Goal: Task Accomplishment & Management: Use online tool/utility

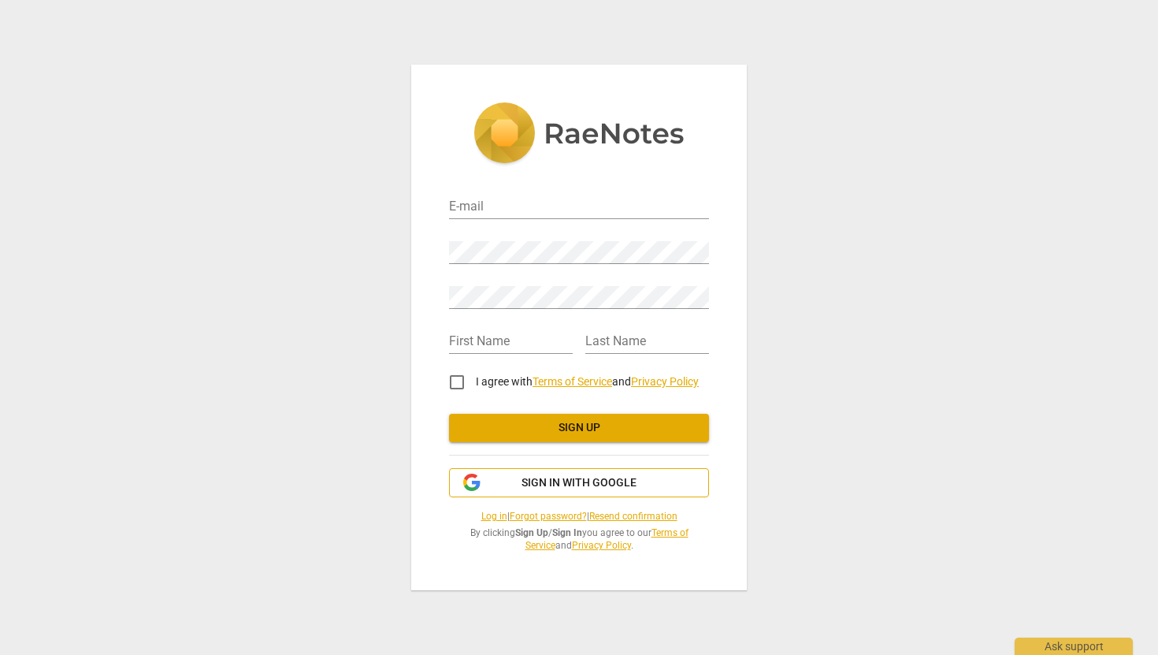
click at [538, 480] on span "Sign in with Google" at bounding box center [579, 483] width 115 height 16
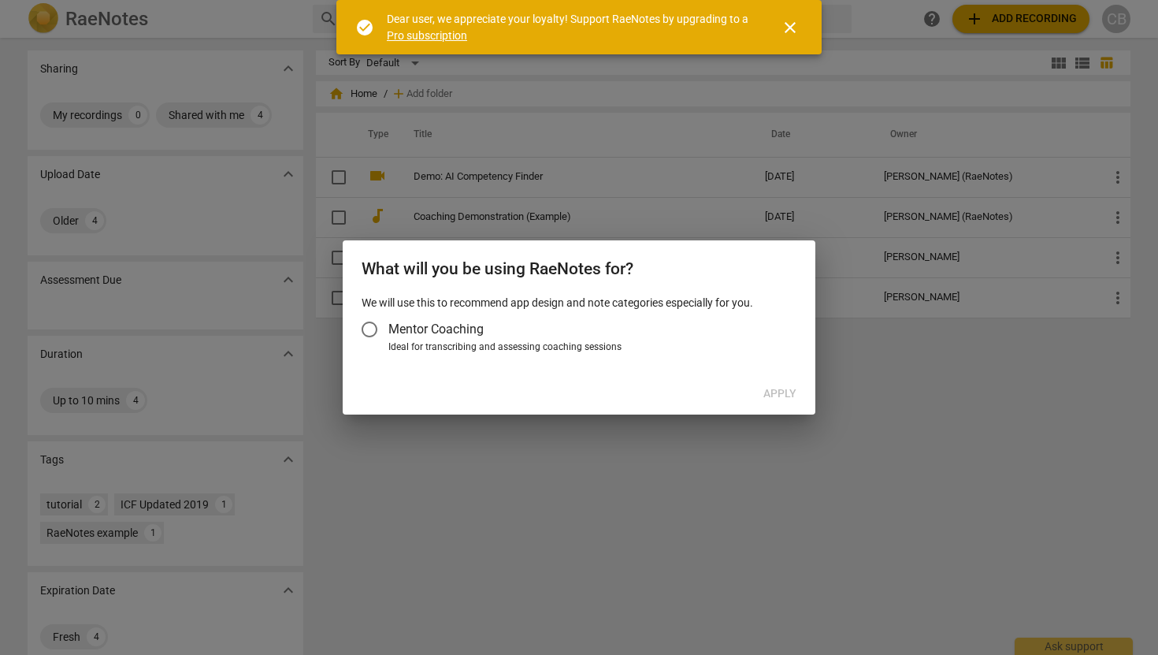
click at [432, 333] on span "Mentor Coaching" at bounding box center [435, 329] width 95 height 18
click at [388, 333] on input "Mentor Coaching" at bounding box center [370, 329] width 38 height 38
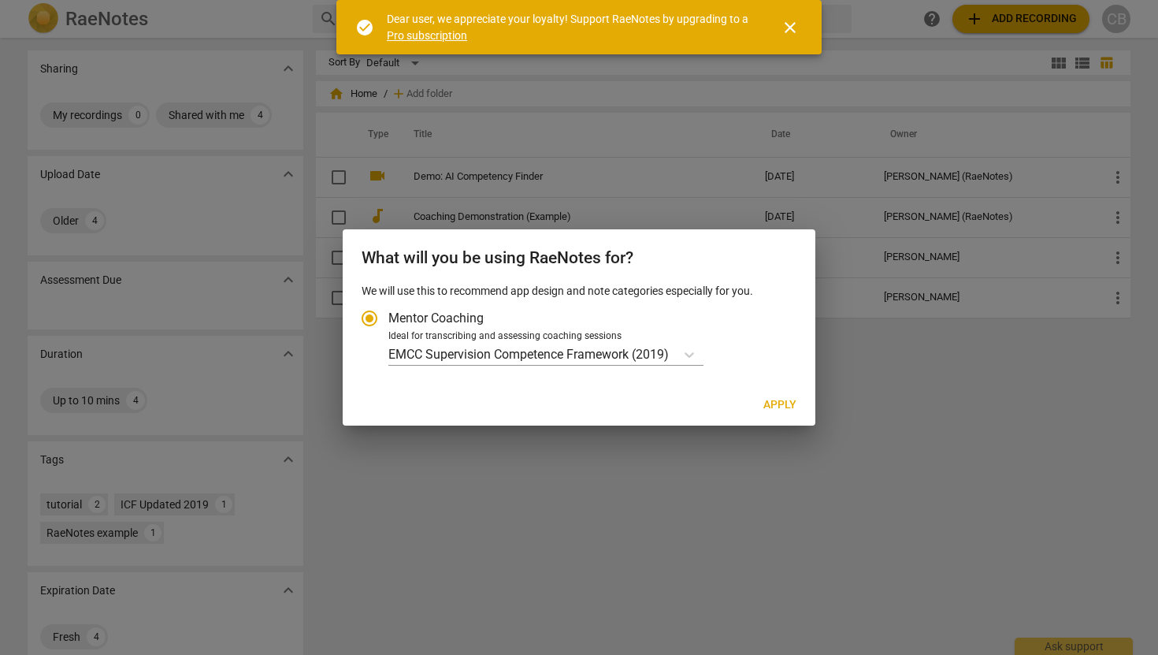
click at [667, 366] on div "We will use this to recommend app design and note categories especially for you…" at bounding box center [579, 334] width 473 height 102
click at [665, 359] on p "EMCC Supervision Competence Framework (2019)" at bounding box center [528, 354] width 281 height 18
click at [0, 0] on input "Ideal for transcribing and assessing coaching sessions EMCC Supervision Compete…" at bounding box center [0, 0] width 0 height 0
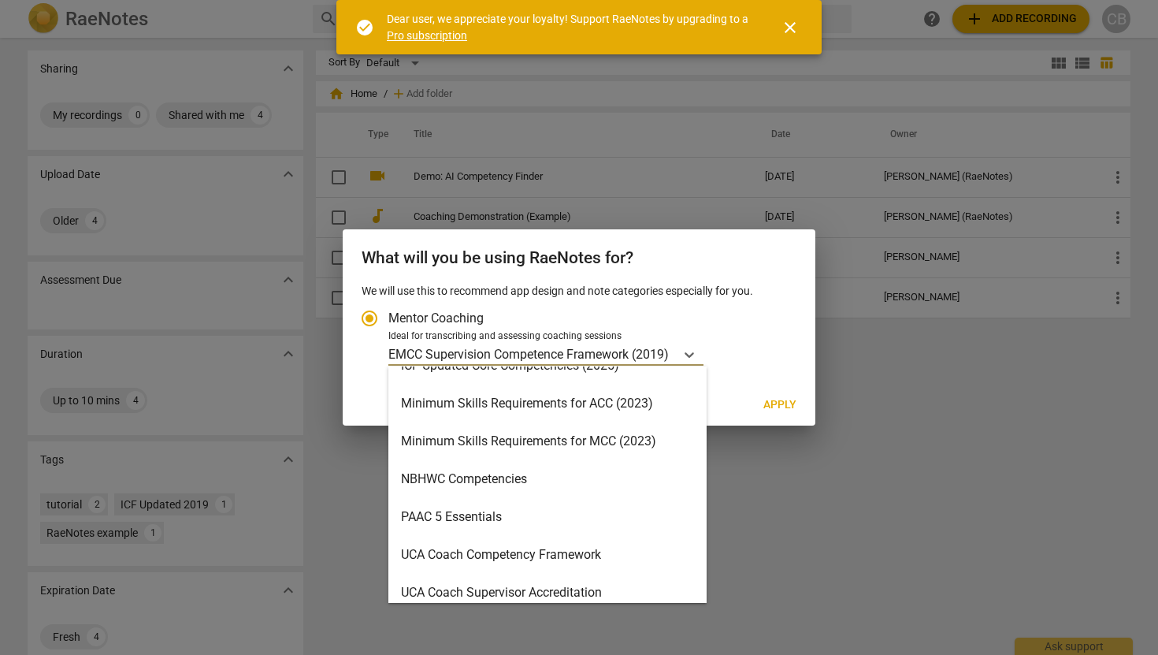
scroll to position [375, 0]
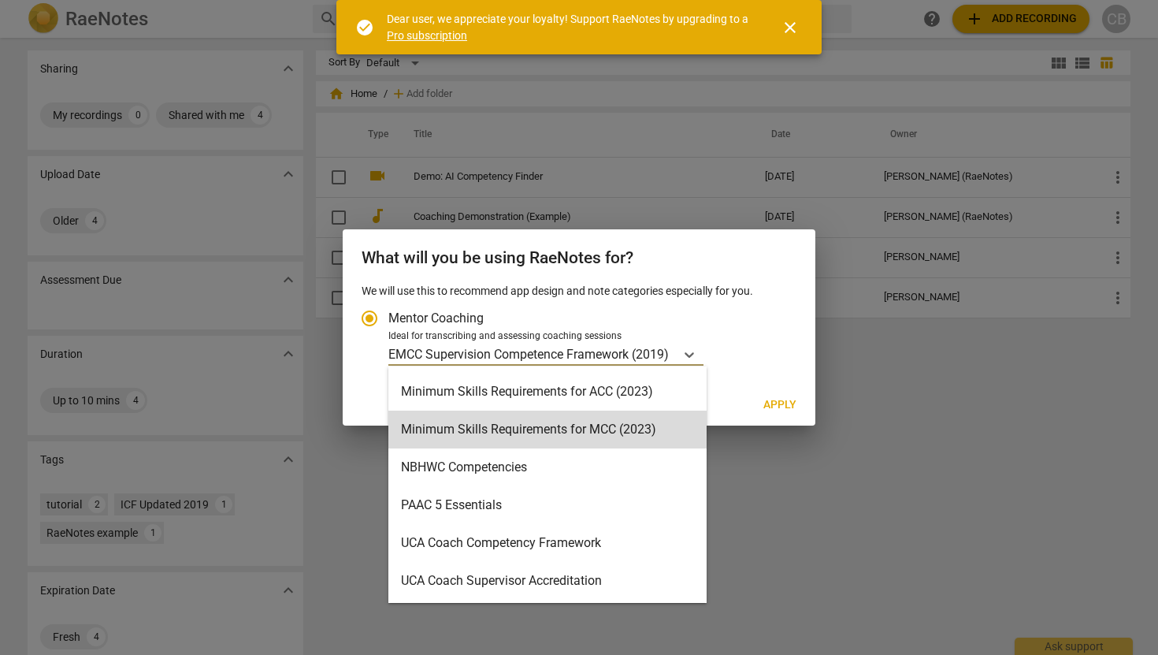
click at [757, 397] on button "Apply" at bounding box center [780, 405] width 58 height 28
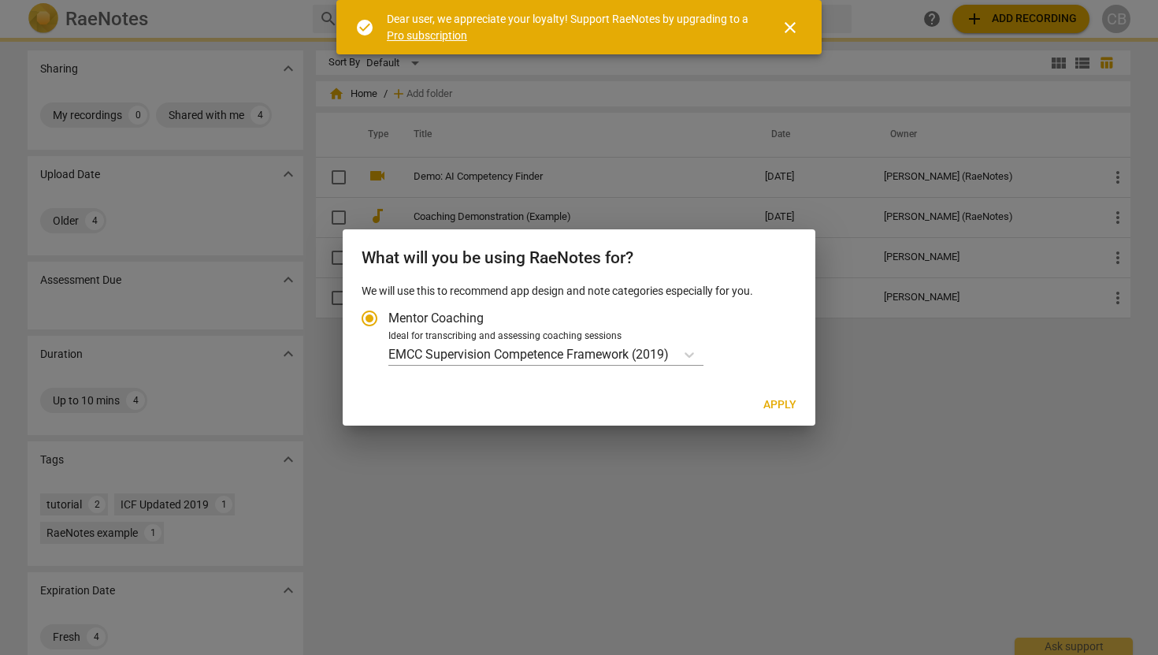
radio input "false"
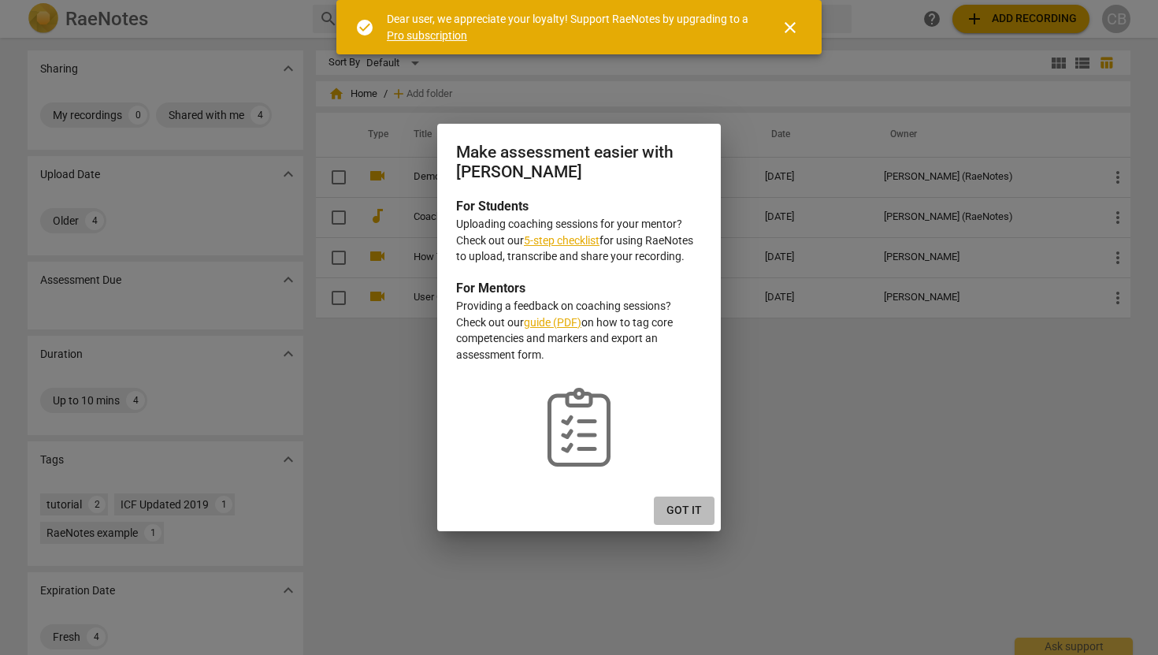
click at [682, 511] on span "Got it" at bounding box center [684, 511] width 35 height 16
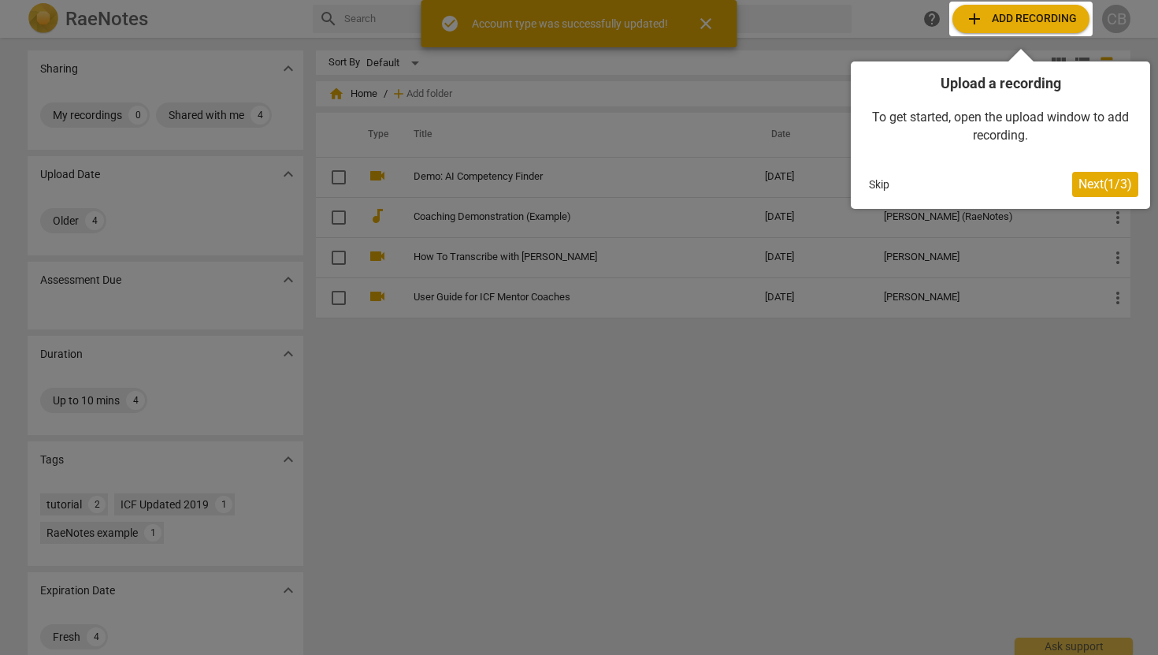
click at [890, 184] on button "Skip" at bounding box center [879, 185] width 33 height 24
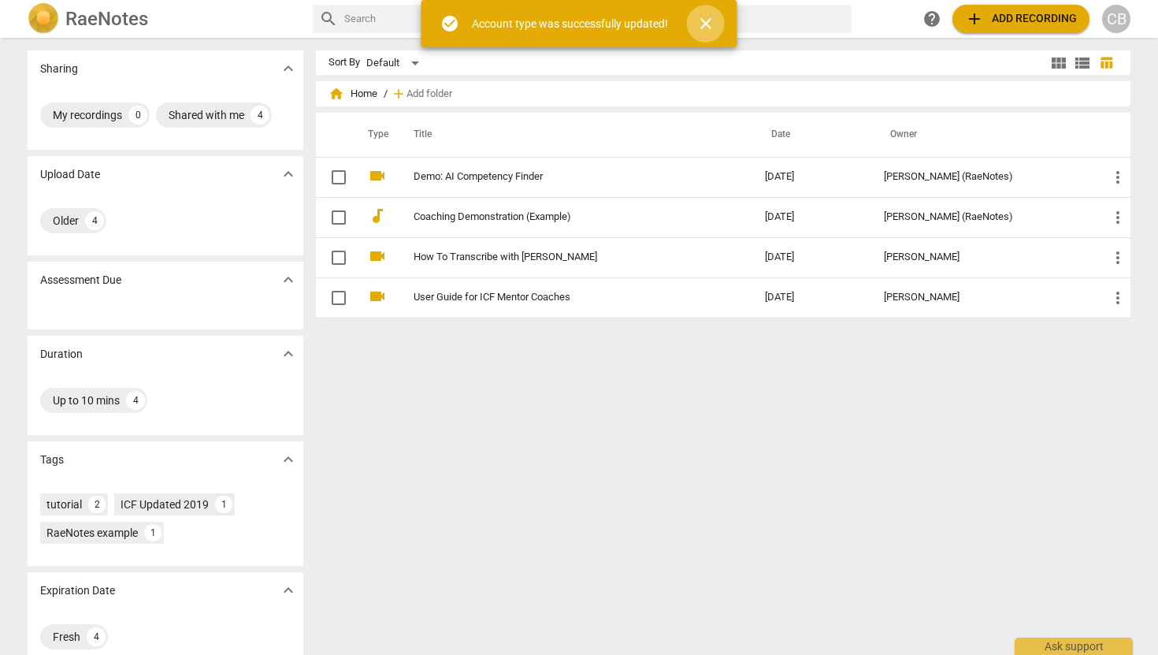
click at [703, 22] on span "close" at bounding box center [706, 23] width 19 height 19
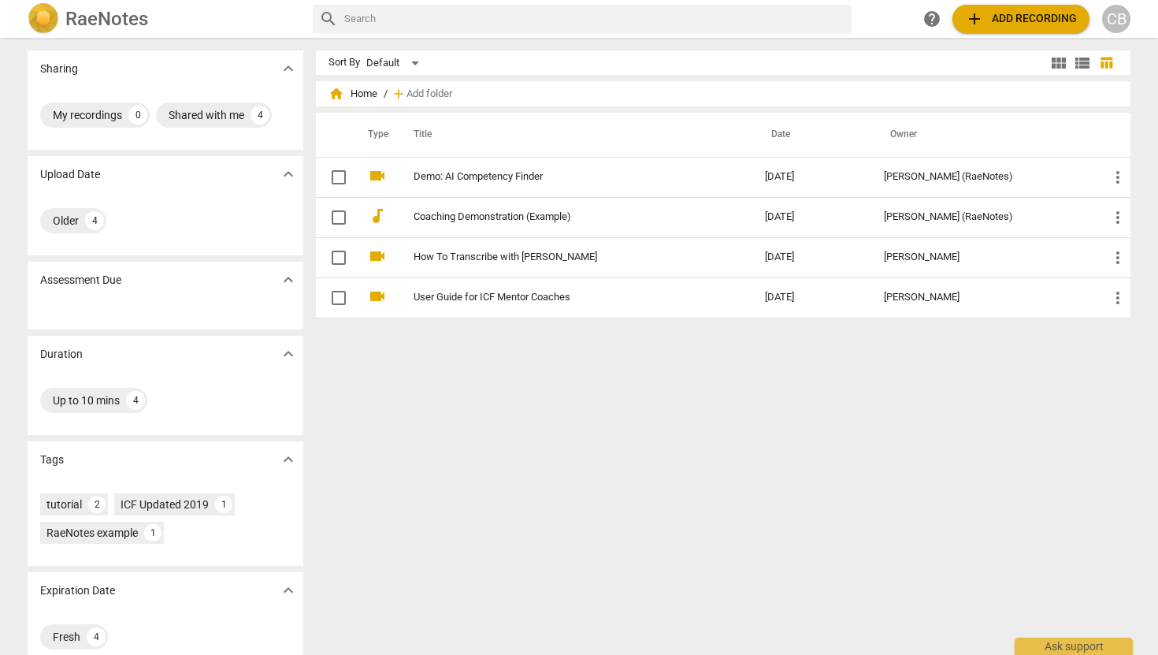
click at [998, 16] on span "add Add recording" at bounding box center [1021, 18] width 112 height 19
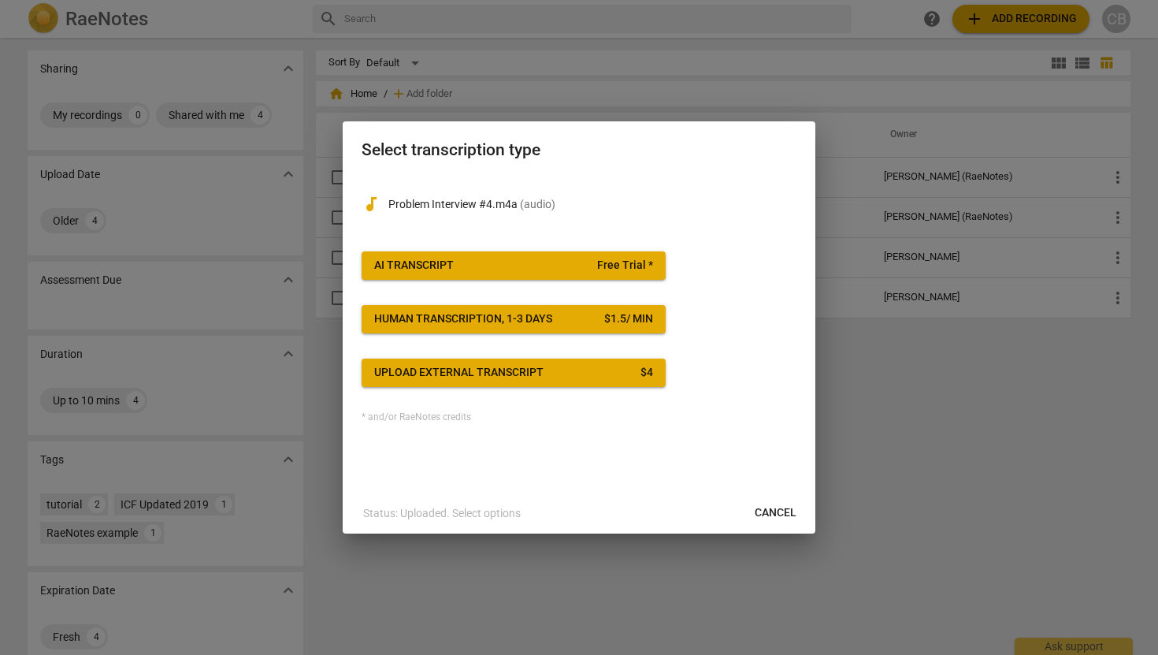
click at [565, 259] on span "AI Transcript Free Trial *" at bounding box center [513, 266] width 279 height 16
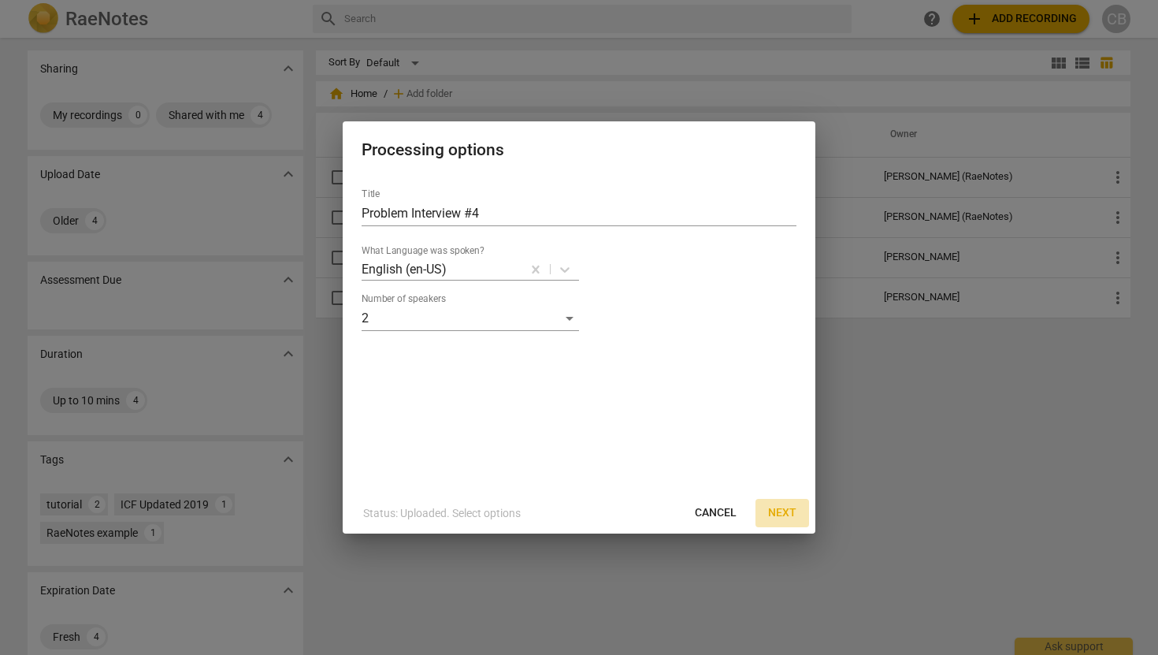
click at [781, 514] on span "Next" at bounding box center [782, 513] width 28 height 16
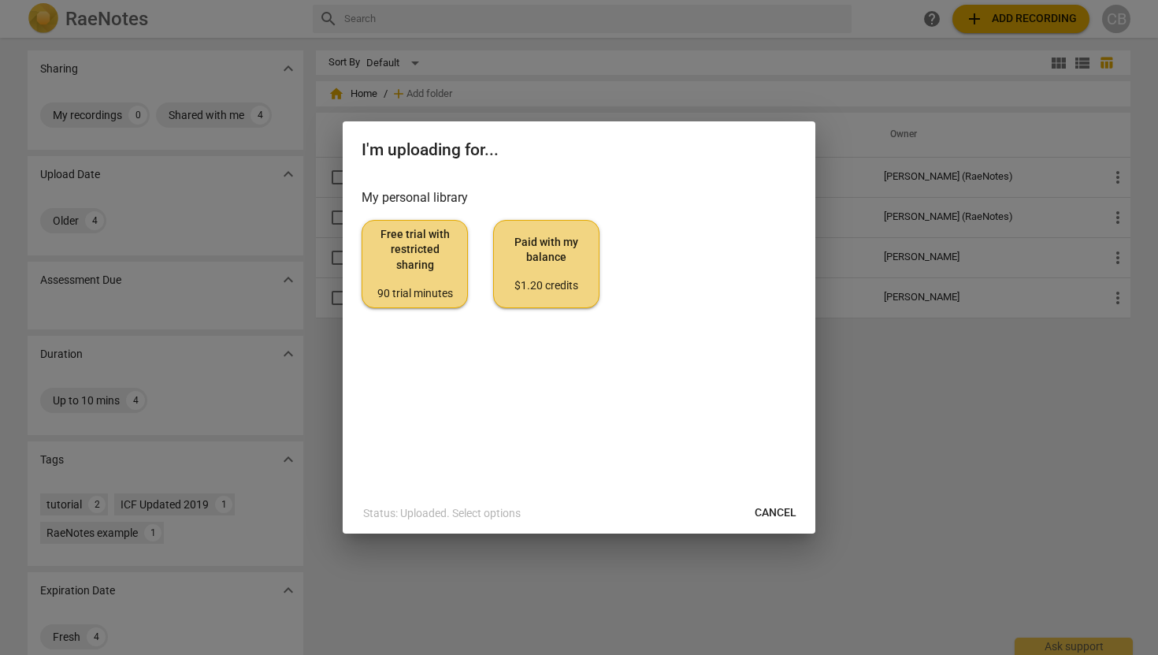
click at [430, 266] on span "Free trial with restricted sharing 90 trial minutes" at bounding box center [415, 264] width 80 height 74
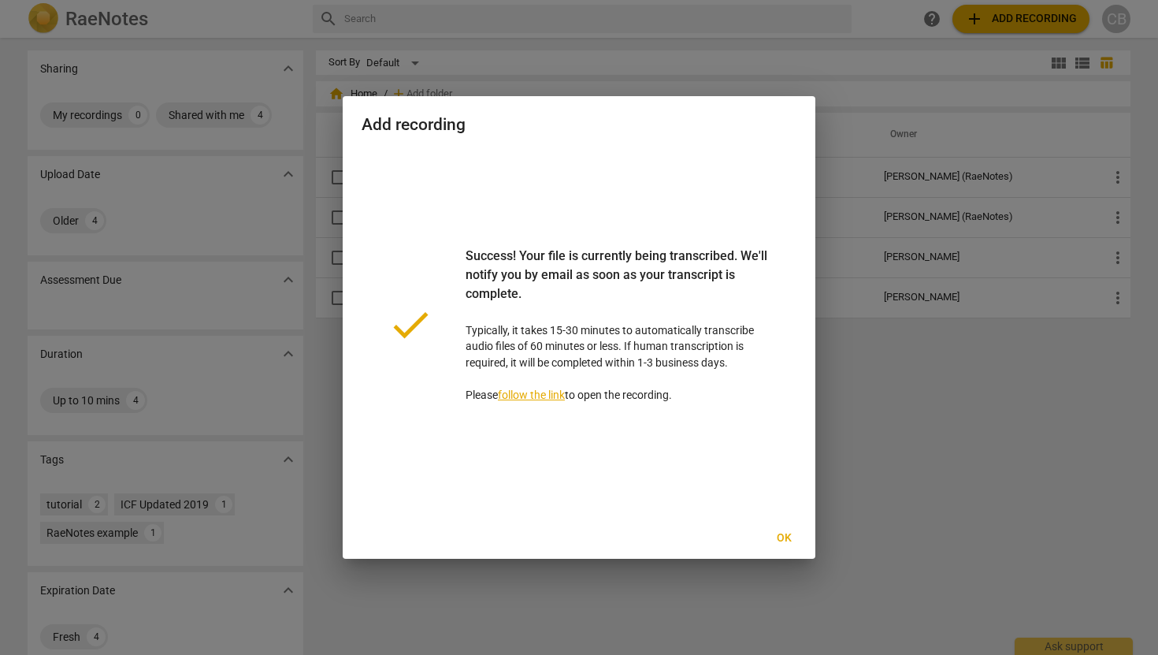
click at [781, 542] on span "Ok" at bounding box center [783, 538] width 25 height 16
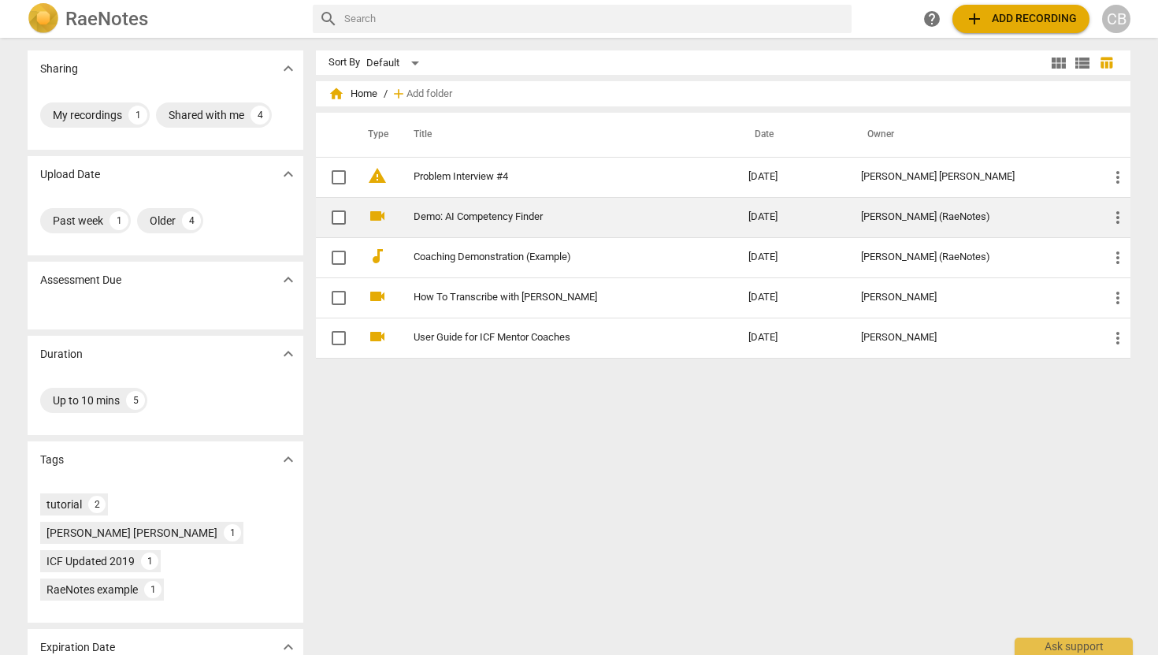
click at [1116, 217] on span "more_vert" at bounding box center [1118, 217] width 19 height 19
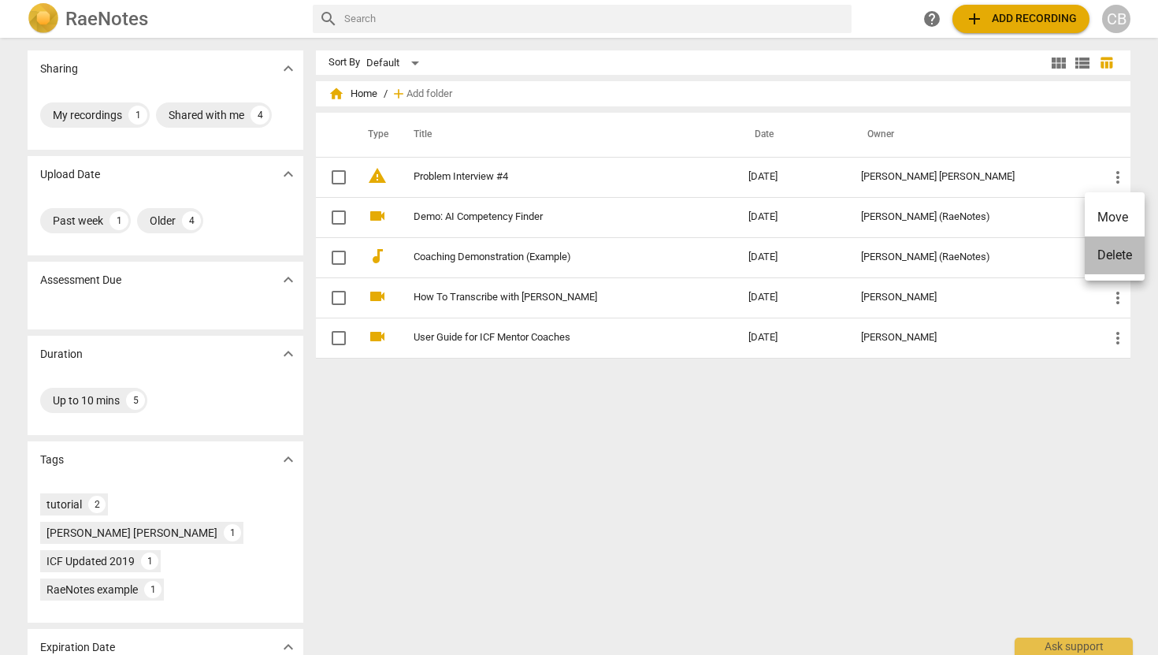
click at [1125, 248] on li "Delete" at bounding box center [1115, 255] width 60 height 38
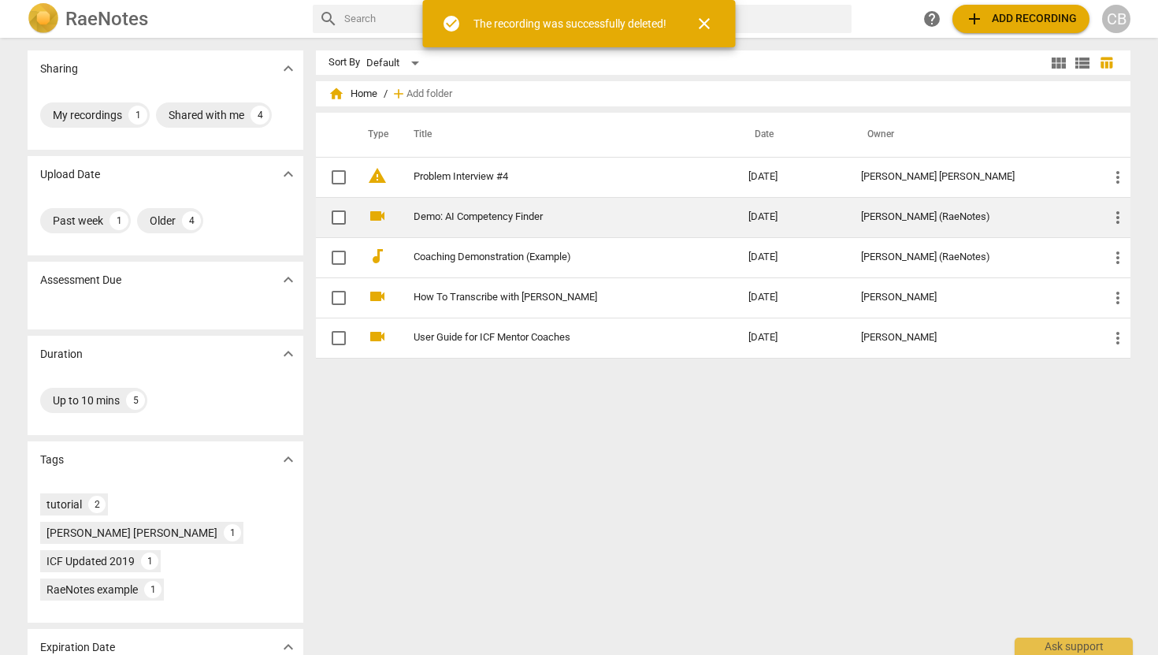
click at [1114, 218] on span "more_vert" at bounding box center [1118, 217] width 19 height 19
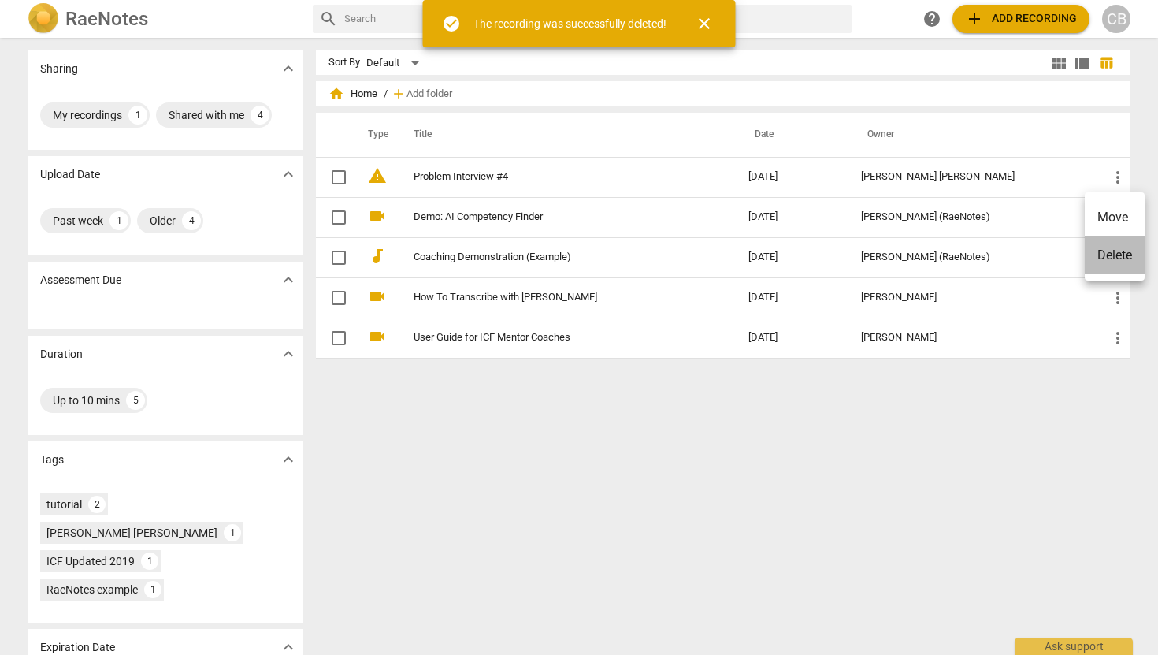
click at [1118, 249] on li "Delete" at bounding box center [1115, 255] width 60 height 38
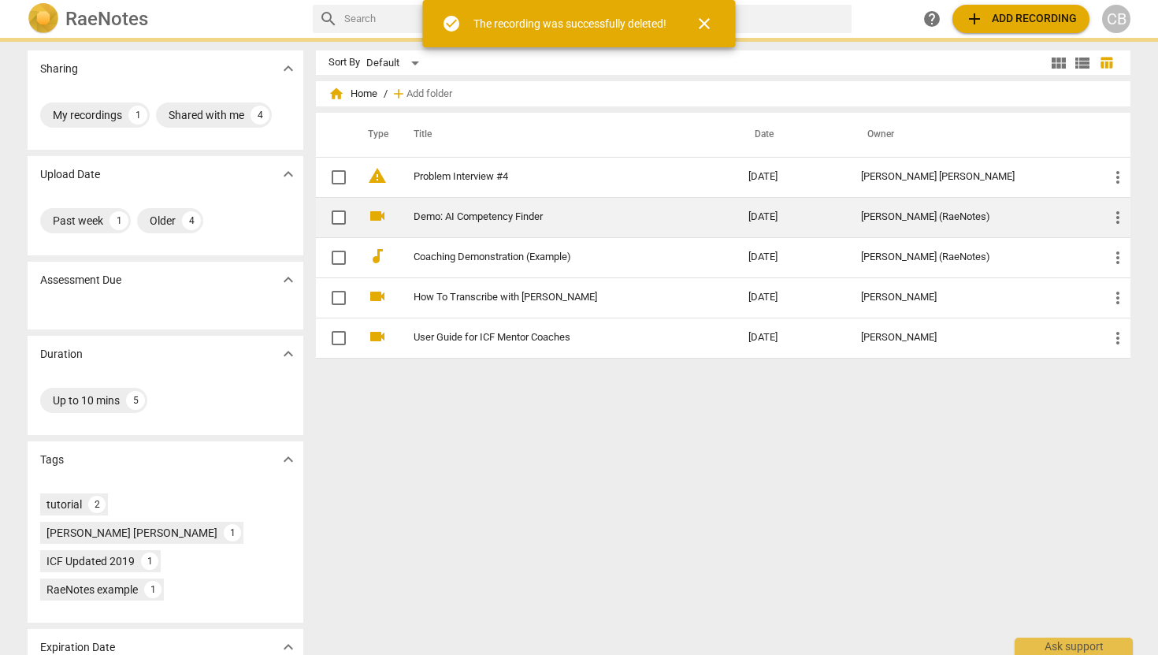
click at [1112, 224] on span "more_vert" at bounding box center [1118, 217] width 19 height 19
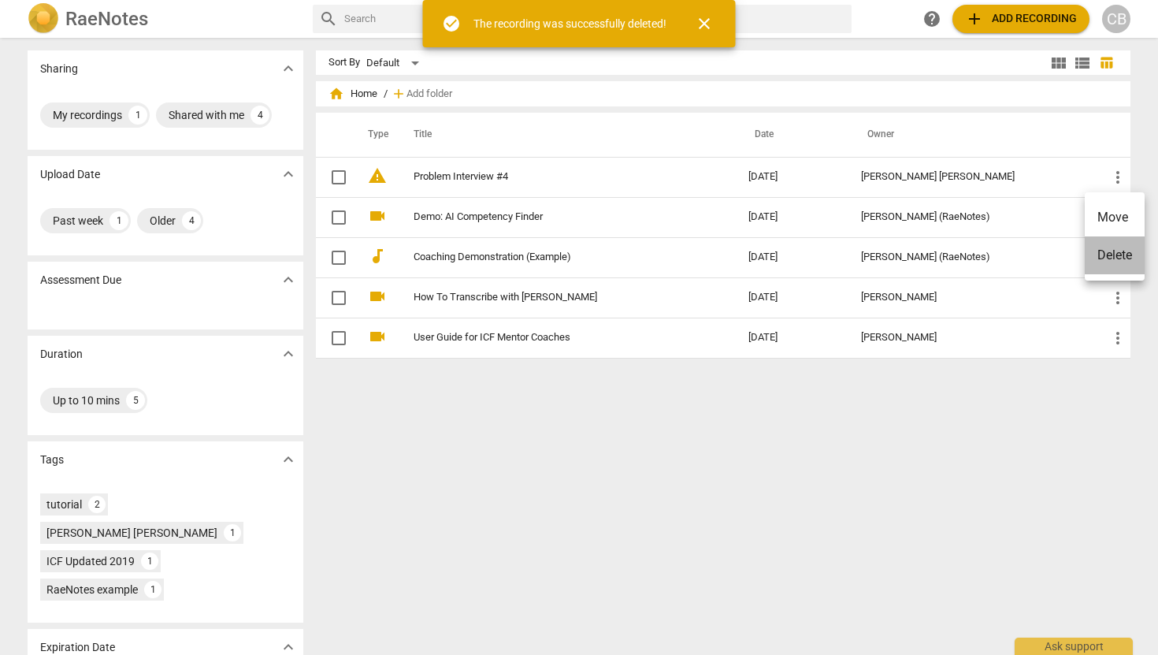
click at [1115, 259] on li "Delete" at bounding box center [1115, 255] width 60 height 38
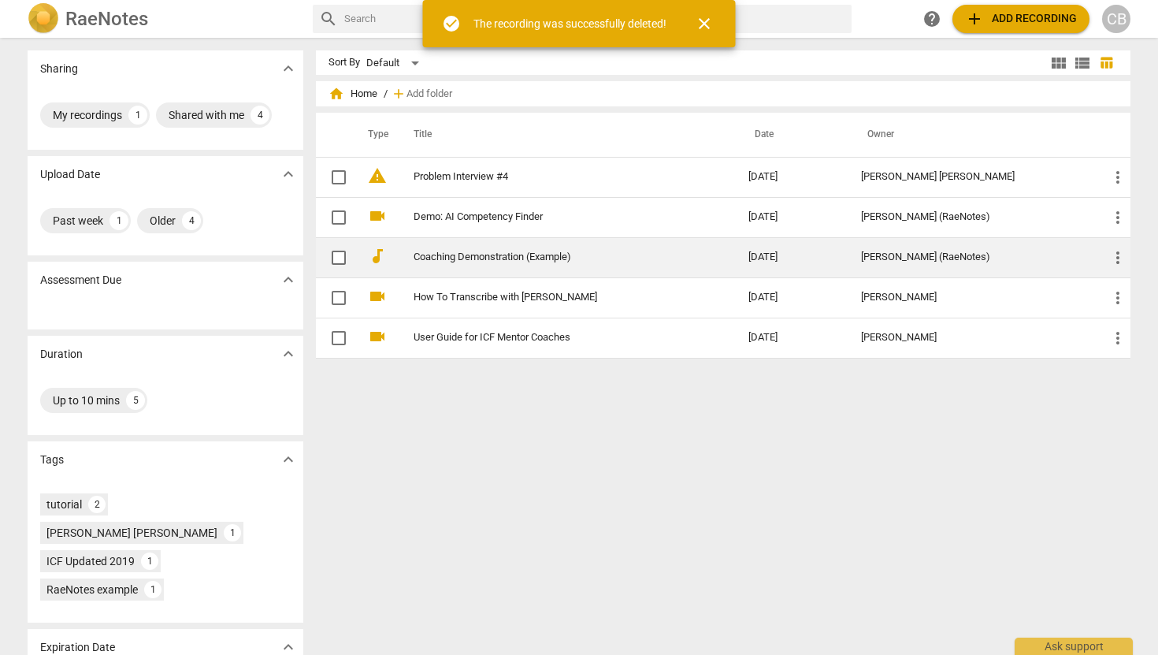
click at [1116, 256] on span "more_vert" at bounding box center [1118, 257] width 19 height 19
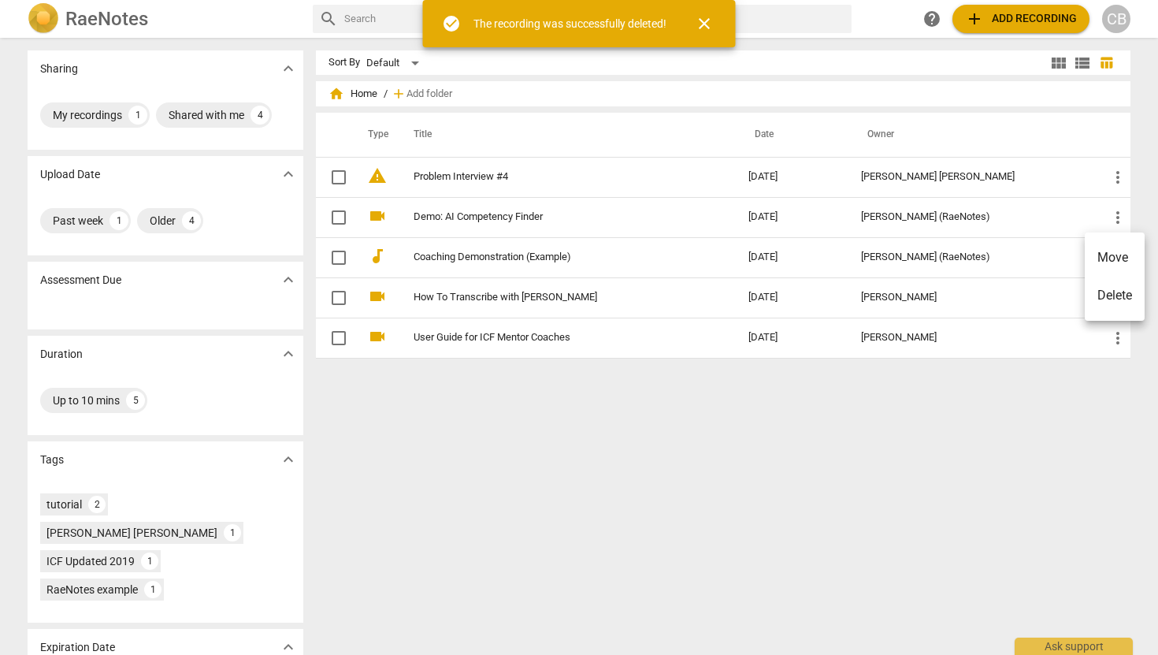
click at [1113, 297] on li "Delete" at bounding box center [1115, 296] width 60 height 38
click at [634, 406] on div "Sort By Default view_module view_list table_chart home Home / add Add folder Ty…" at bounding box center [729, 346] width 827 height 592
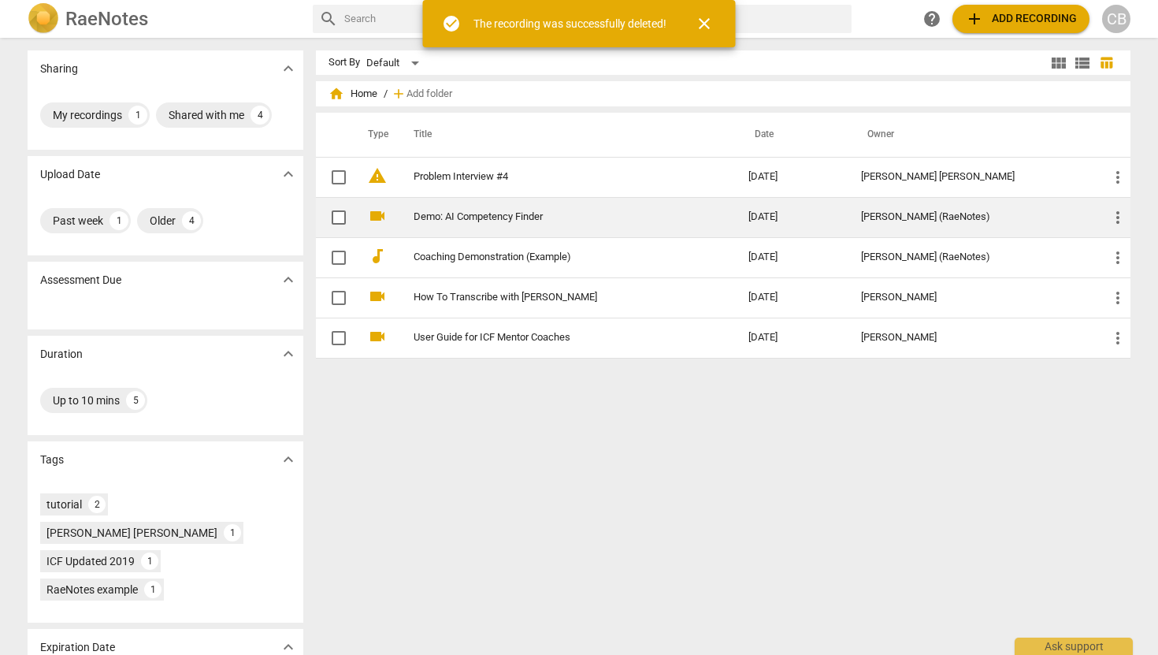
click at [338, 217] on input "checkbox" at bounding box center [338, 217] width 33 height 19
checkbox input "false"
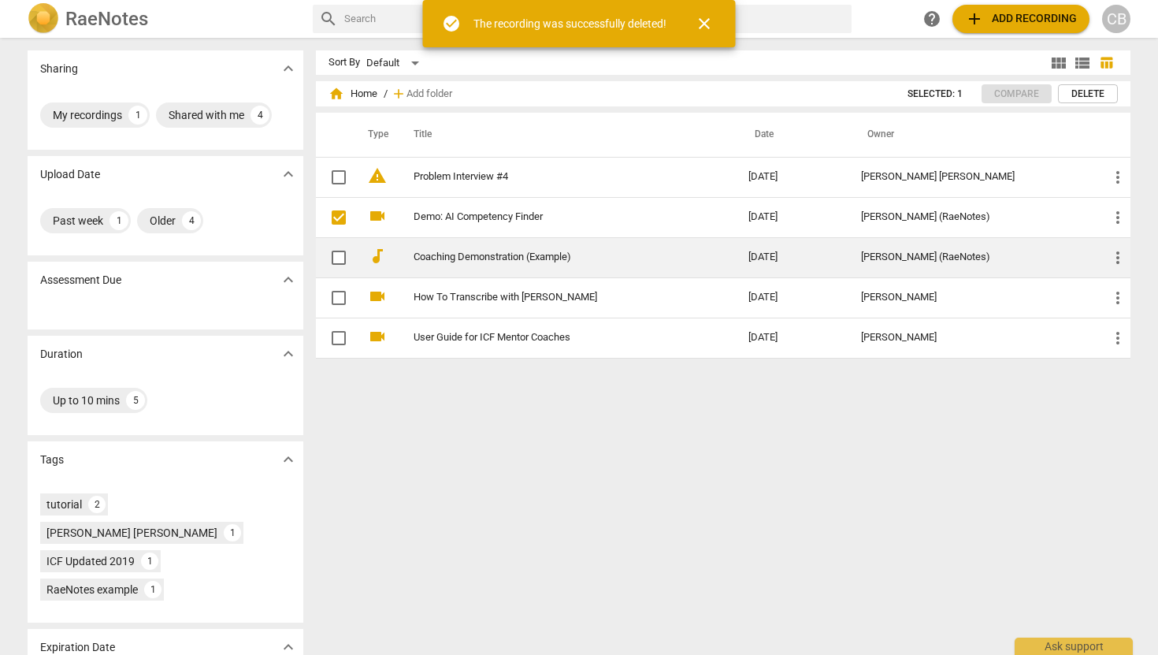
click at [336, 253] on input "checkbox" at bounding box center [338, 257] width 33 height 19
checkbox input "false"
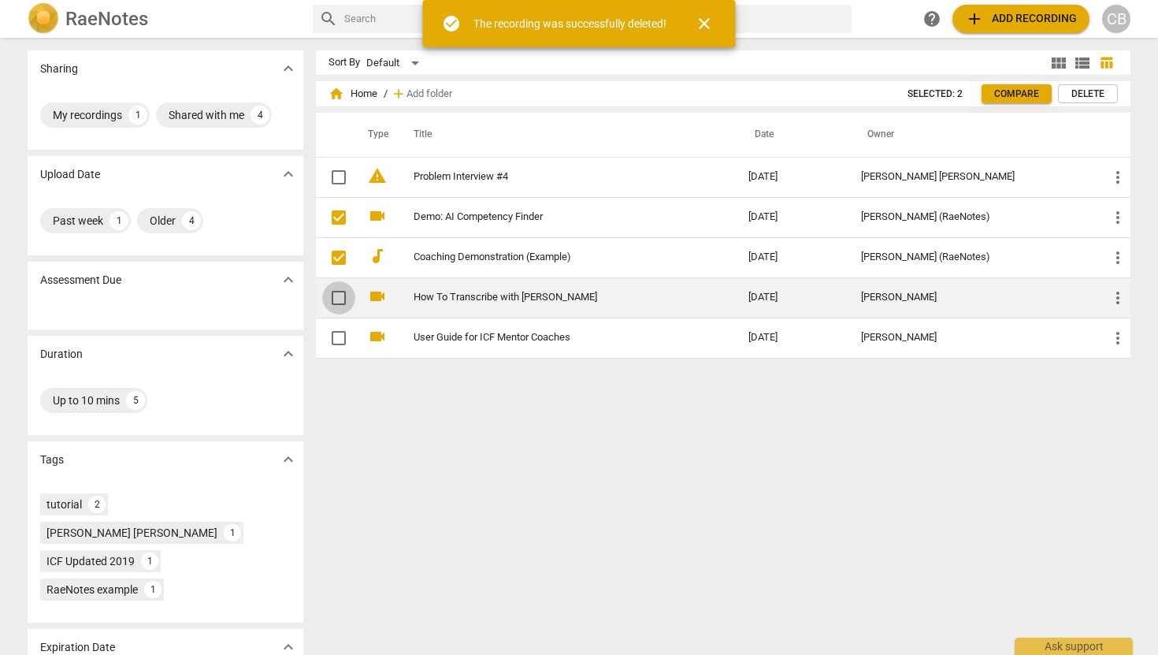
click at [336, 293] on input "checkbox" at bounding box center [338, 297] width 33 height 19
checkbox input "false"
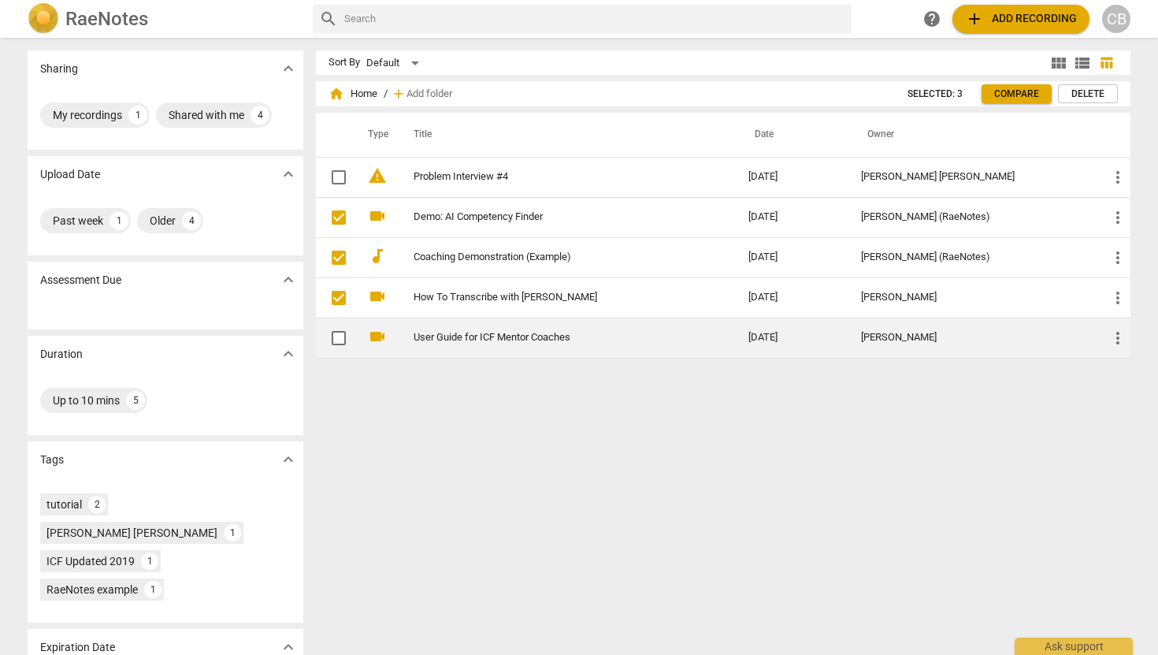
click at [336, 336] on input "checkbox" at bounding box center [338, 338] width 33 height 19
checkbox input "false"
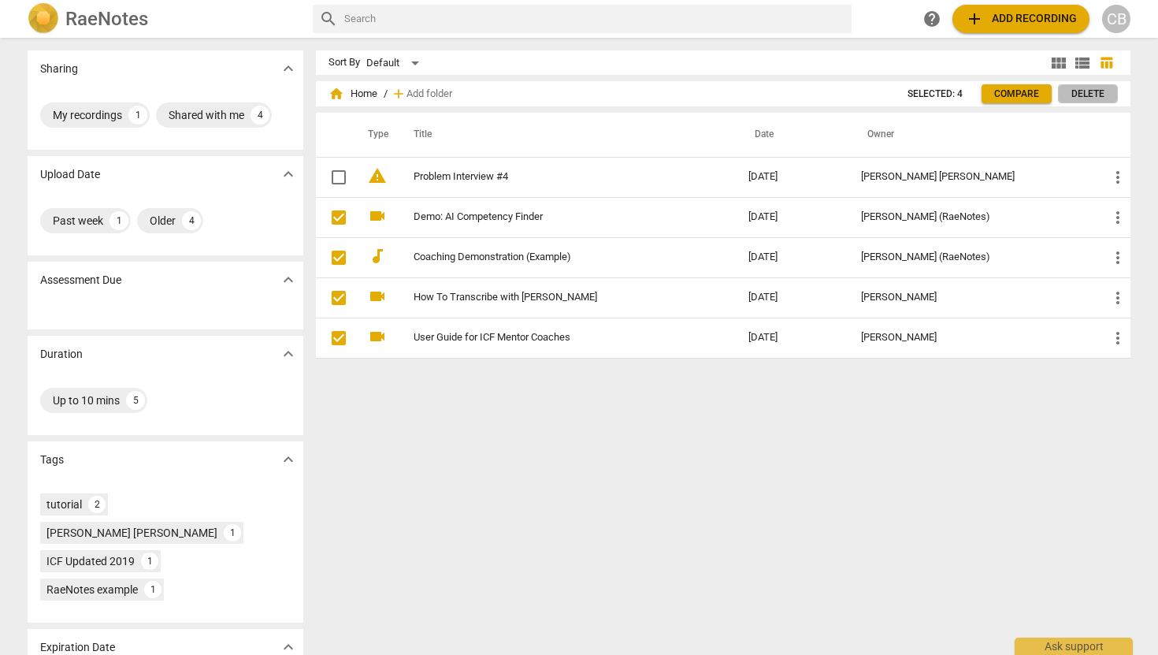
click at [1082, 87] on span "Delete" at bounding box center [1088, 93] width 33 height 13
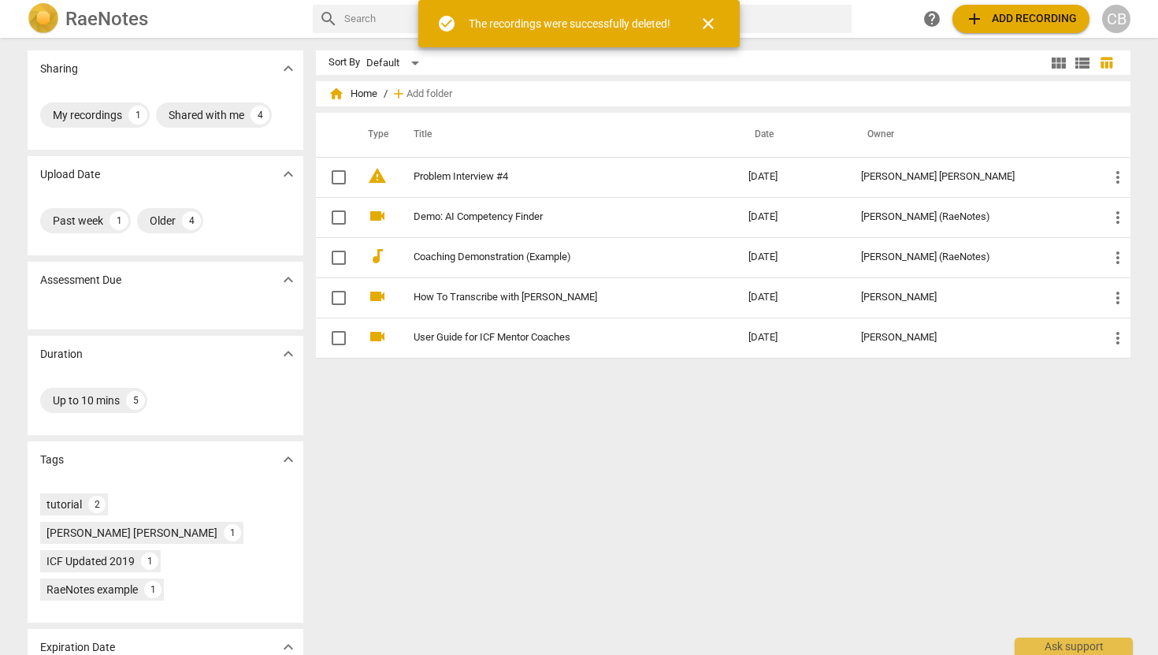
click at [608, 417] on div "Sort By Default view_module view_list table_chart home Home / add Add folder Ty…" at bounding box center [729, 346] width 827 height 592
click at [711, 28] on span "close" at bounding box center [708, 23] width 19 height 19
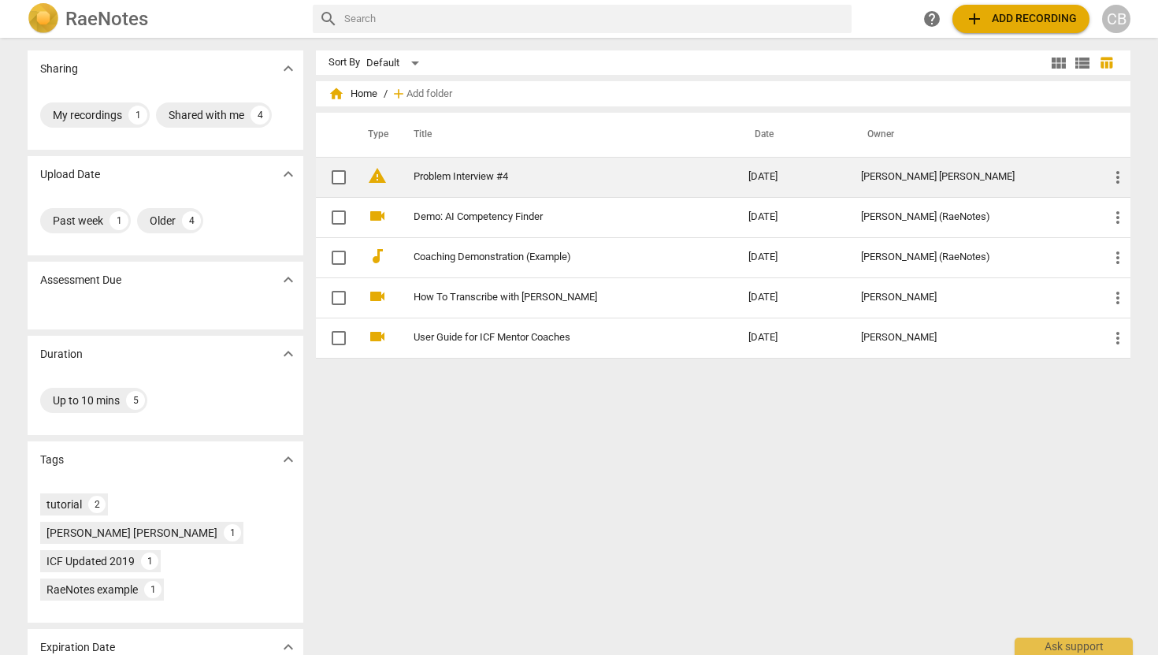
click at [592, 195] on td "Problem Interview #4" at bounding box center [565, 177] width 341 height 40
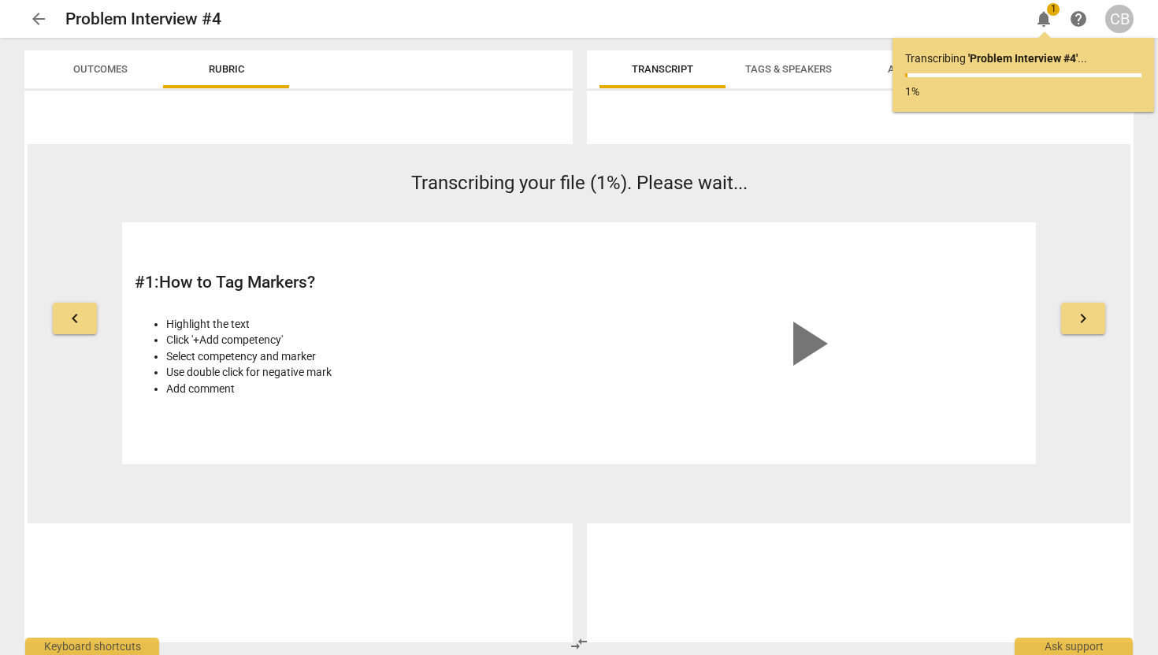
click at [871, 110] on div at bounding box center [860, 369] width 547 height 545
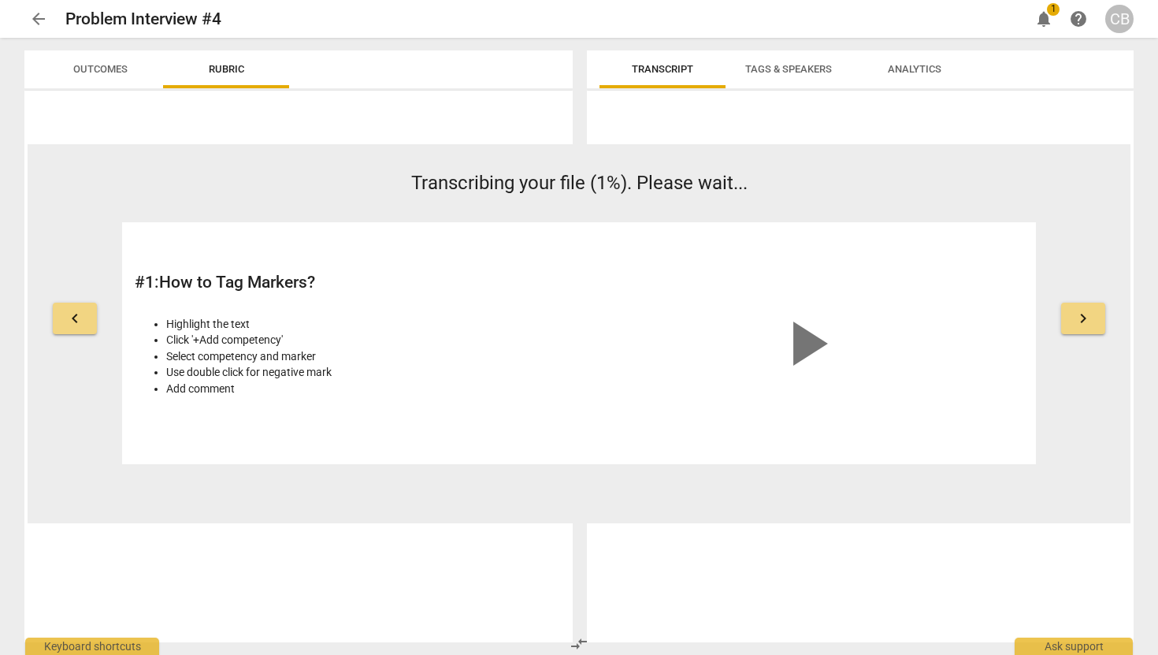
click at [1043, 18] on span "notifications" at bounding box center [1044, 18] width 19 height 19
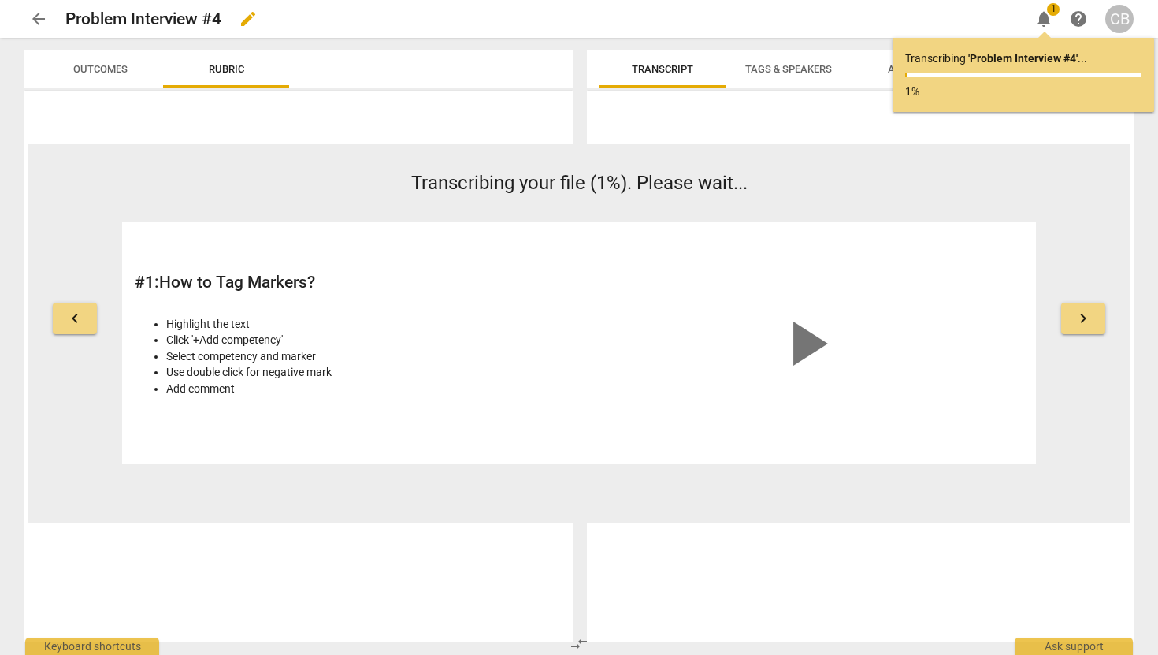
click at [933, 20] on div "Problem Interview #4 edit" at bounding box center [541, 19] width 952 height 28
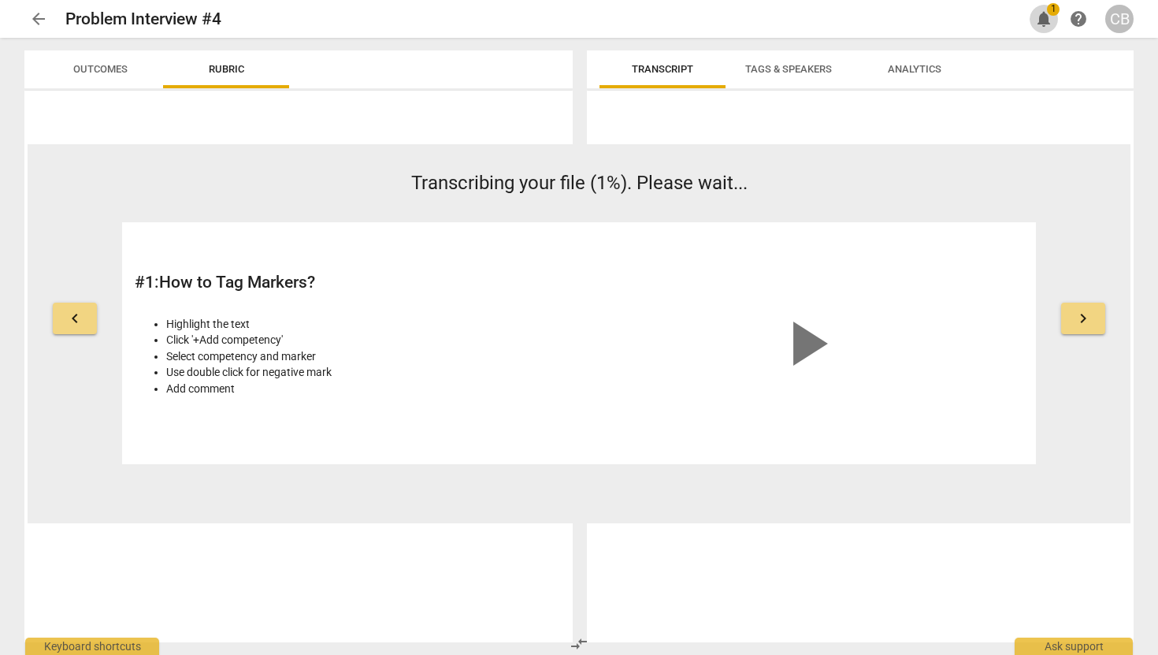
click at [1040, 10] on span "notifications" at bounding box center [1044, 18] width 19 height 19
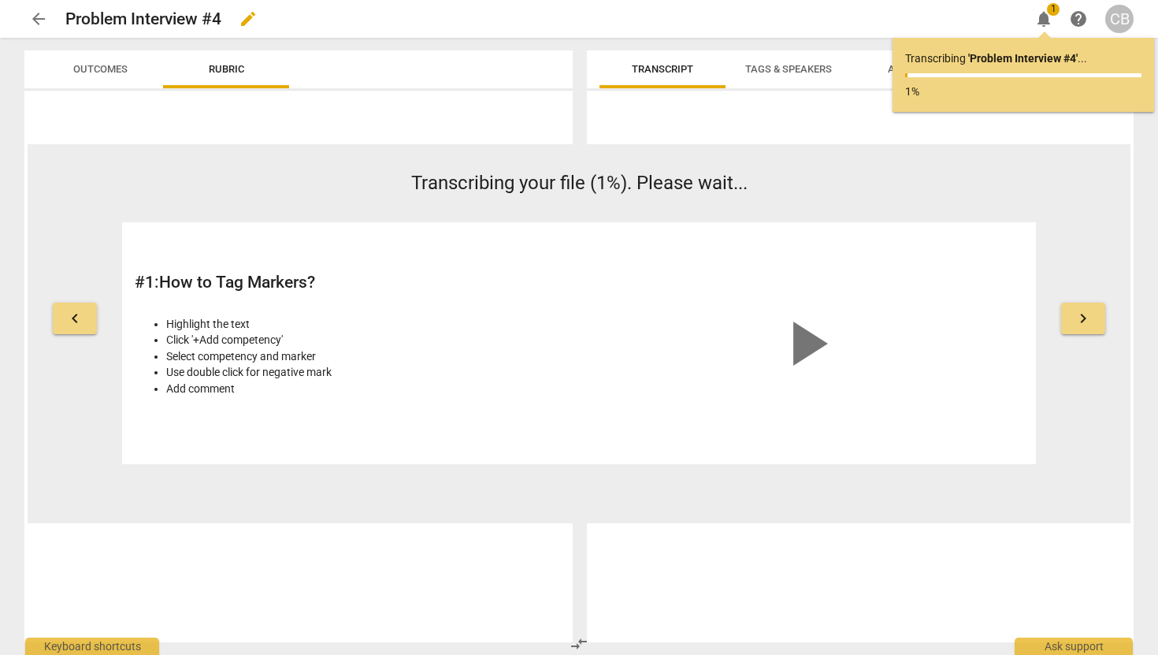
click at [881, 17] on div "Problem Interview #4 edit" at bounding box center [541, 19] width 952 height 28
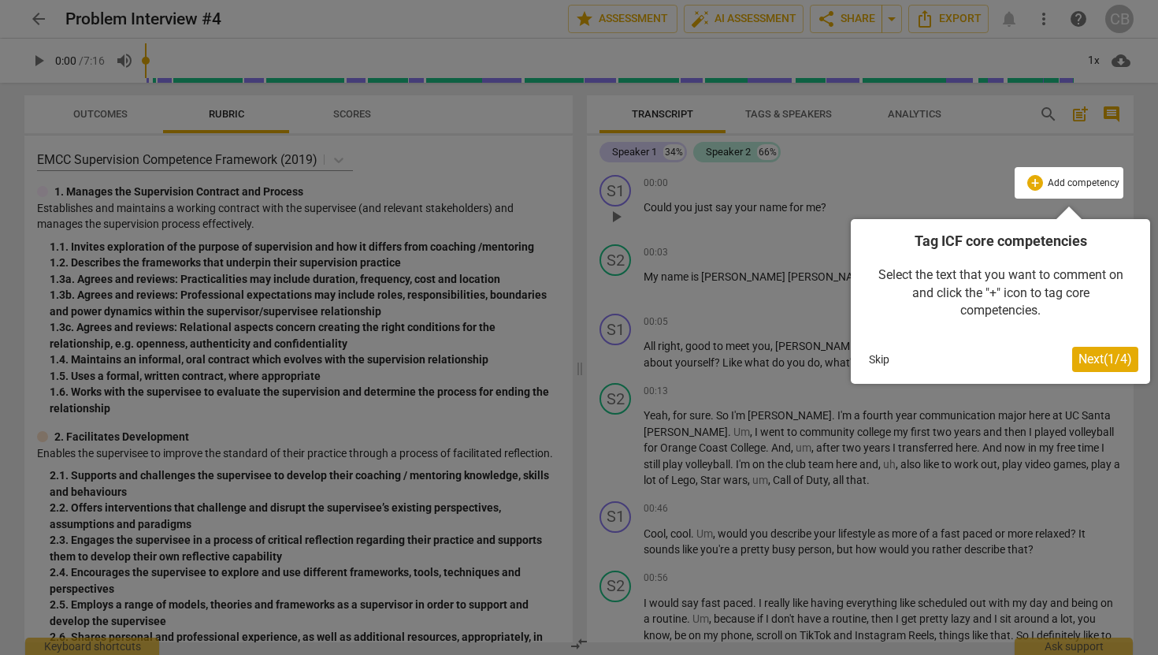
click at [868, 360] on button "Skip" at bounding box center [879, 359] width 33 height 24
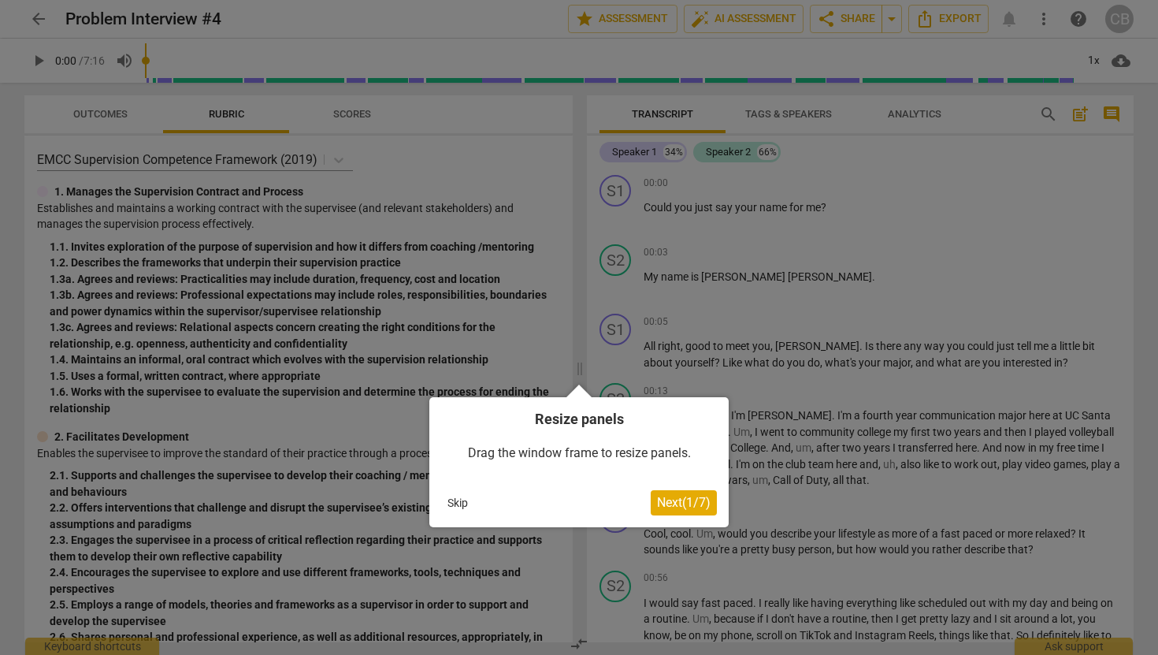
click at [616, 184] on div at bounding box center [579, 327] width 1158 height 655
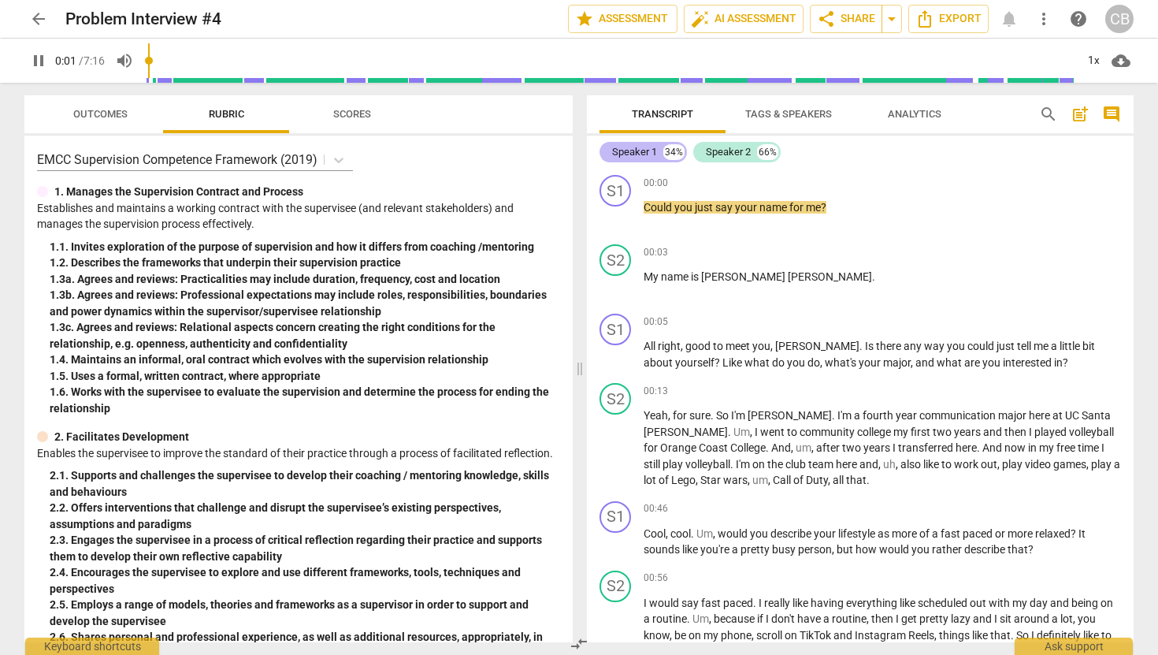
click at [641, 151] on div "Speaker 1" at bounding box center [634, 152] width 45 height 16
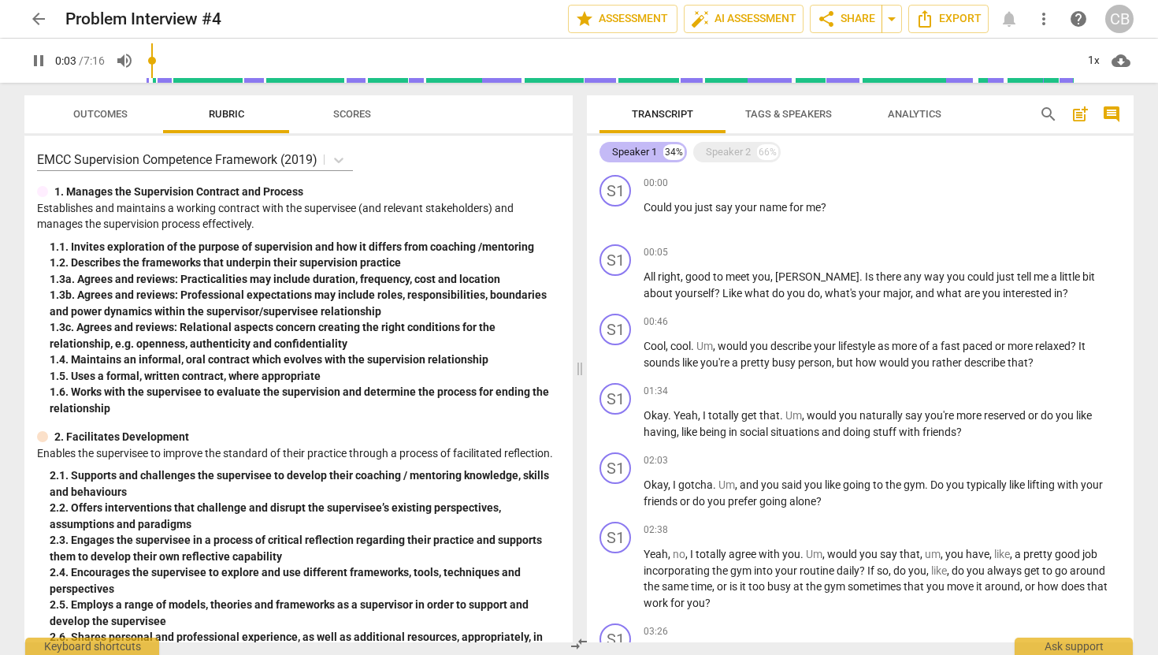
click at [641, 151] on div "Speaker 1" at bounding box center [634, 152] width 45 height 16
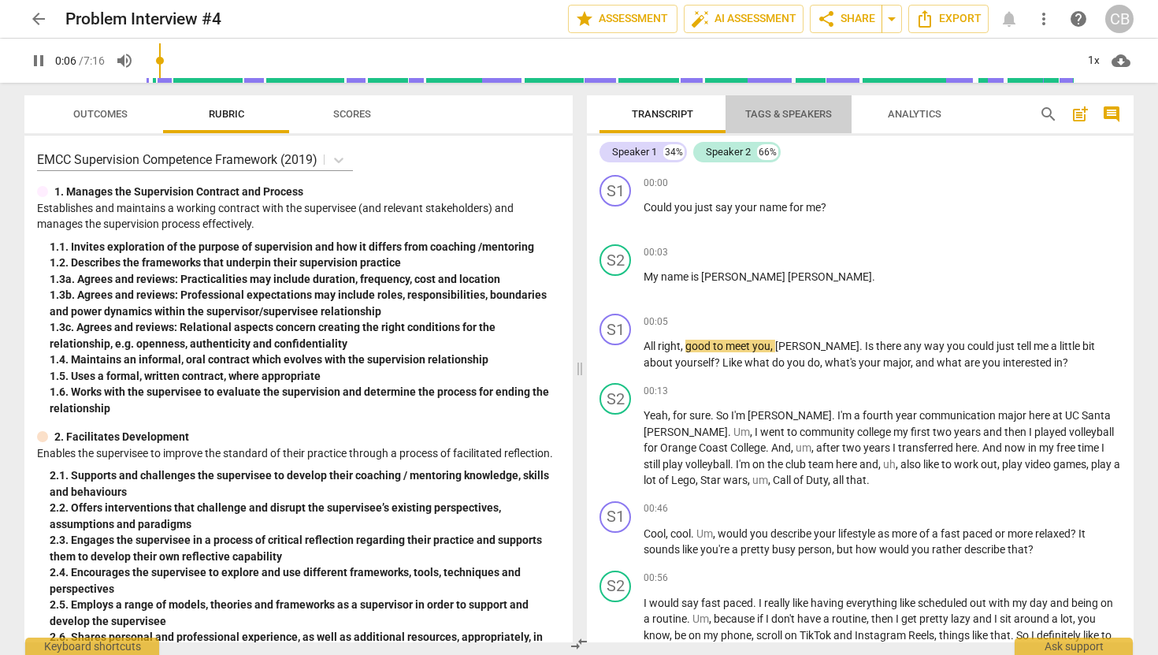
click at [789, 115] on span "Tags & Speakers" at bounding box center [788, 114] width 87 height 12
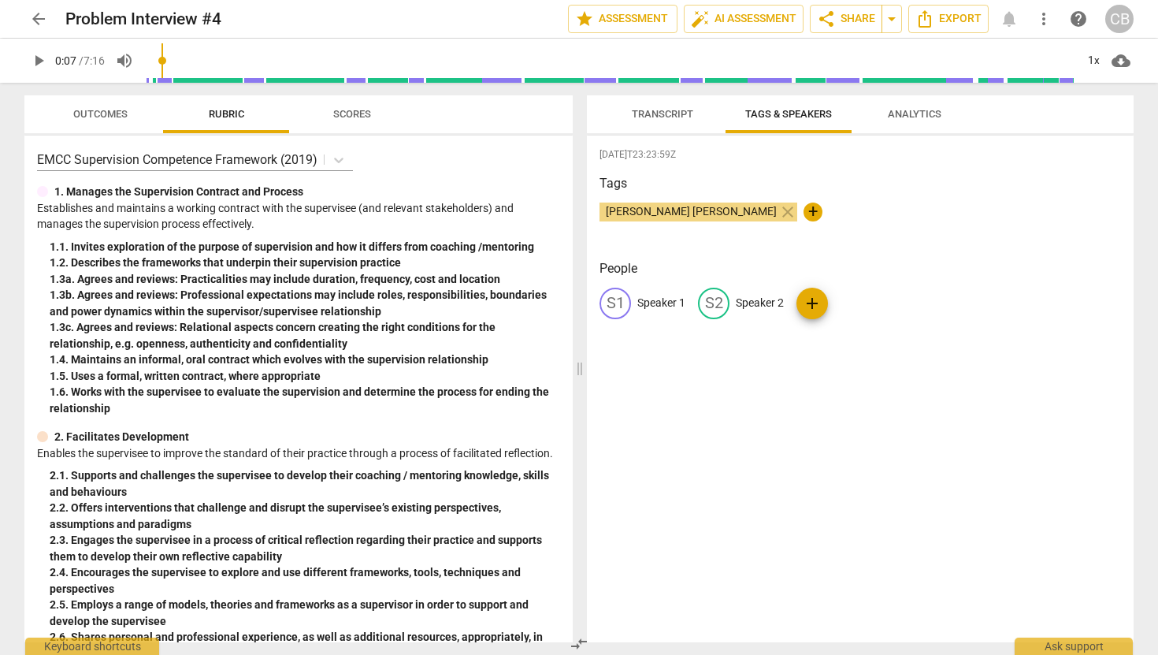
type input "8"
click at [645, 310] on p "Speaker 1" at bounding box center [661, 303] width 48 height 17
type input "[PERSON_NAME]"
click at [842, 313] on div "edit Speaker 2" at bounding box center [844, 304] width 86 height 32
type input "[PERSON_NAME]"
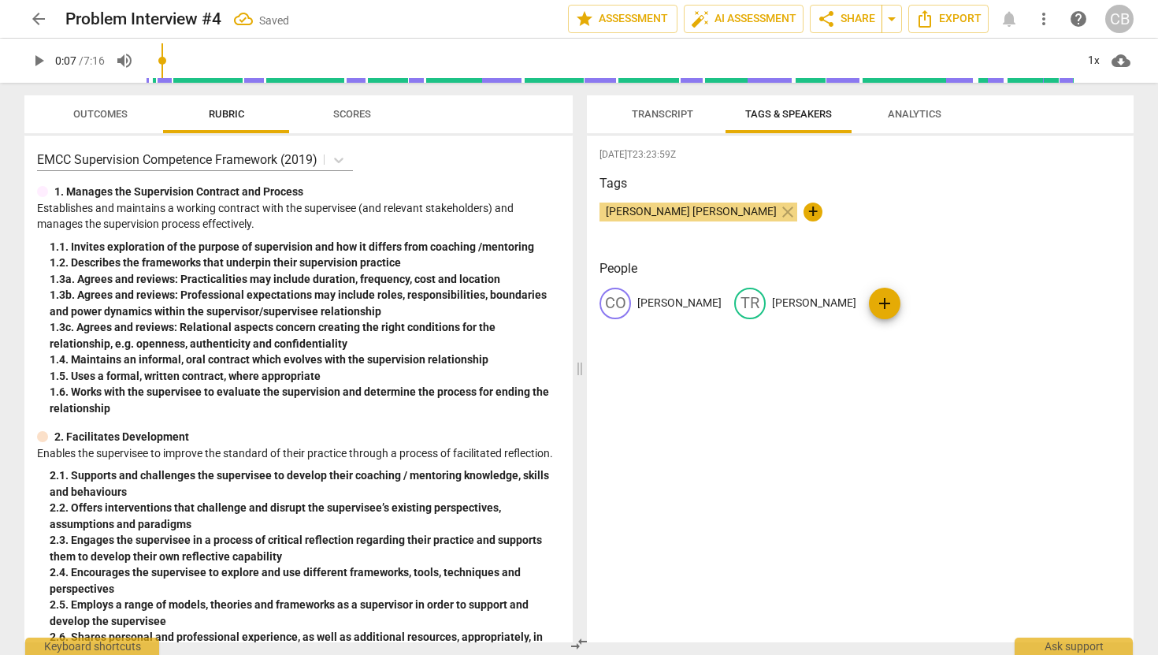
click at [808, 396] on div "[DATE]T23:23:59Z Tags [PERSON_NAME] [PERSON_NAME] close + People CO [PERSON_NAM…" at bounding box center [860, 389] width 547 height 507
click at [672, 121] on span "Transcript" at bounding box center [662, 114] width 99 height 21
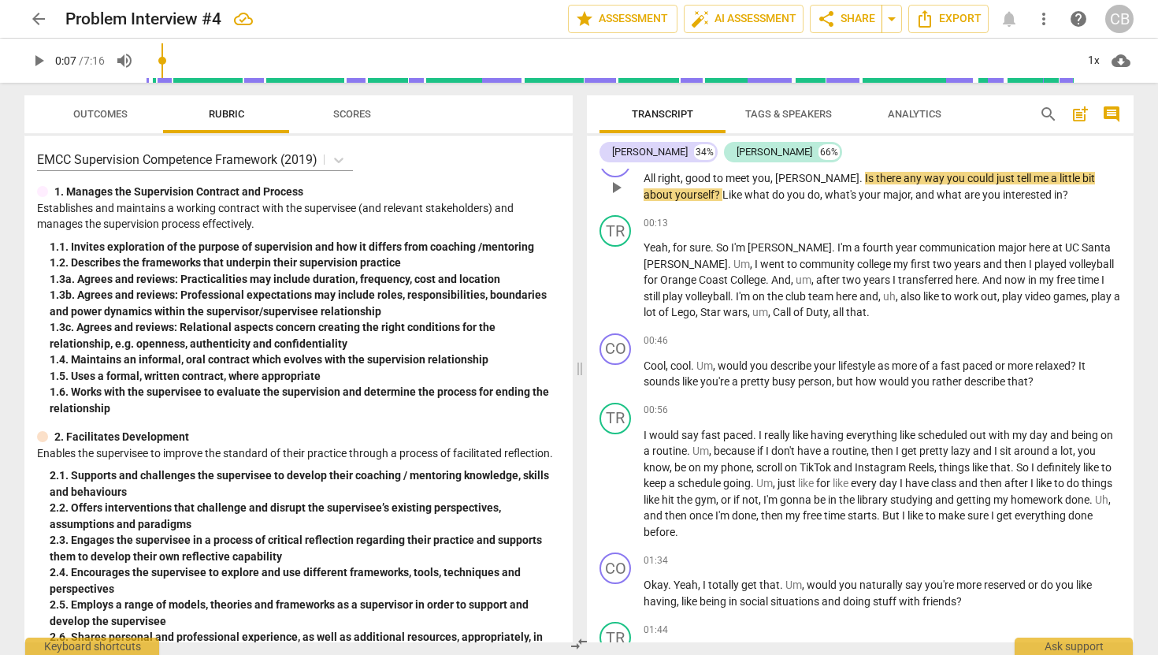
scroll to position [195, 0]
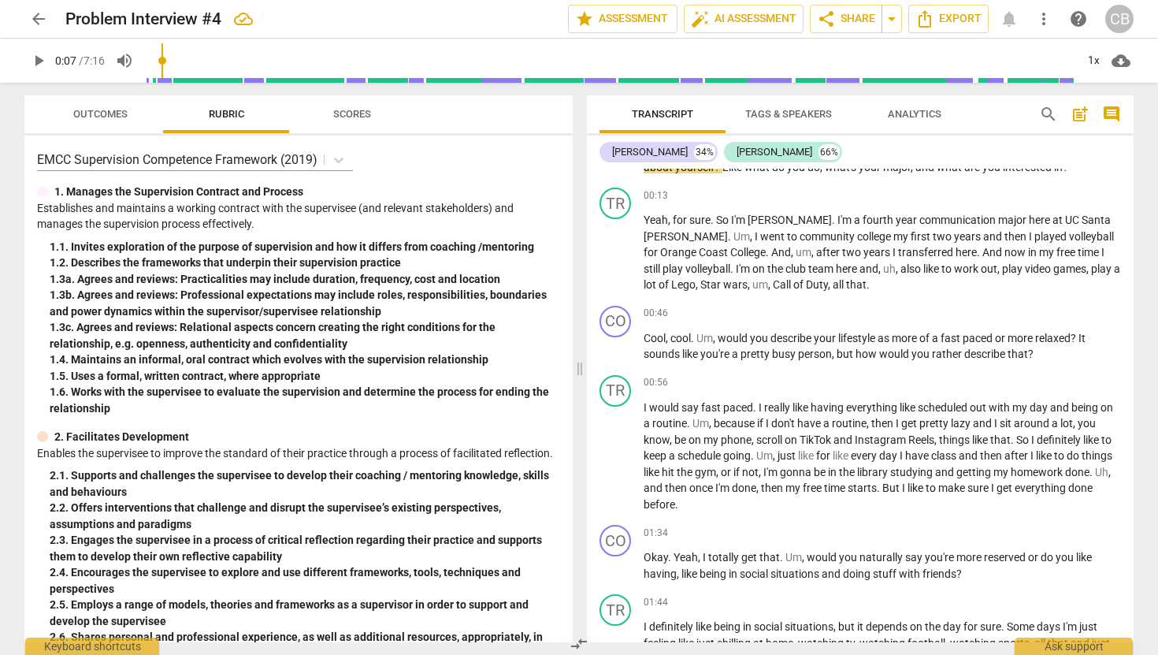
click at [997, 23] on div "arrow_back Problem Interview #4 edit star Assessment auto_fix_high AI Assessmen…" at bounding box center [578, 19] width 1109 height 28
click at [1005, 18] on div "arrow_back Problem Interview #4 edit star Assessment auto_fix_high AI Assessmen…" at bounding box center [578, 19] width 1109 height 28
click at [1012, 17] on div "arrow_back Problem Interview #4 edit star Assessment auto_fix_high AI Assessmen…" at bounding box center [578, 19] width 1109 height 28
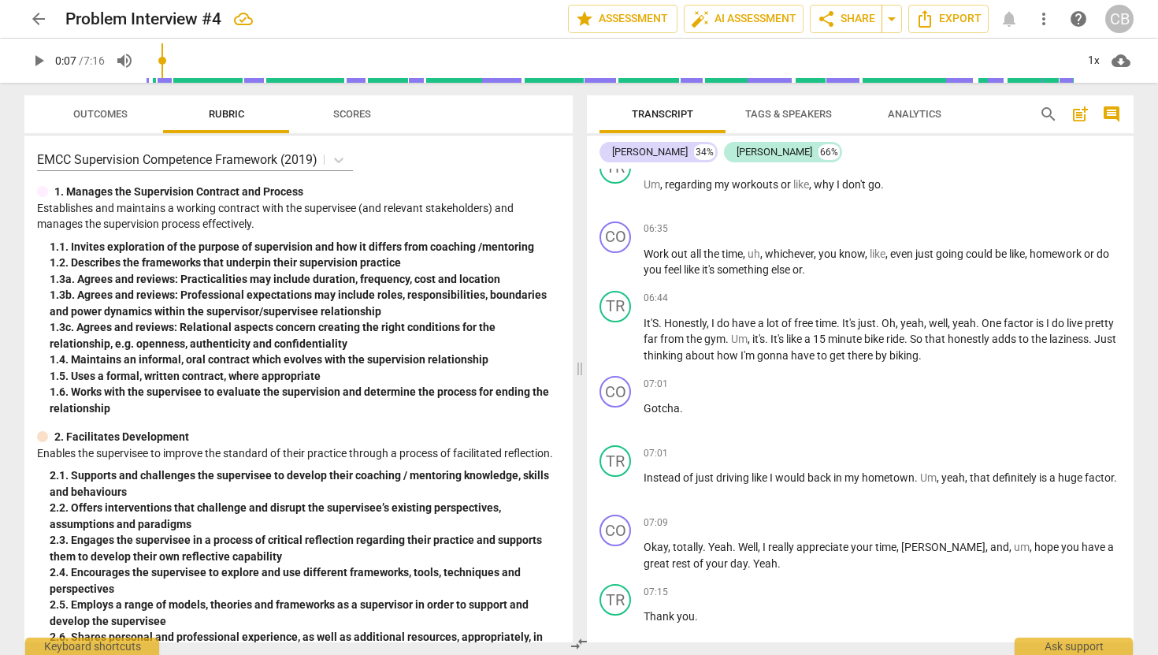
scroll to position [2123, 0]
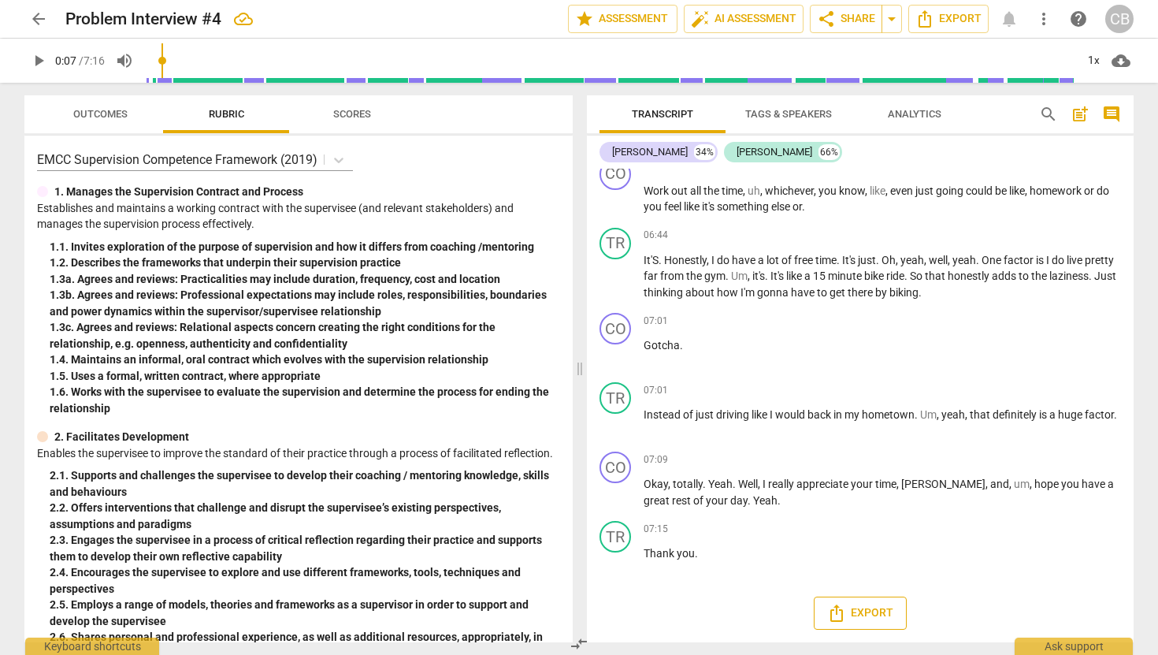
click at [877, 620] on span "Export" at bounding box center [860, 613] width 66 height 19
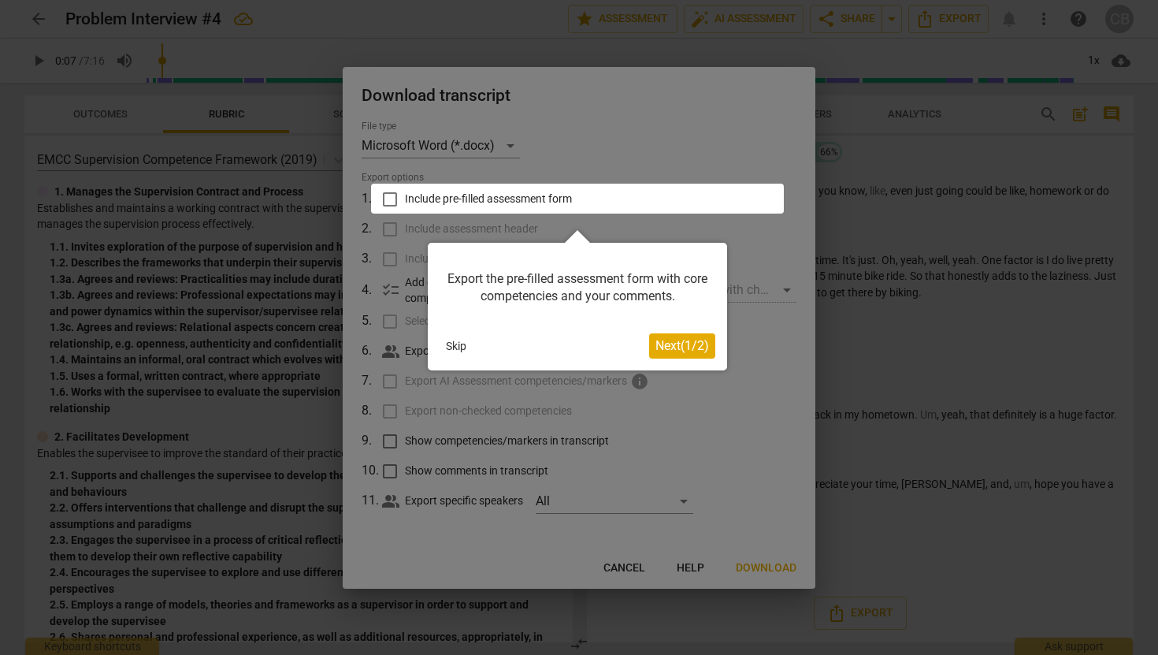
click at [463, 341] on button "Skip" at bounding box center [456, 346] width 33 height 24
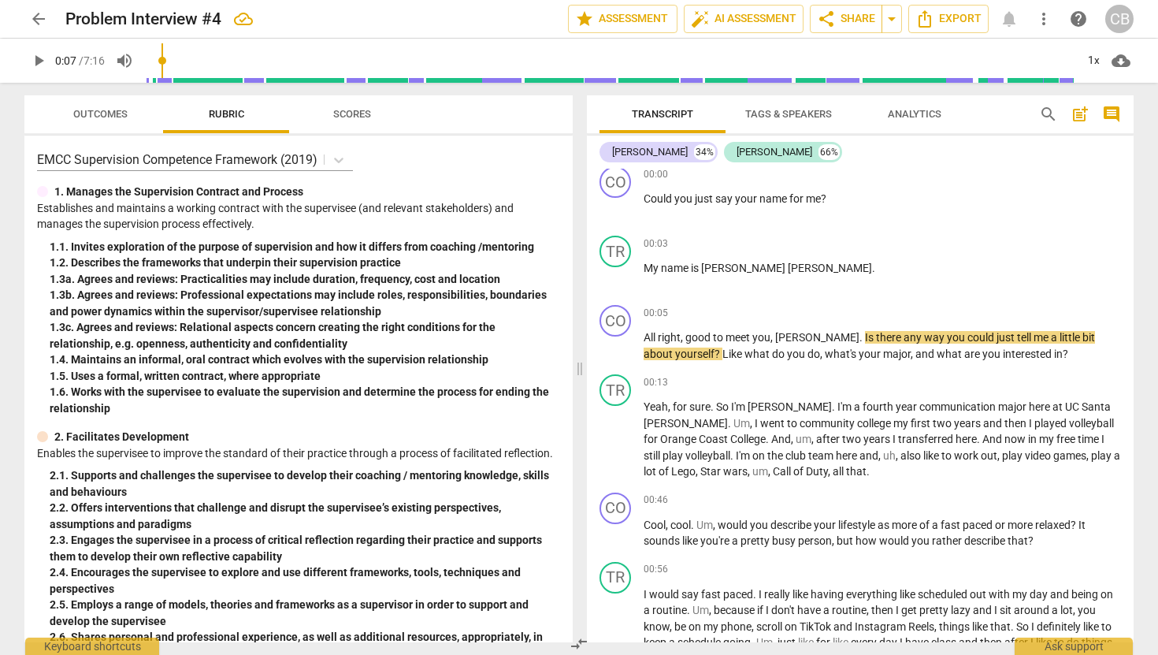
scroll to position [0, 0]
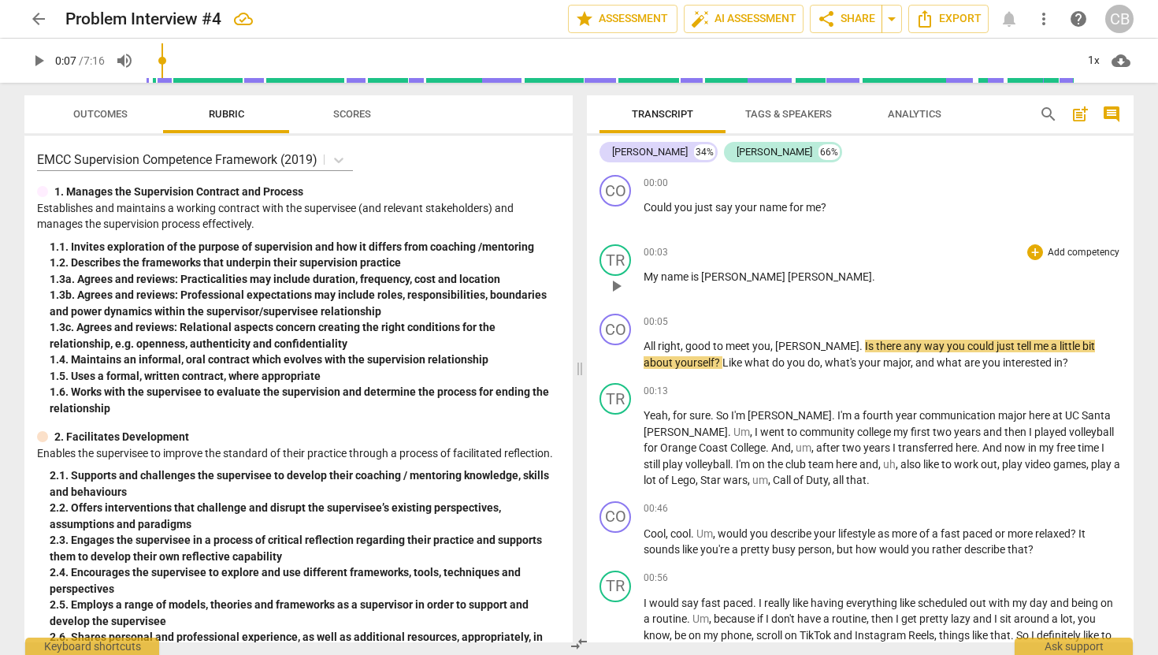
drag, startPoint x: 641, startPoint y: 182, endPoint x: 719, endPoint y: 248, distance: 102.3
click at [719, 248] on div "CO play_arrow pause 00:00 + Add competency keyboard_arrow_right Could you just …" at bounding box center [860, 406] width 547 height 474
click at [373, 284] on div "1. 3a. Agrees and reviews: Practicalities may include duration, frequency, cost…" at bounding box center [305, 279] width 511 height 17
click at [88, 117] on span "Outcomes" at bounding box center [100, 114] width 54 height 12
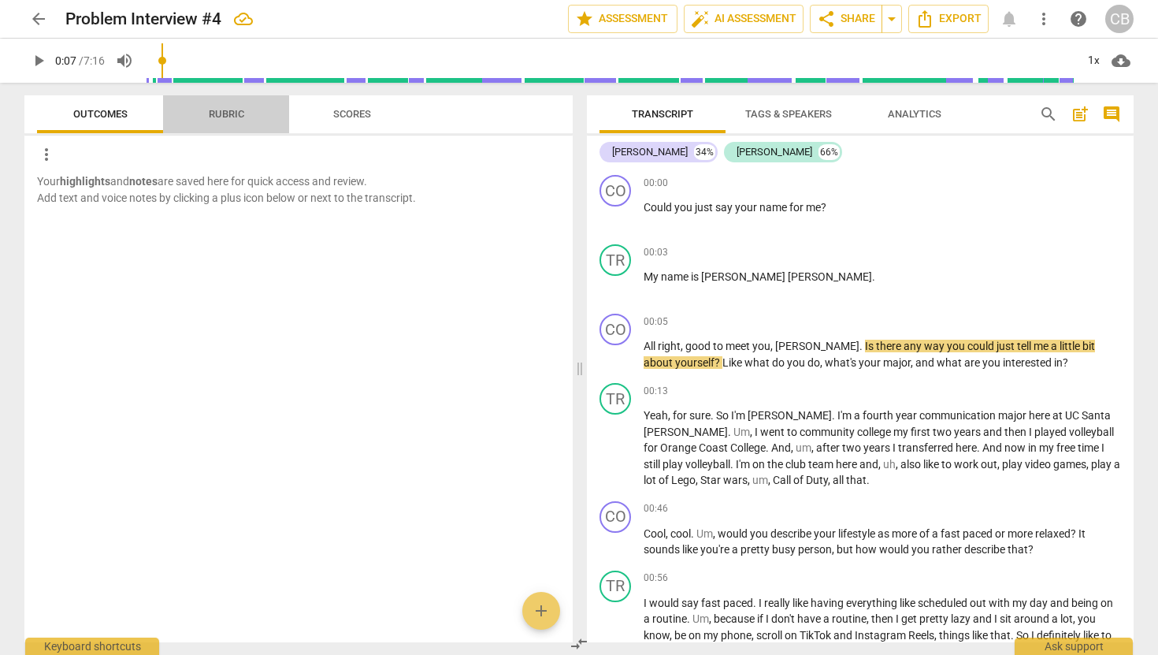
click at [200, 124] on span "Rubric" at bounding box center [226, 114] width 73 height 21
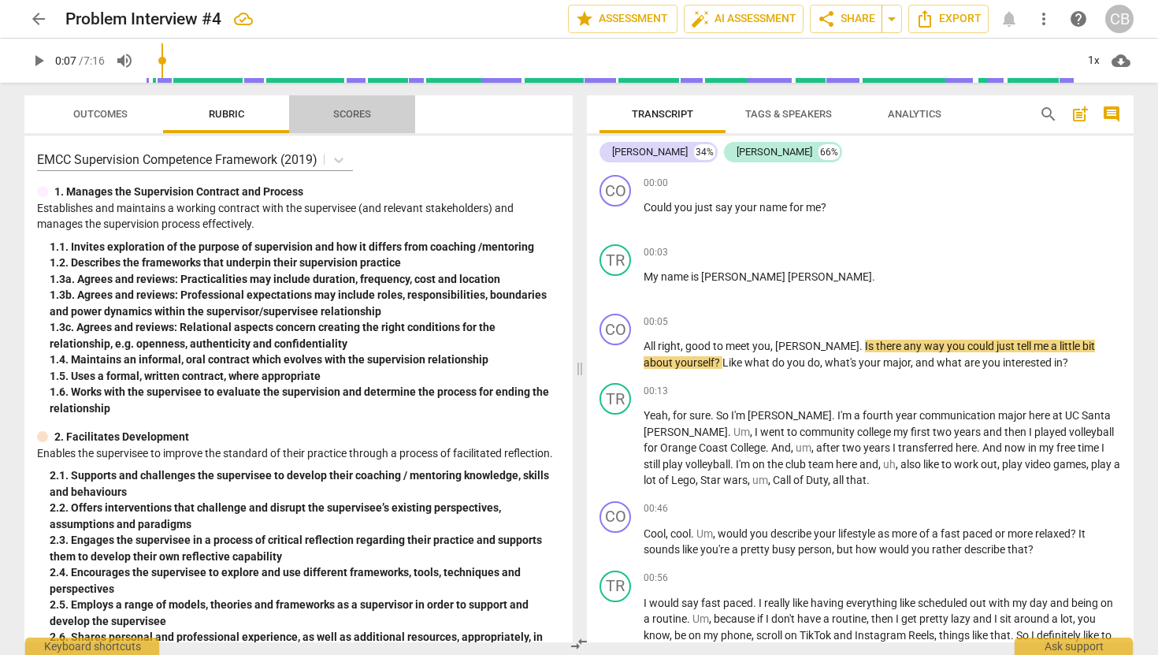
click at [328, 110] on span "Scores" at bounding box center [352, 114] width 76 height 21
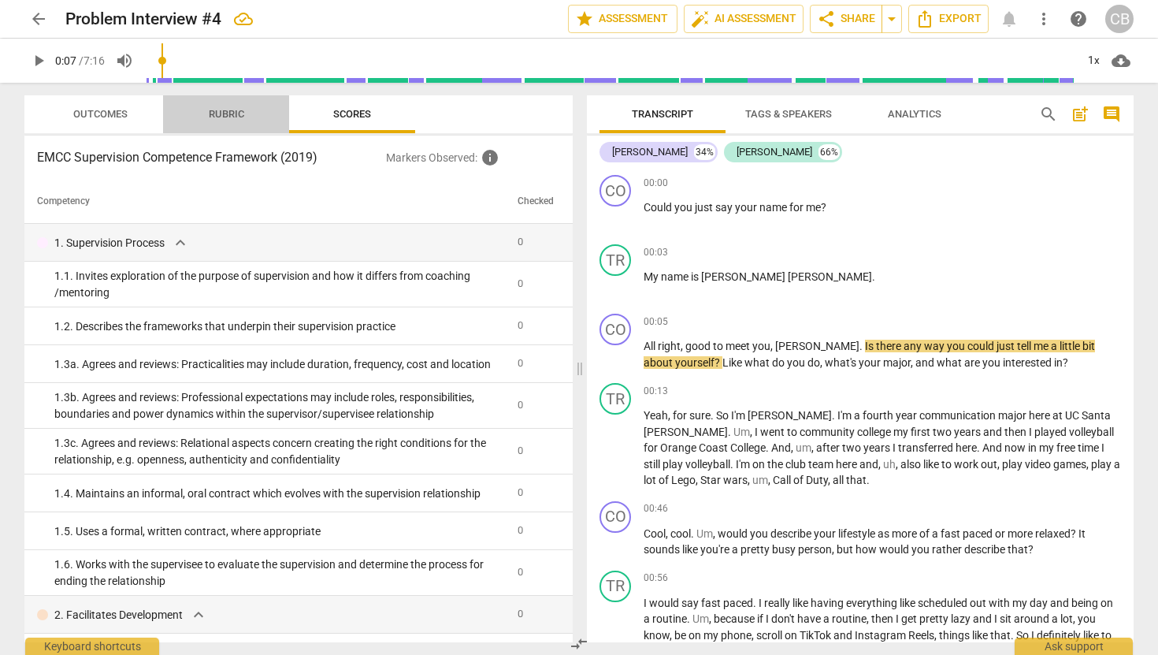
click at [211, 109] on span "Rubric" at bounding box center [226, 114] width 35 height 12
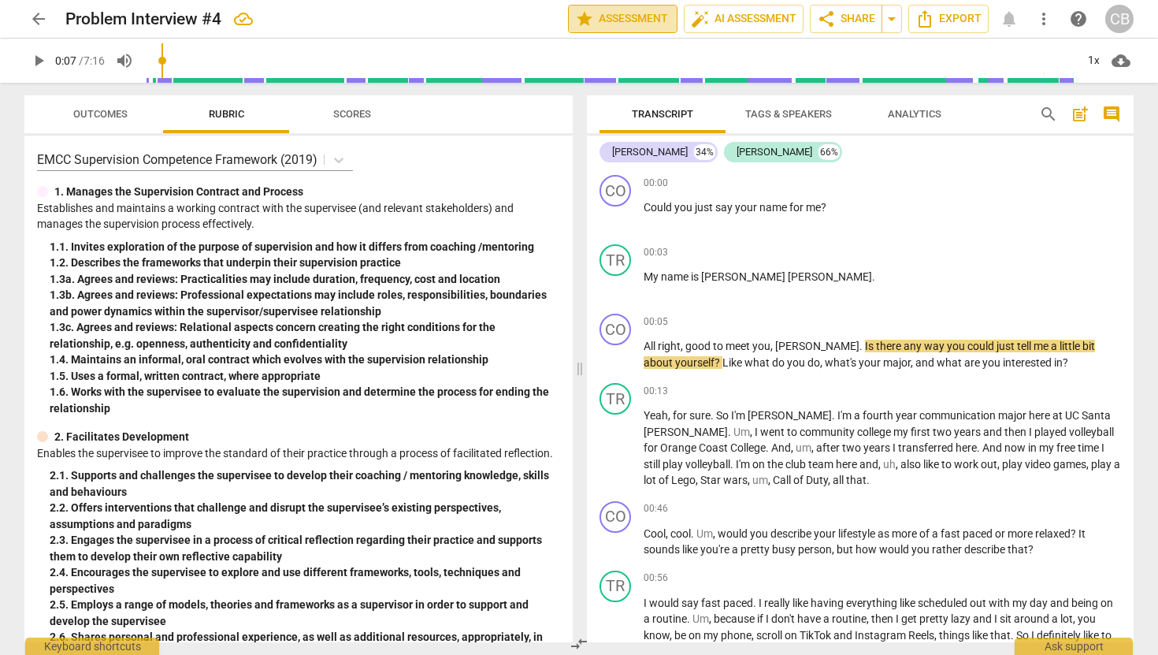
click at [604, 23] on span "star Assessment" at bounding box center [622, 18] width 95 height 19
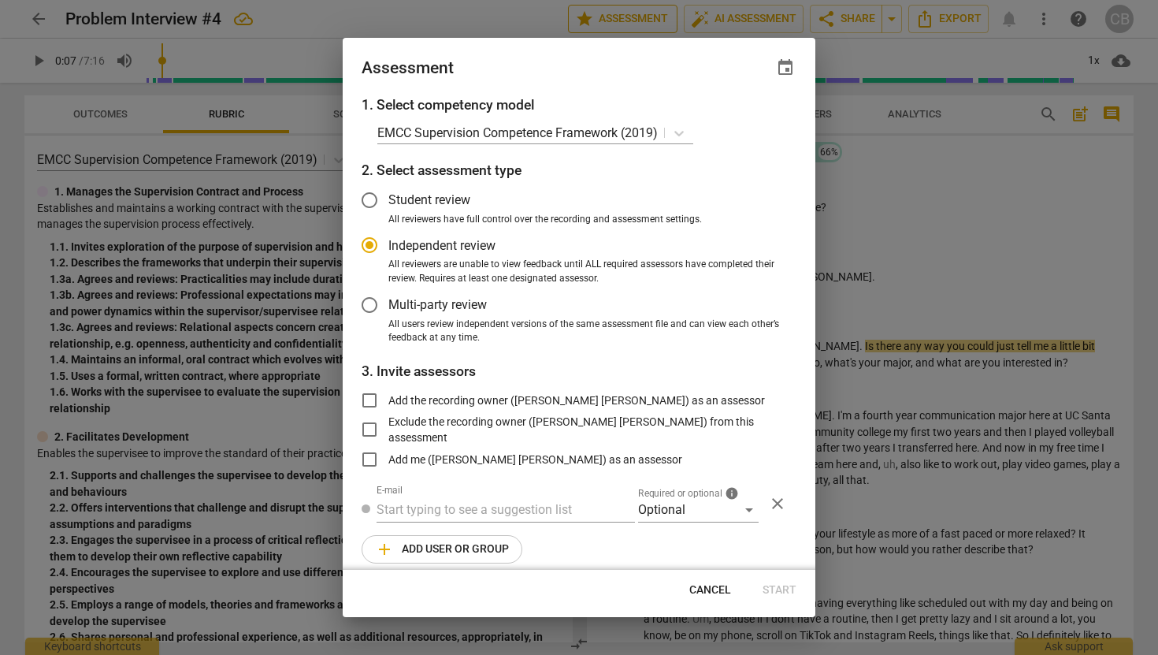
radio input "false"
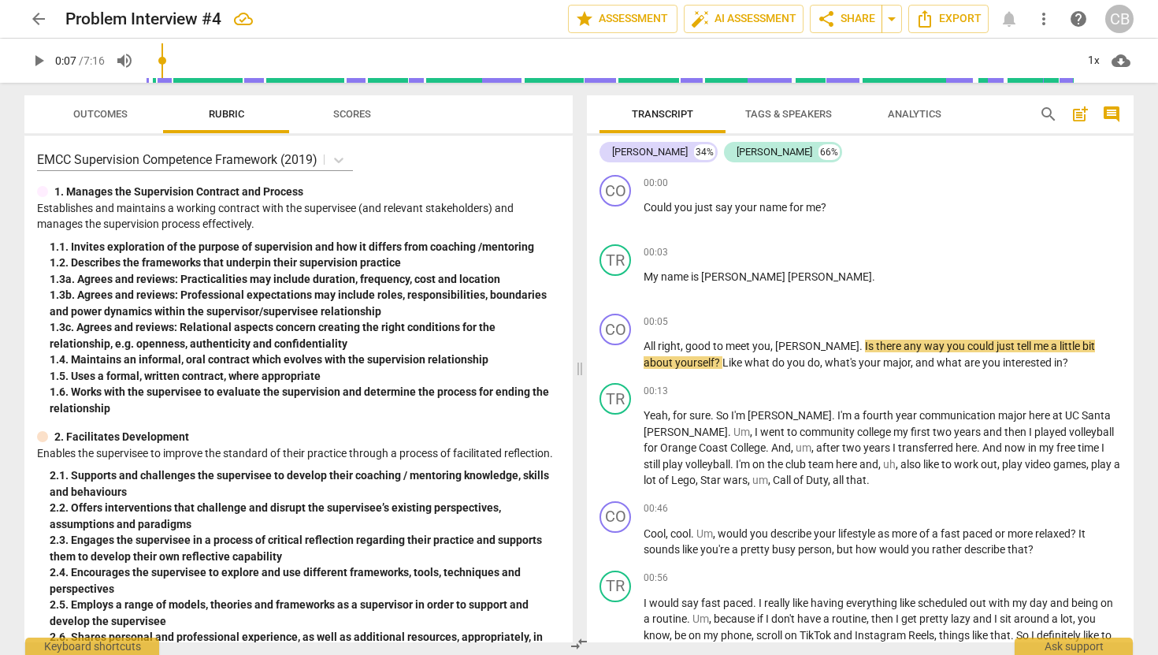
click at [986, 106] on div "Transcript Tags & Speakers Analytics" at bounding box center [807, 114] width 414 height 38
click at [838, 10] on span "share Share" at bounding box center [846, 18] width 58 height 19
click at [890, 19] on span "arrow_drop_down" at bounding box center [891, 18] width 19 height 19
click at [938, 19] on span "Export" at bounding box center [949, 18] width 66 height 19
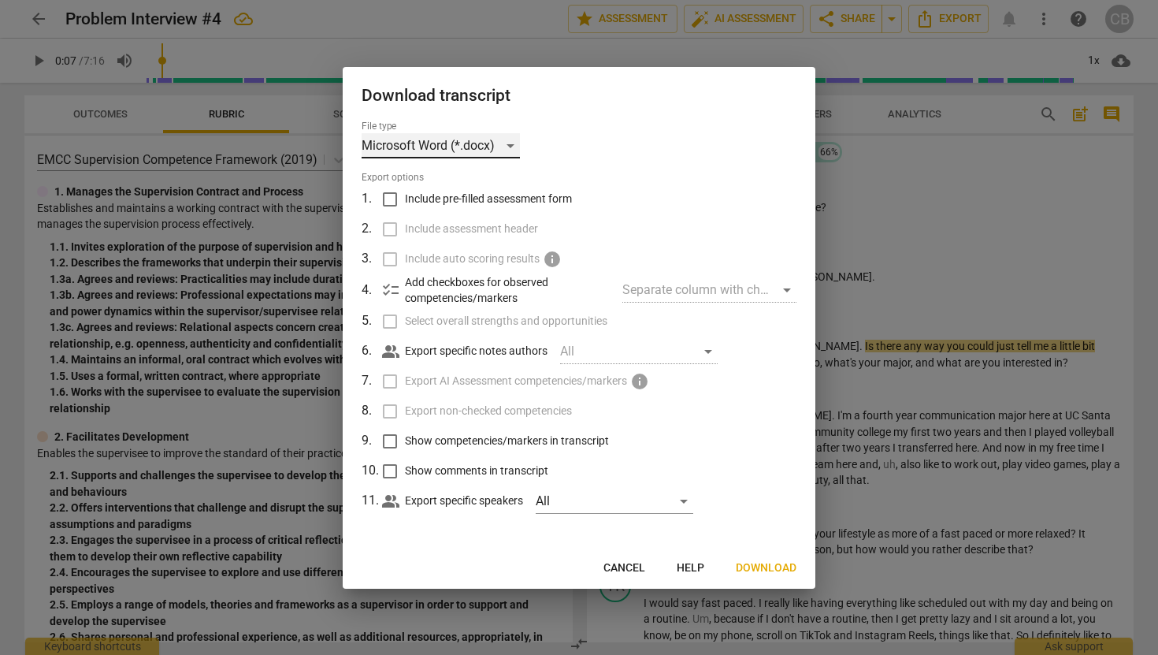
click at [491, 145] on div "Microsoft Word (*.docx)" at bounding box center [441, 145] width 158 height 25
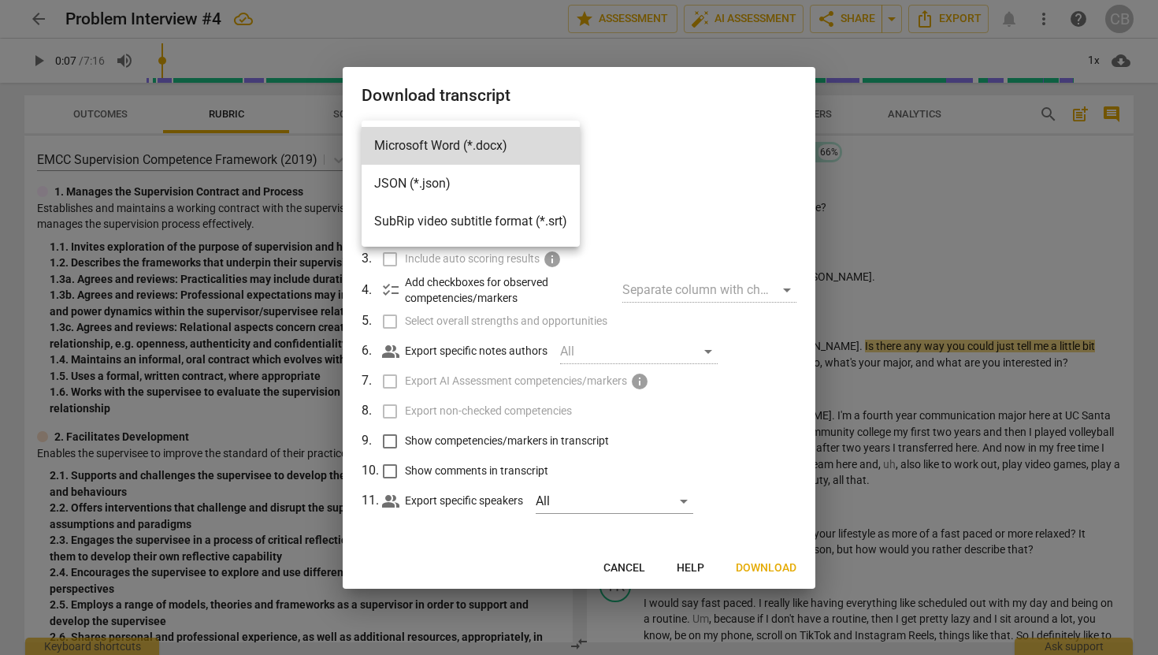
click at [643, 180] on div at bounding box center [579, 327] width 1158 height 655
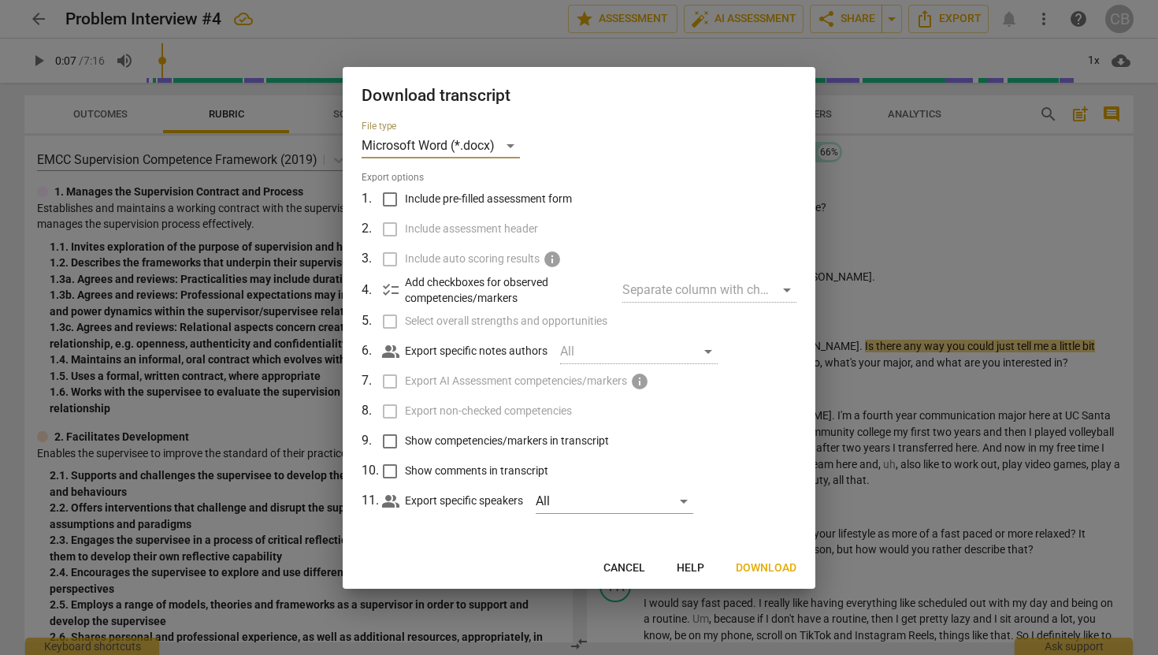
click at [626, 558] on button "Cancel" at bounding box center [624, 568] width 67 height 28
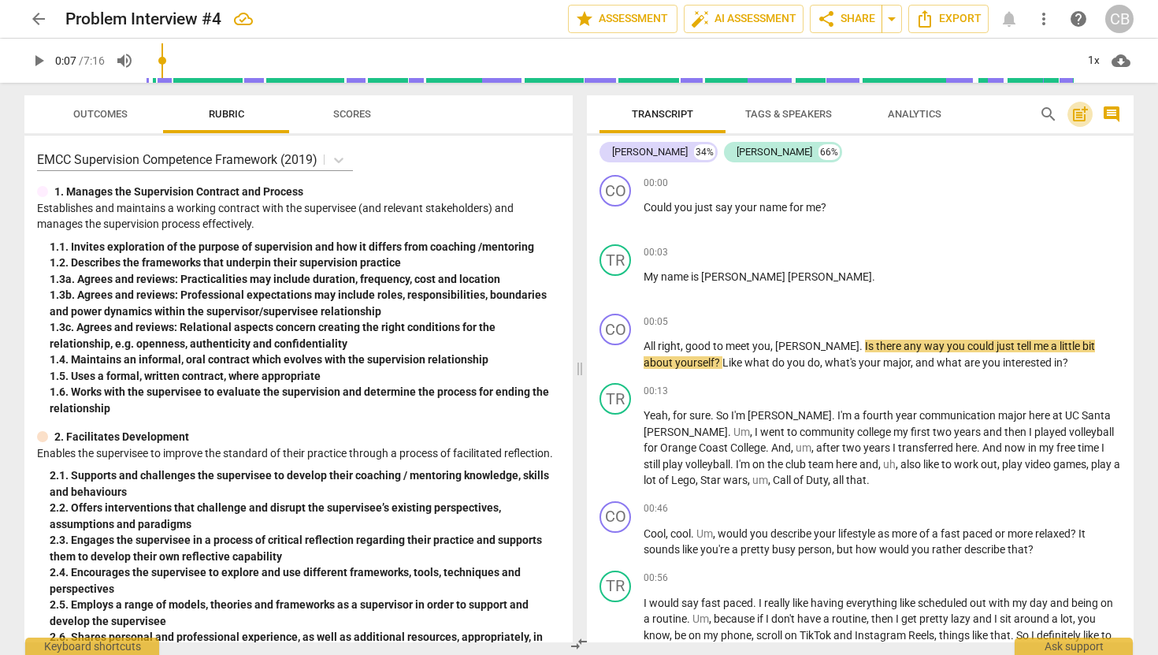
click at [1083, 117] on span "post_add" at bounding box center [1080, 114] width 19 height 19
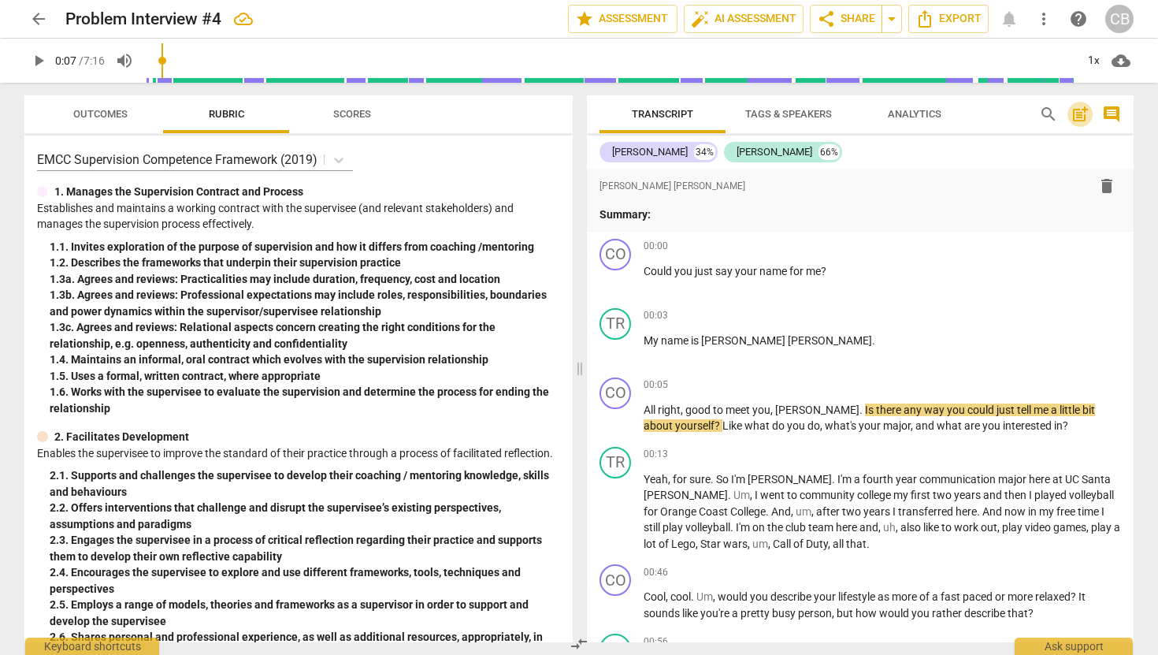
click at [1083, 117] on span "post_add" at bounding box center [1080, 114] width 19 height 19
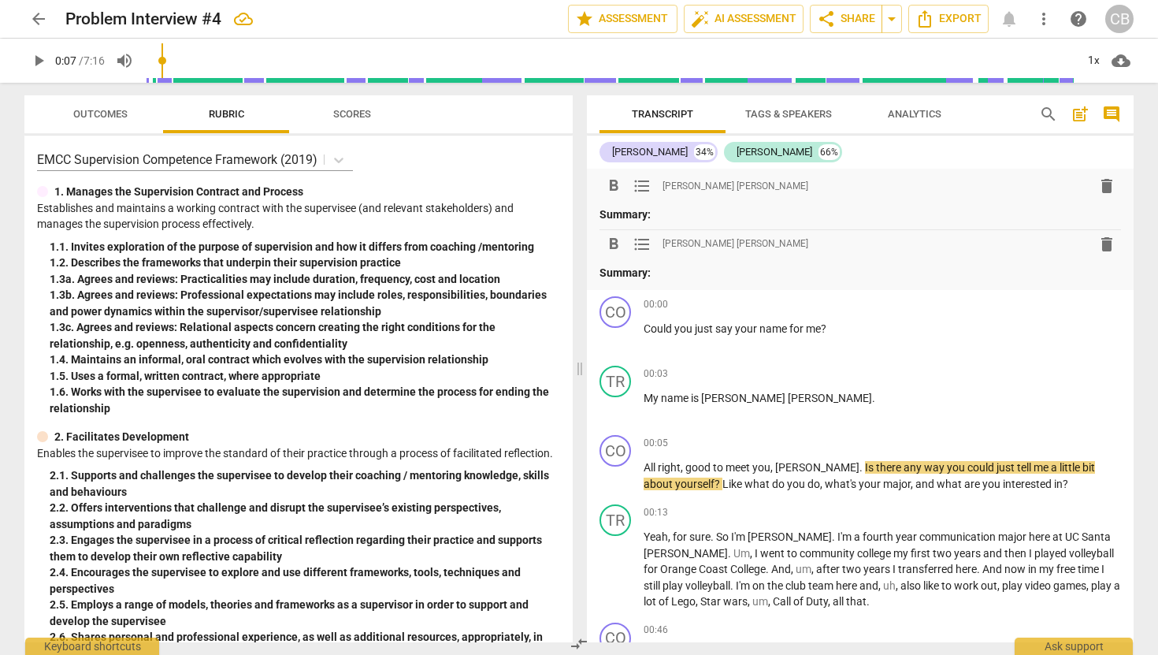
click at [1107, 194] on span "delete" at bounding box center [1107, 185] width 19 height 19
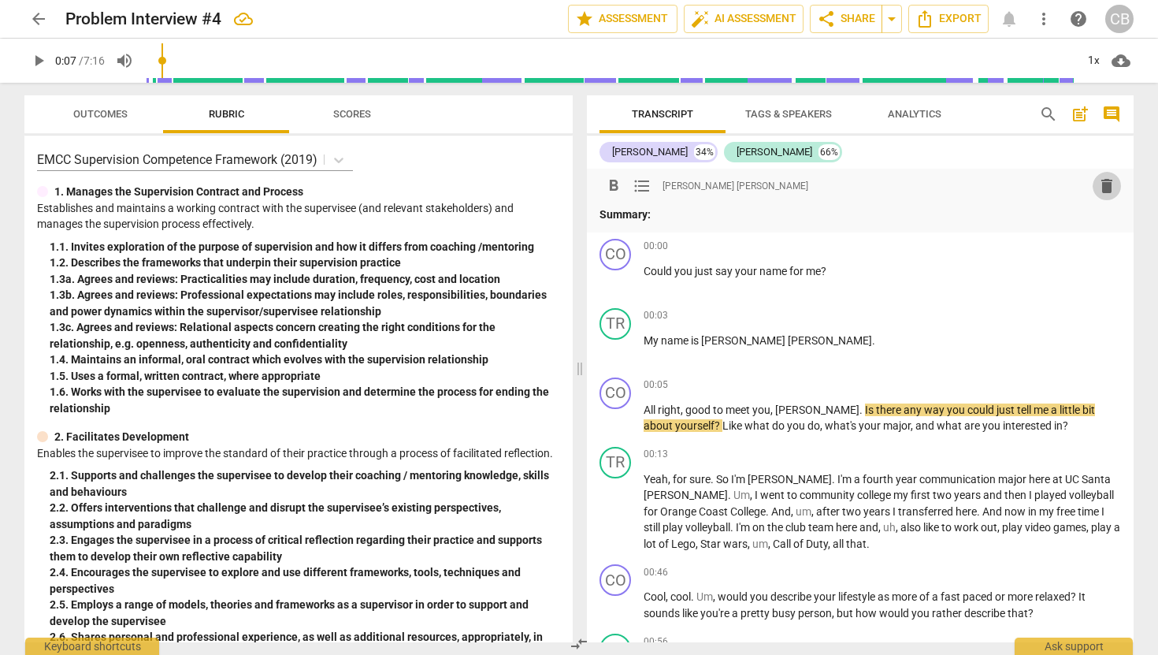
click at [1102, 187] on span "delete" at bounding box center [1107, 185] width 19 height 19
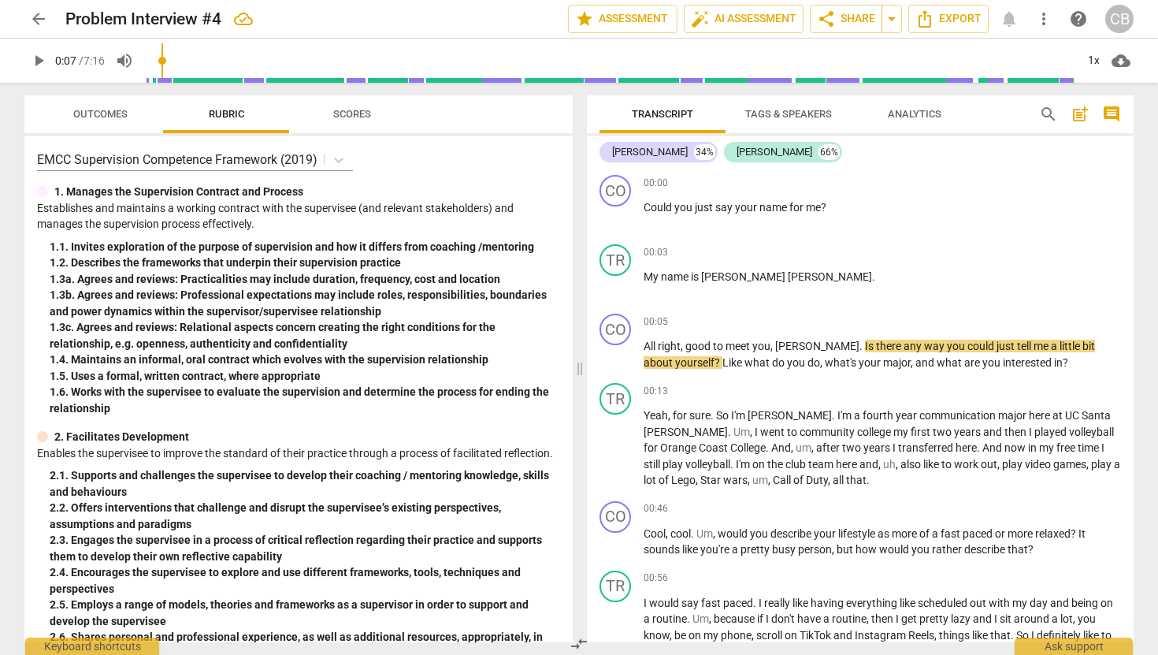
click at [1109, 113] on span "comment" at bounding box center [1111, 114] width 19 height 19
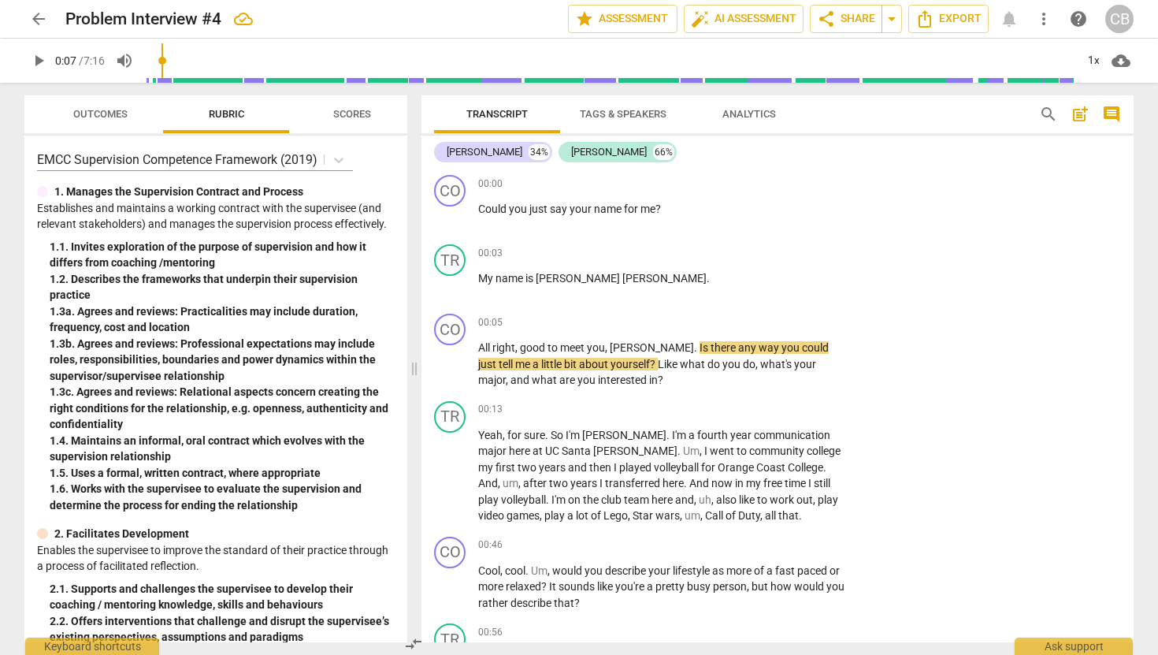
click at [1109, 113] on span "comment" at bounding box center [1111, 114] width 19 height 19
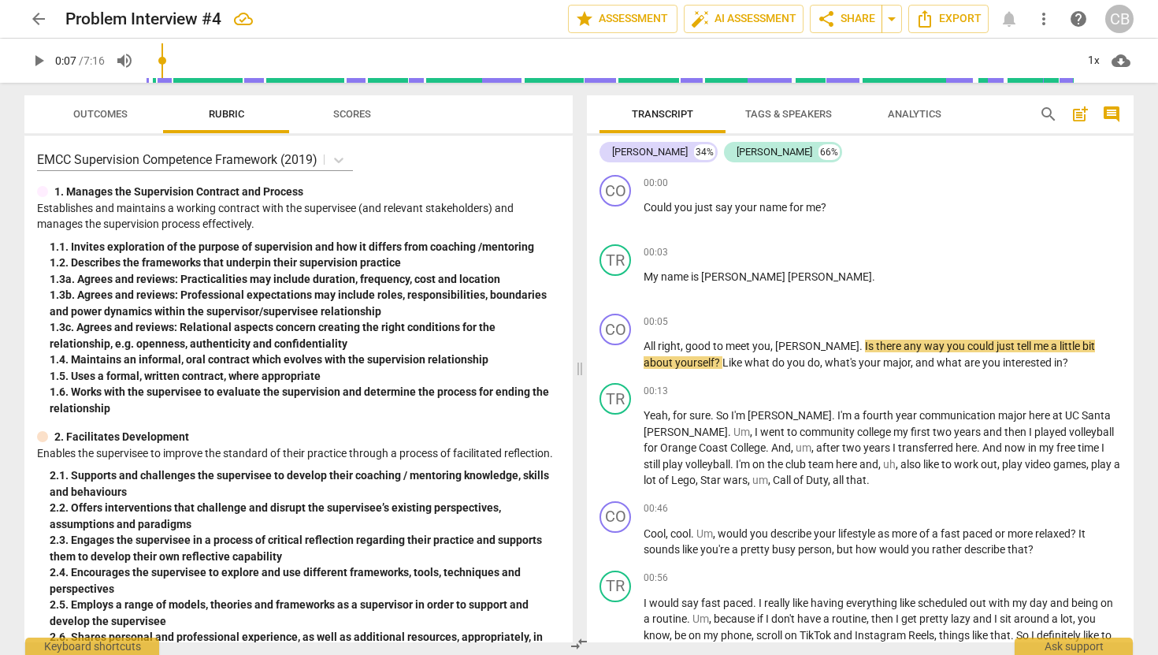
click at [1109, 113] on span "comment" at bounding box center [1111, 114] width 19 height 19
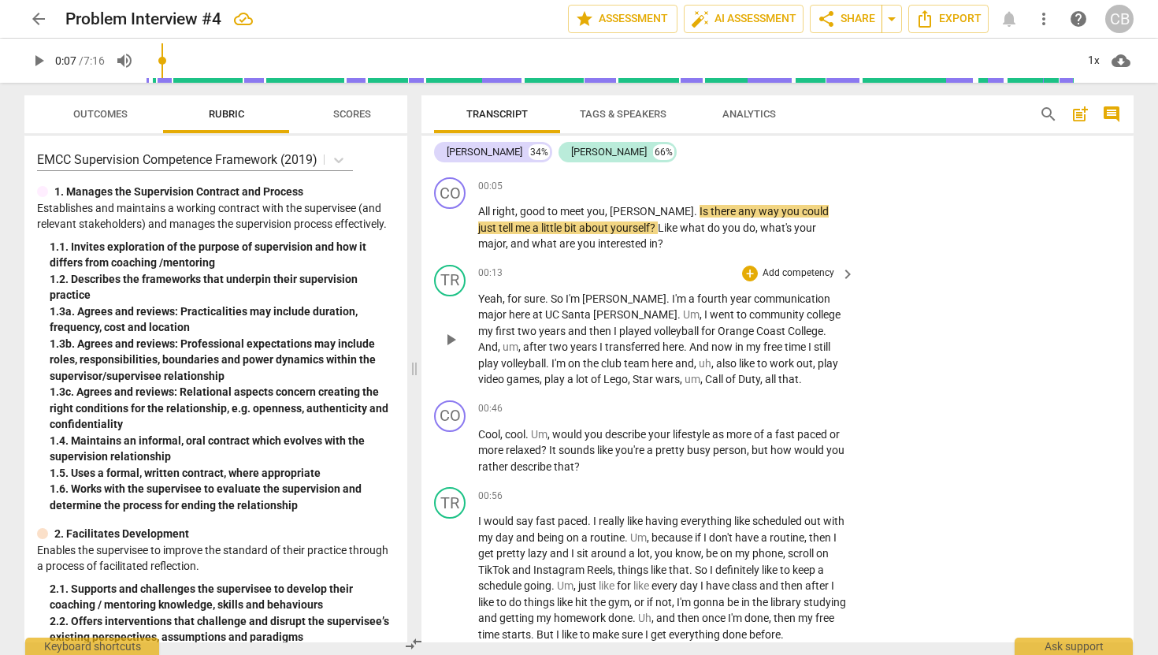
scroll to position [139, 0]
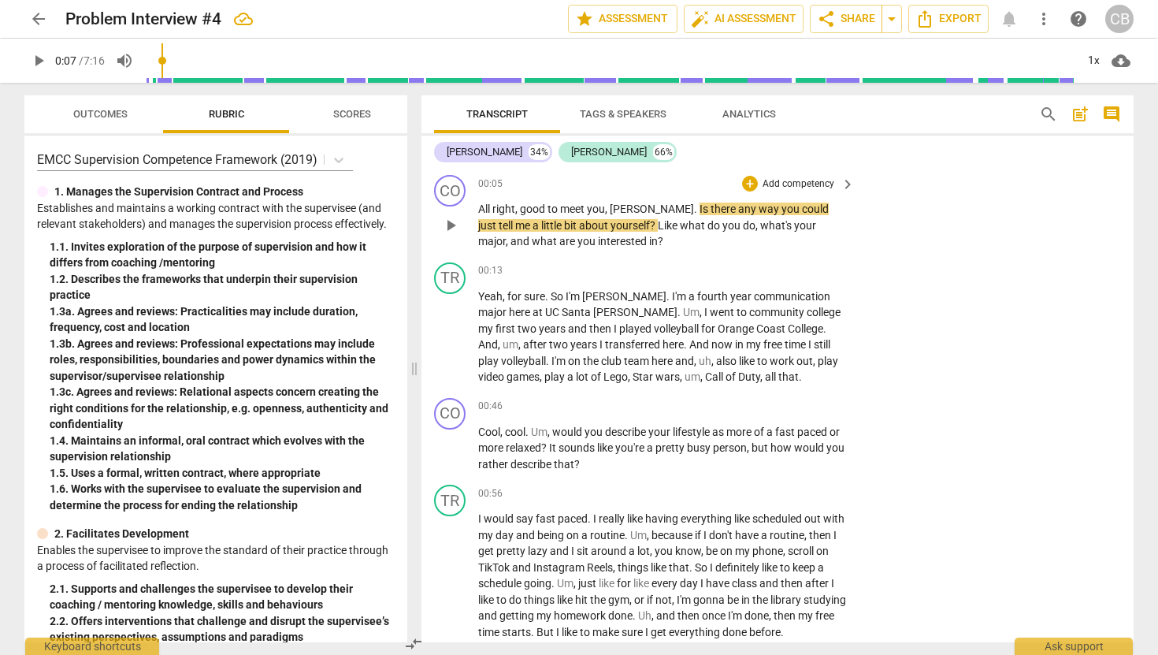
click at [802, 207] on span "could" at bounding box center [815, 208] width 27 height 13
drag, startPoint x: 641, startPoint y: 208, endPoint x: 693, endPoint y: 206, distance: 52.0
click at [693, 206] on p "All right , good to meet you , [PERSON_NAME] . Is there any way you could just …" at bounding box center [662, 225] width 369 height 49
click at [738, 206] on span "any" at bounding box center [748, 208] width 20 height 13
click at [808, 187] on p "Add competency" at bounding box center [798, 184] width 75 height 14
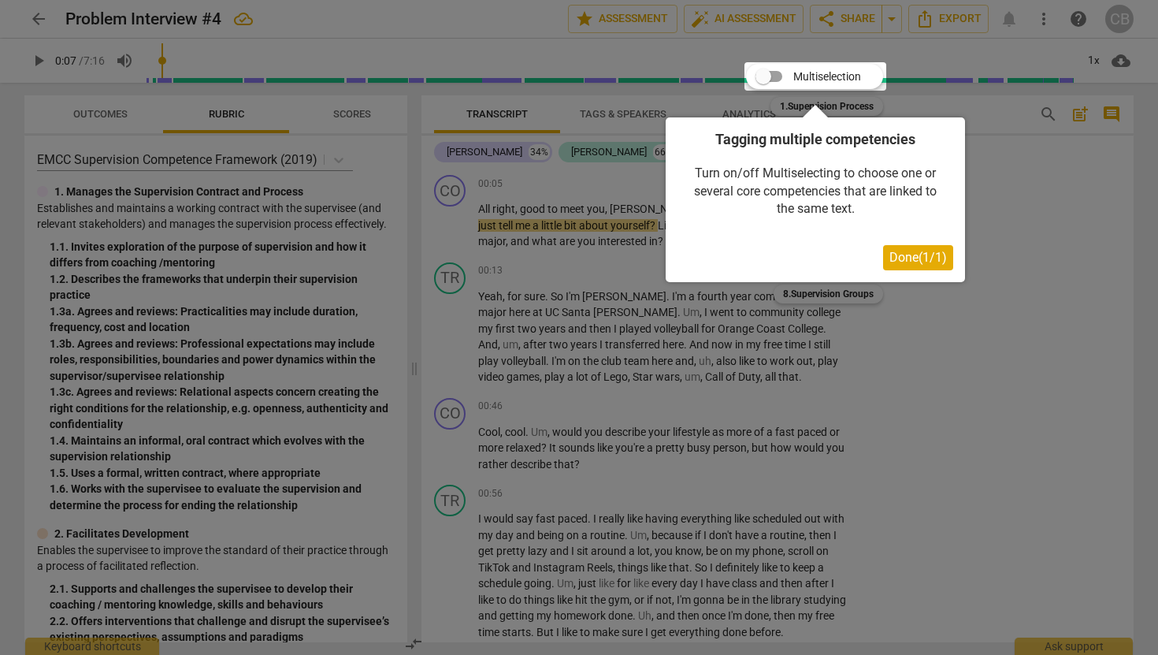
click at [898, 256] on span "Done ( 1 / 1 )" at bounding box center [919, 257] width 58 height 15
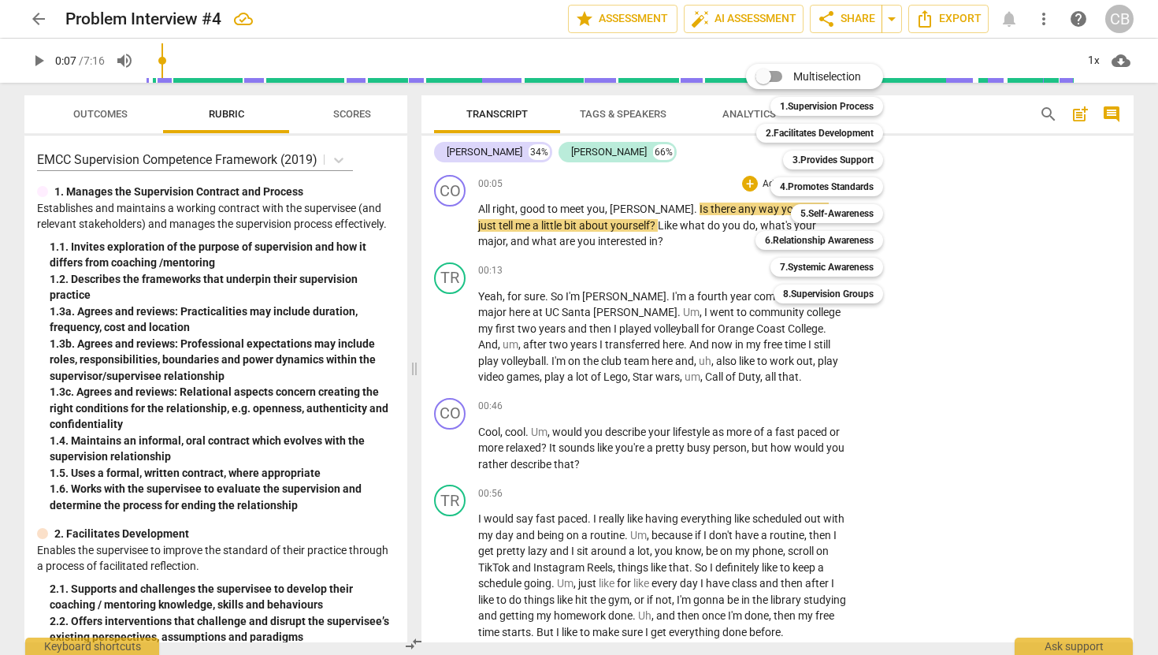
click at [927, 206] on div at bounding box center [579, 327] width 1158 height 655
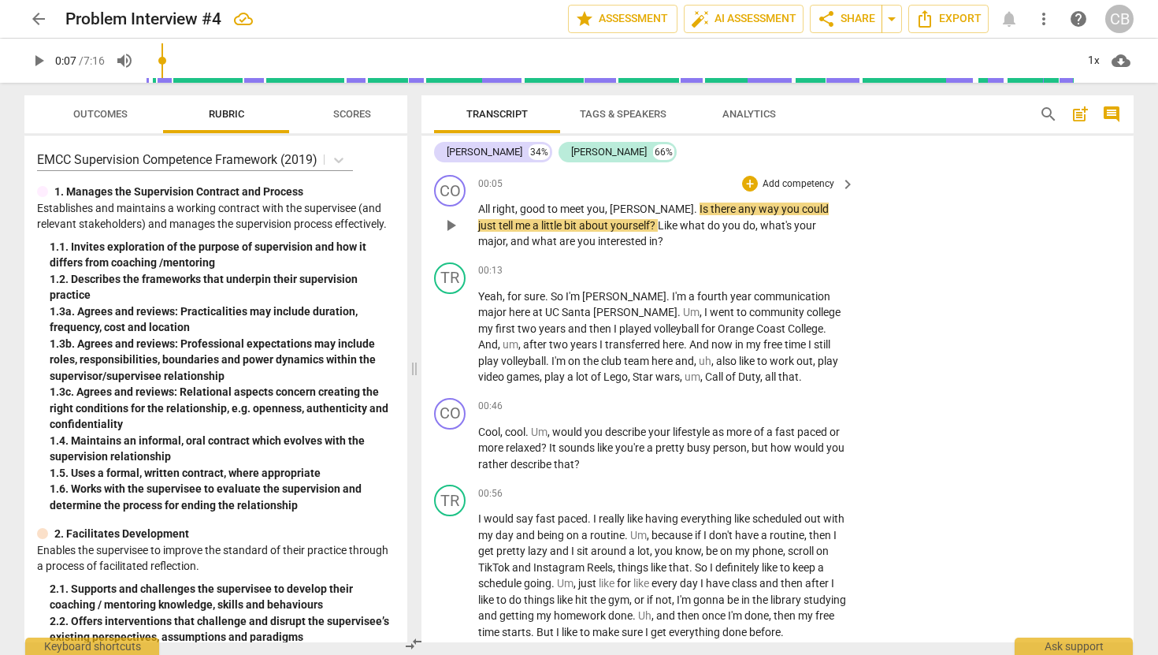
click at [506, 235] on span "major" at bounding box center [492, 241] width 28 height 13
click at [827, 189] on icon "button" at bounding box center [826, 189] width 16 height 19
click at [515, 219] on span "tell" at bounding box center [507, 225] width 17 height 13
drag, startPoint x: 775, startPoint y: 208, endPoint x: 790, endPoint y: 209, distance: 15.0
click at [790, 209] on p "All right , good to meet you , [PERSON_NAME] . Is there any way you could just …" at bounding box center [662, 225] width 369 height 49
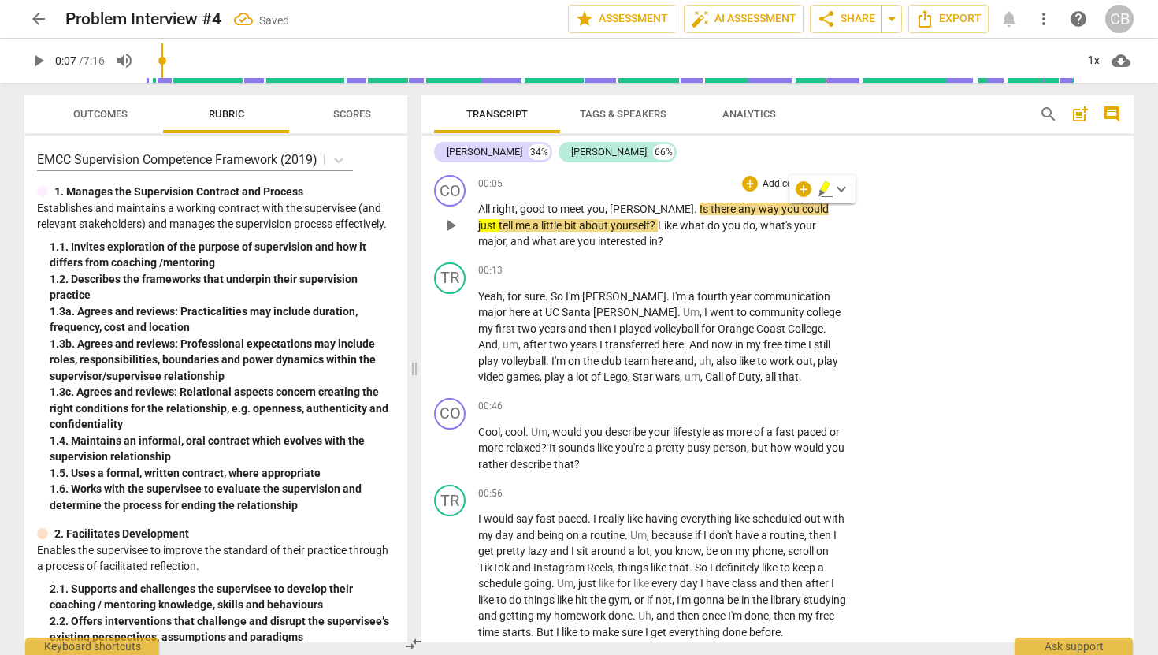
click at [515, 219] on span "tell" at bounding box center [507, 225] width 17 height 13
drag, startPoint x: 790, startPoint y: 209, endPoint x: 760, endPoint y: 209, distance: 30.7
click at [760, 209] on p "All right , good to meet you , [PERSON_NAME] . Is there any way you could just …" at bounding box center [662, 225] width 369 height 49
click at [830, 187] on icon "button" at bounding box center [826, 189] width 16 height 19
click at [499, 219] on span "just" at bounding box center [488, 225] width 20 height 13
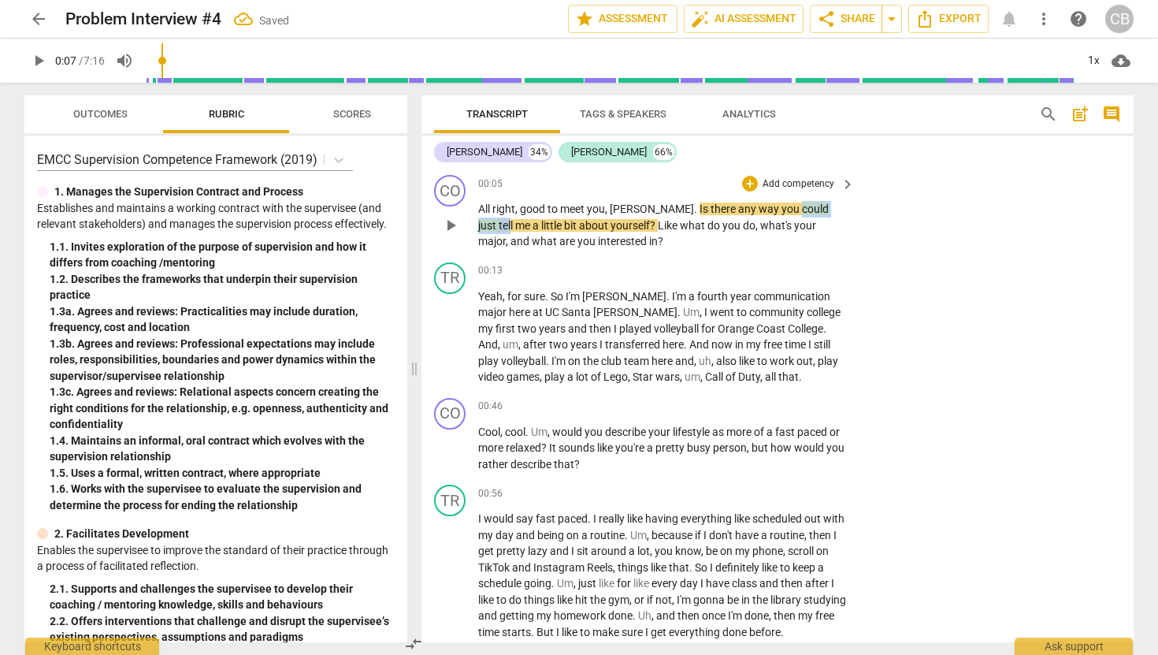
drag, startPoint x: 739, startPoint y: 209, endPoint x: 801, endPoint y: 210, distance: 62.3
click at [801, 210] on p "All right , good to meet you , [PERSON_NAME] . Is there any way you could just …" at bounding box center [662, 225] width 369 height 49
click at [860, 187] on span "keyboard_arrow_down" at bounding box center [858, 189] width 19 height 19
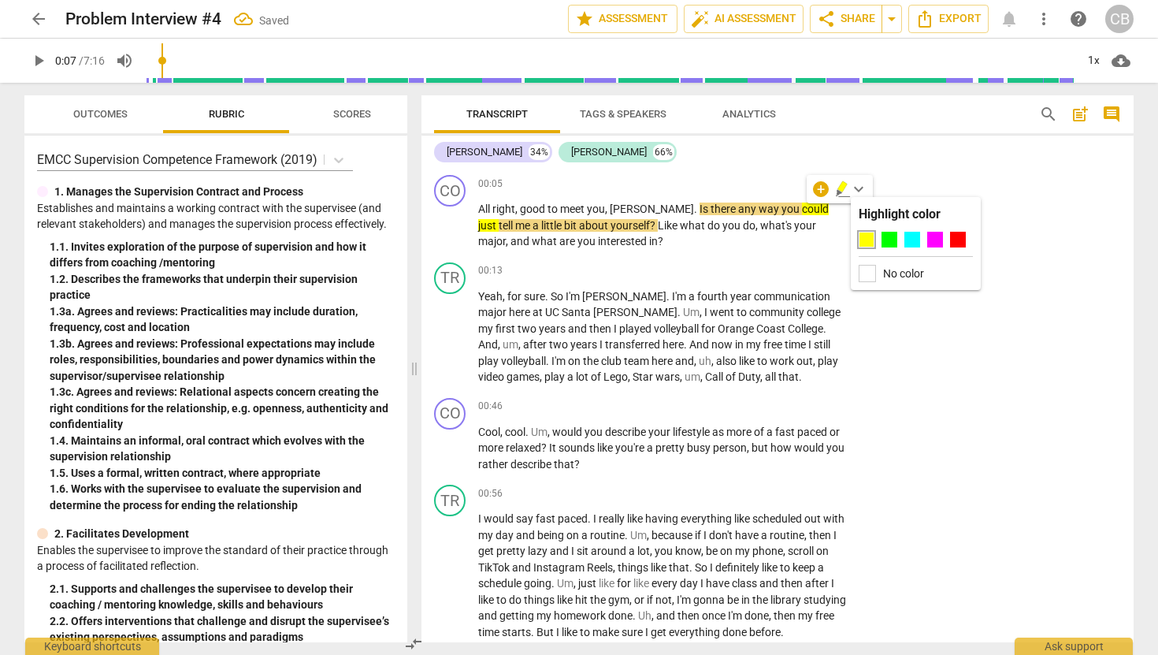
click at [875, 262] on div "Highlight color No color" at bounding box center [916, 243] width 130 height 93
click at [878, 275] on div "No color" at bounding box center [916, 273] width 114 height 17
click at [559, 235] on span "what" at bounding box center [546, 241] width 28 height 13
click at [802, 215] on span "could" at bounding box center [815, 208] width 27 height 13
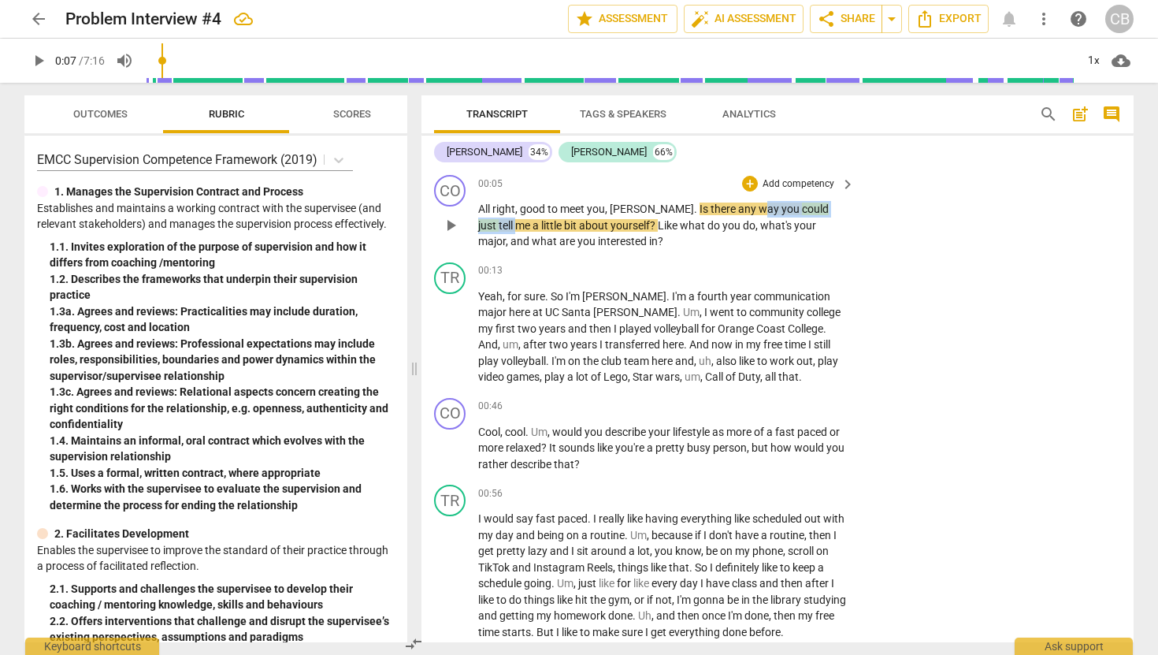
drag, startPoint x: 702, startPoint y: 213, endPoint x: 806, endPoint y: 213, distance: 104.0
click at [806, 213] on p "All right , good to meet you , [PERSON_NAME] . Is there any way you could just …" at bounding box center [662, 225] width 369 height 49
click at [859, 188] on span "keyboard_arrow_down" at bounding box center [858, 189] width 19 height 19
click at [847, 188] on icon "button" at bounding box center [843, 189] width 16 height 19
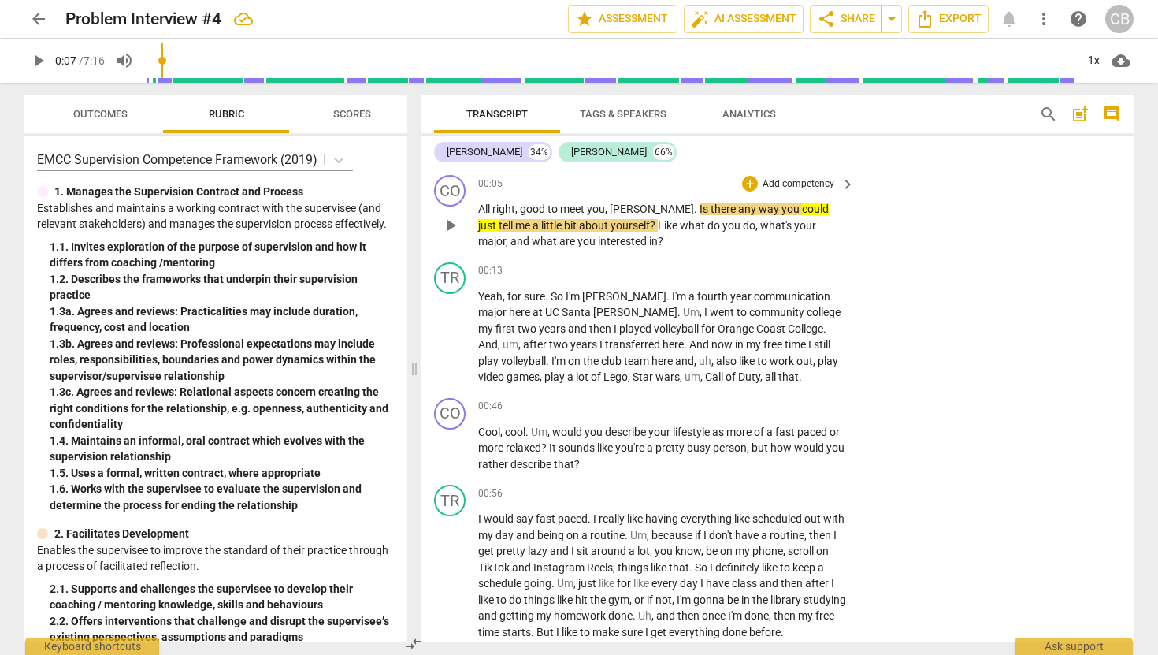
click at [499, 219] on span "just" at bounding box center [488, 225] width 20 height 13
drag, startPoint x: 804, startPoint y: 210, endPoint x: 740, endPoint y: 212, distance: 63.8
click at [740, 212] on p "All right , good to meet you , [PERSON_NAME] . Is there any way you could just …" at bounding box center [662, 225] width 369 height 49
click at [853, 188] on span "keyboard_arrow_down" at bounding box center [858, 189] width 19 height 19
click at [883, 269] on label "No color" at bounding box center [903, 273] width 41 height 13
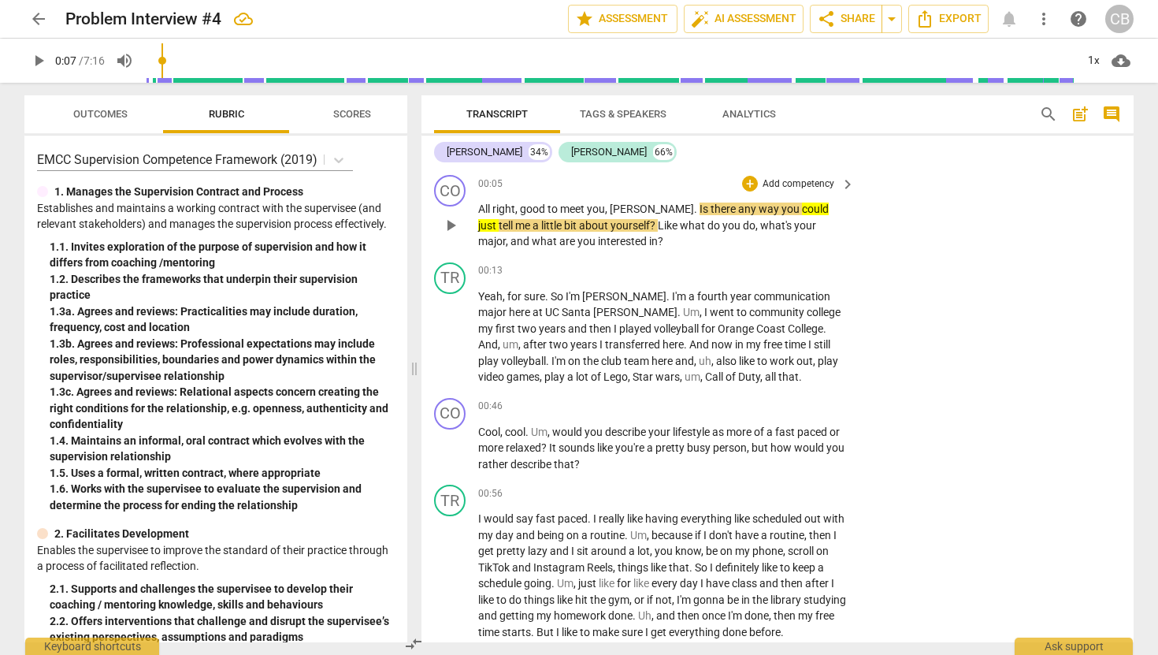
click at [782, 214] on span "you" at bounding box center [792, 208] width 20 height 13
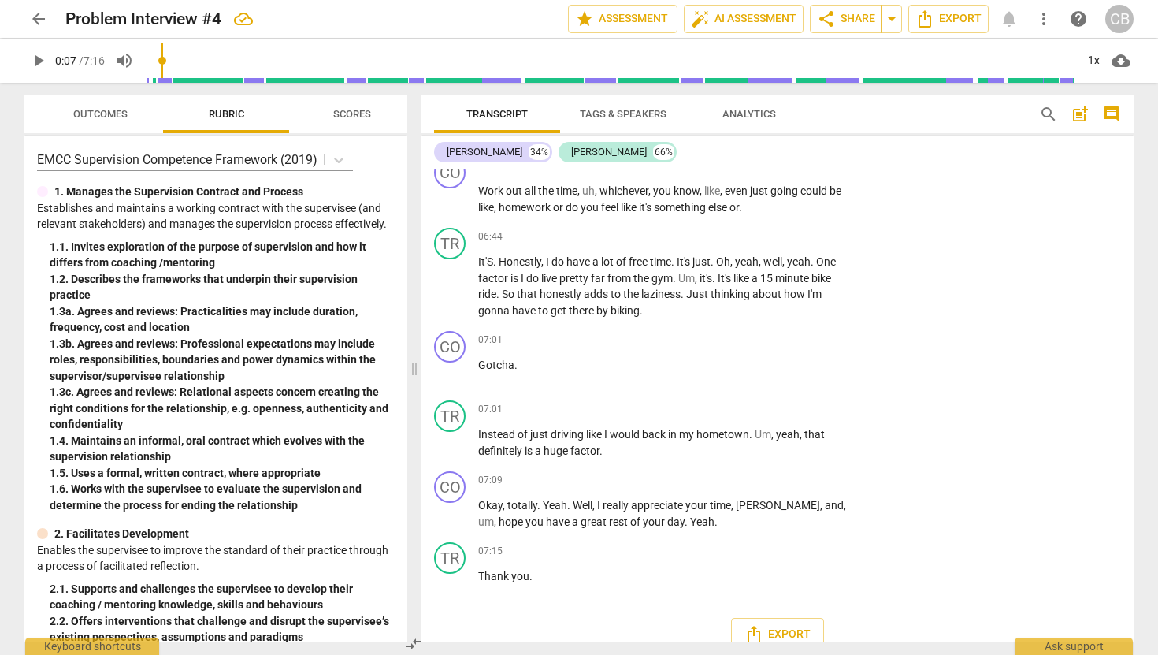
scroll to position [2499, 0]
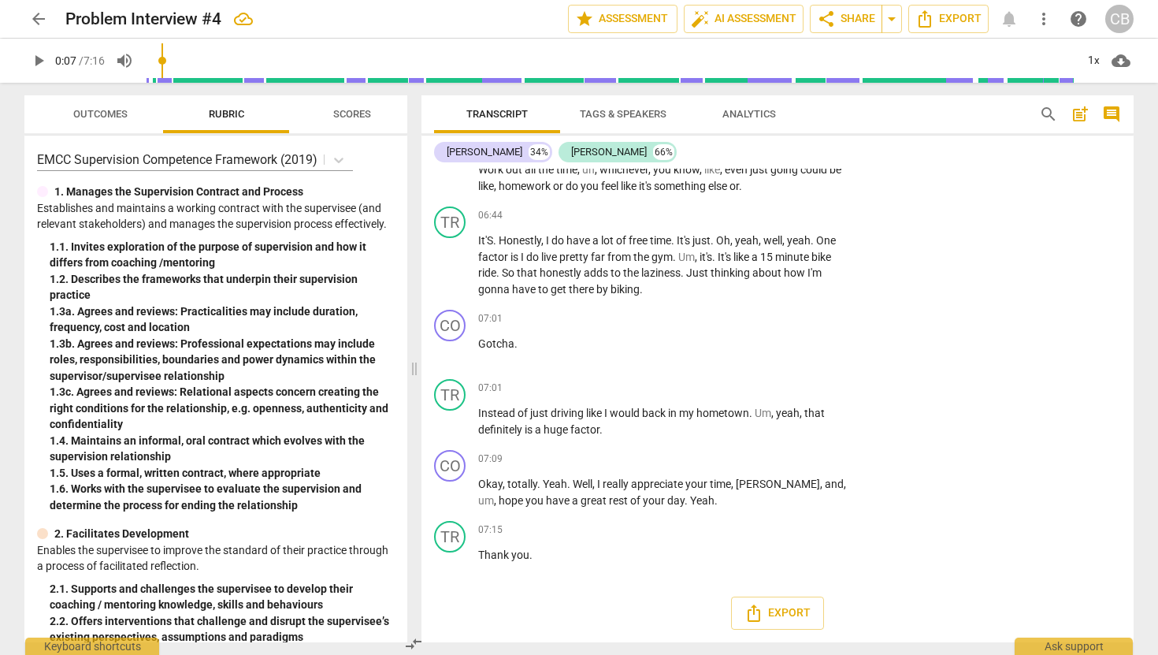
click at [1126, 54] on span "cloud_download" at bounding box center [1121, 60] width 19 height 19
click at [1120, 169] on div at bounding box center [579, 327] width 1158 height 655
click at [1041, 17] on span "more_vert" at bounding box center [1044, 18] width 19 height 19
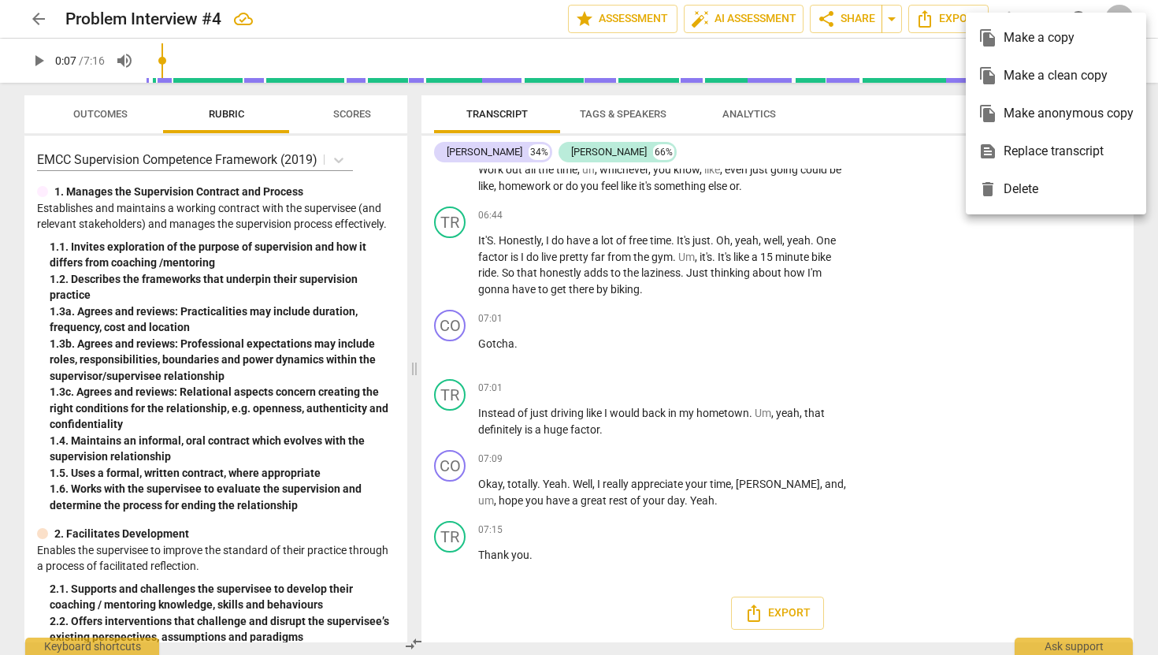
click at [1027, 30] on div "file_copy Make a copy" at bounding box center [1056, 38] width 155 height 38
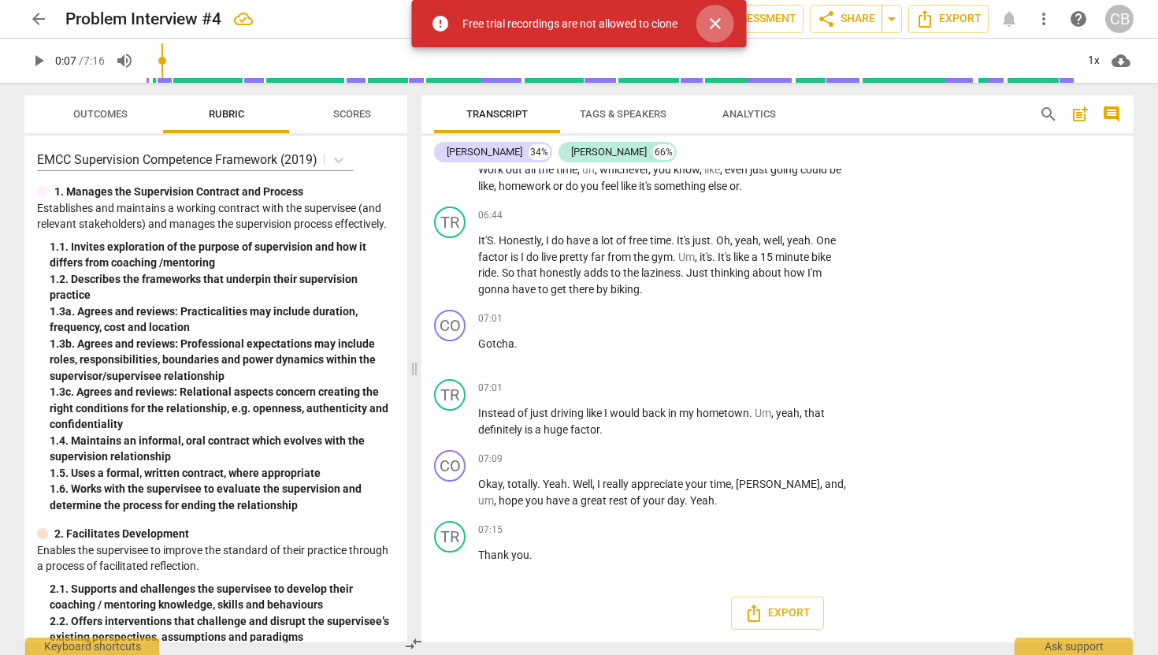
click at [710, 27] on span "close" at bounding box center [715, 23] width 19 height 19
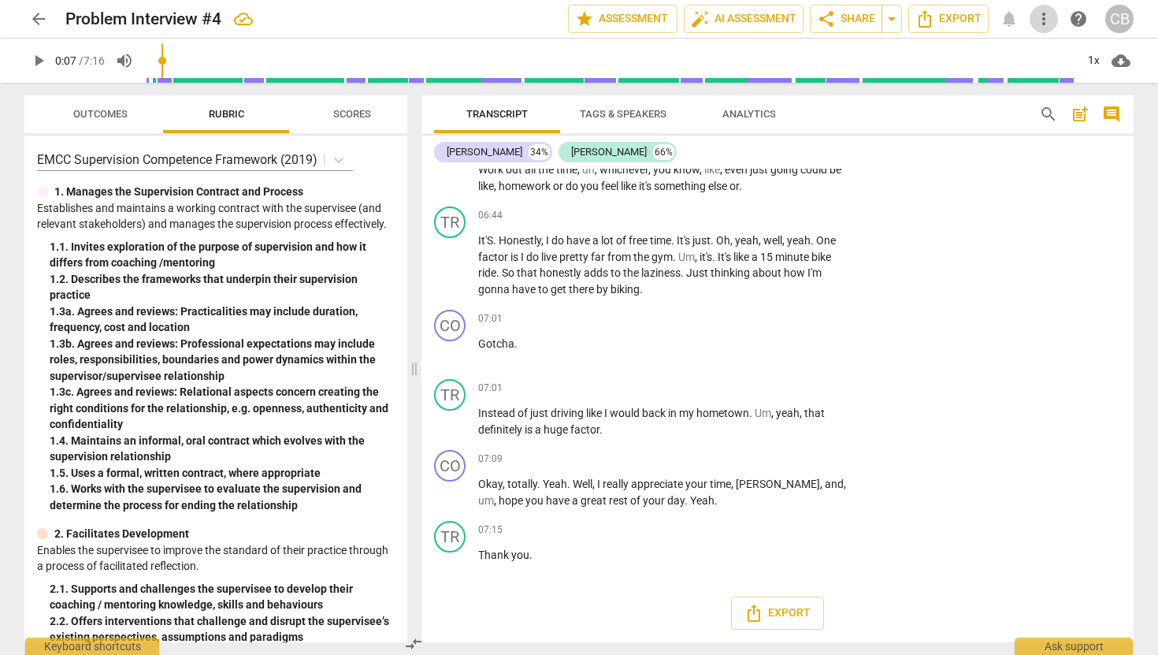
click at [1045, 11] on span "more_vert" at bounding box center [1044, 18] width 19 height 19
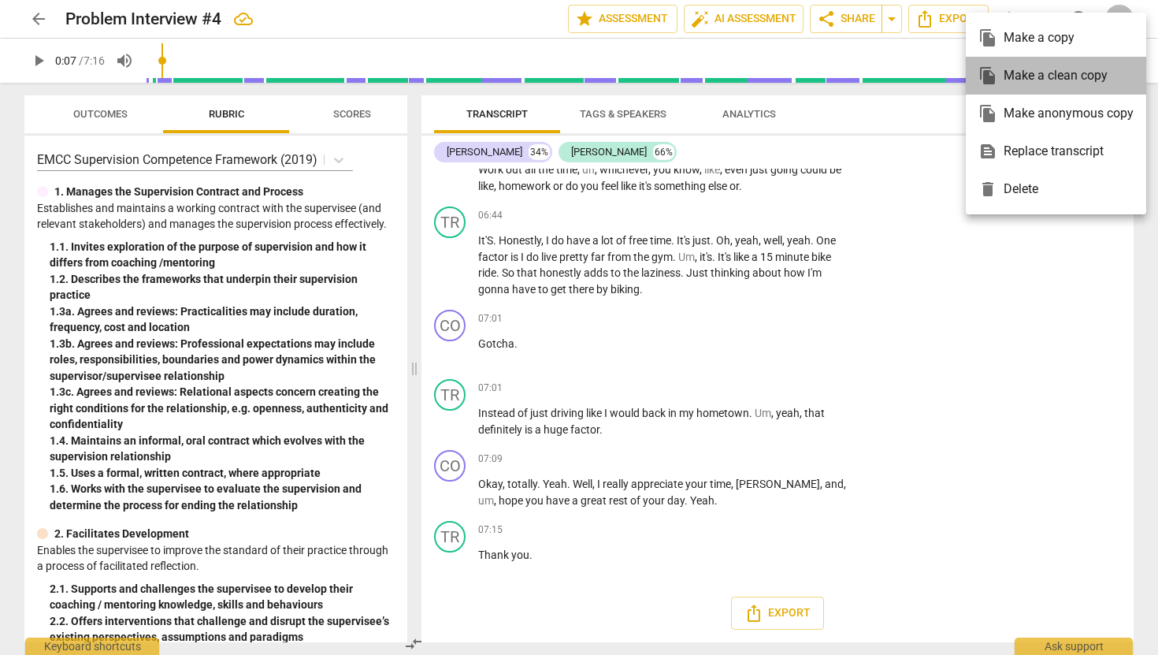
click at [1043, 72] on div "file_copy Make a clean copy" at bounding box center [1056, 76] width 155 height 38
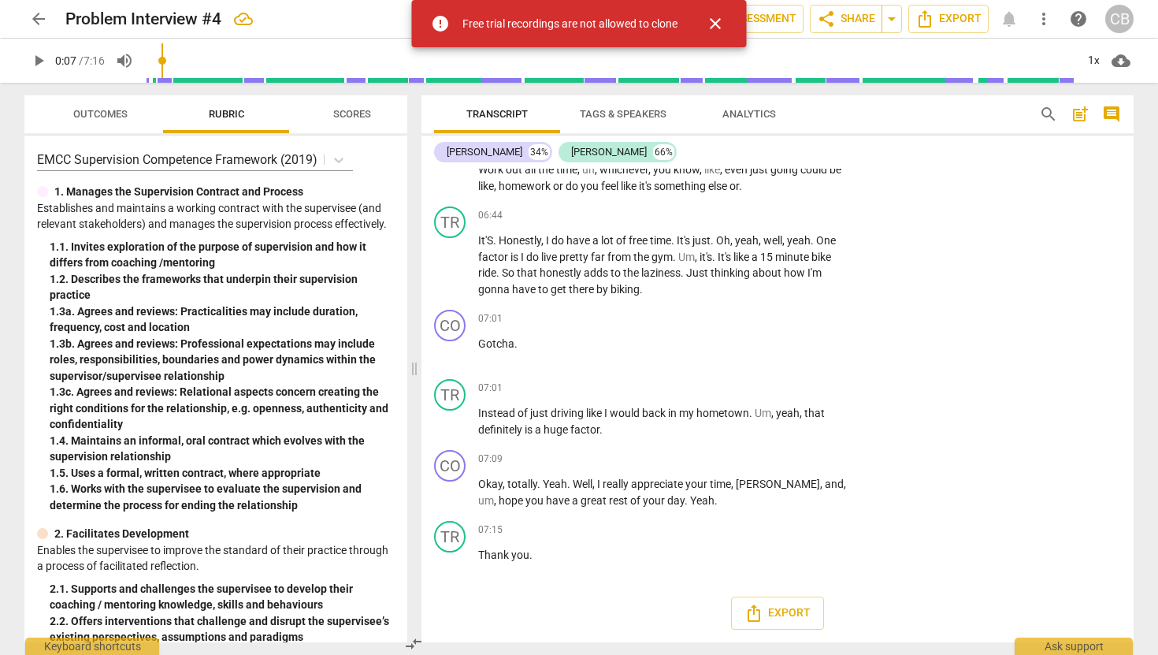
click at [726, 20] on span "close" at bounding box center [716, 23] width 38 height 19
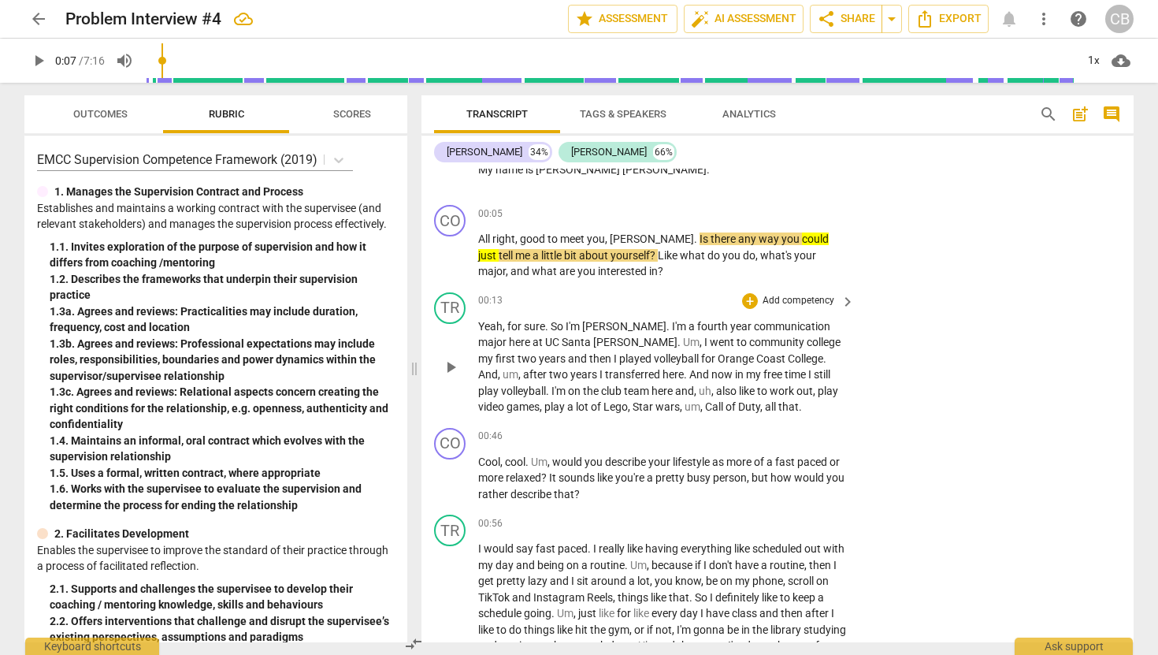
scroll to position [0, 0]
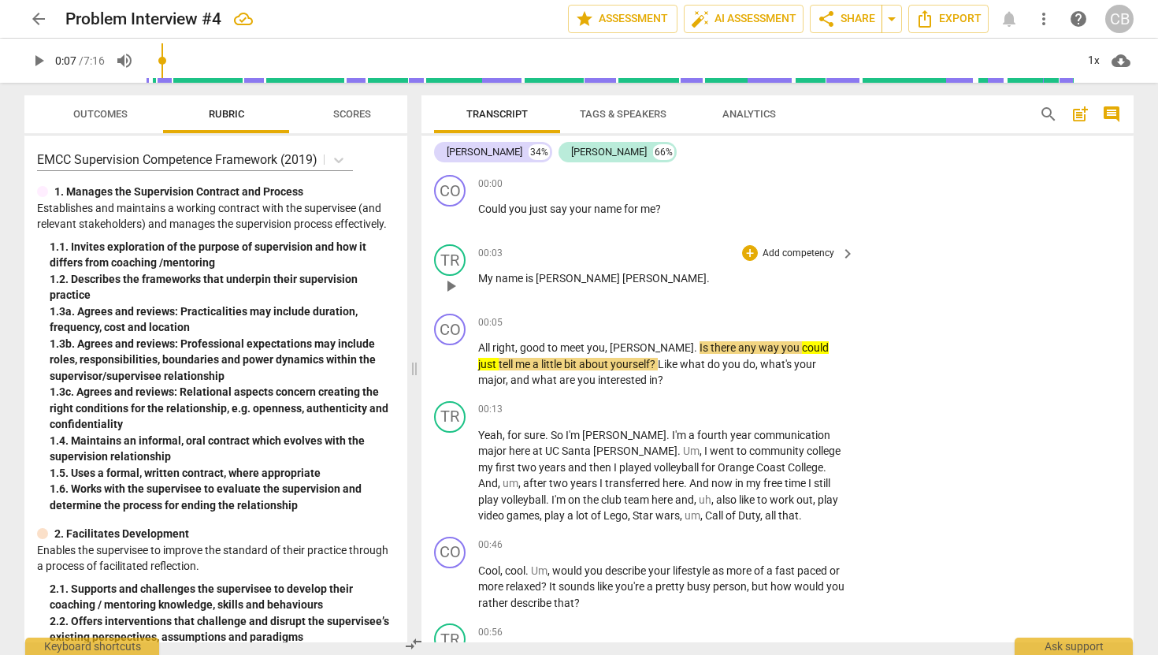
drag, startPoint x: 470, startPoint y: 173, endPoint x: 552, endPoint y: 258, distance: 117.6
click at [552, 258] on div "CO play_arrow pause 00:00 + Add competency keyboard_arrow_right Could you just …" at bounding box center [778, 406] width 712 height 474
drag, startPoint x: 437, startPoint y: 180, endPoint x: 538, endPoint y: 242, distance: 119.2
click at [538, 242] on div "CO play_arrow pause 00:00 + Add competency keyboard_arrow_right Could you just …" at bounding box center [778, 406] width 712 height 474
drag, startPoint x: 481, startPoint y: 182, endPoint x: 539, endPoint y: 282, distance: 115.8
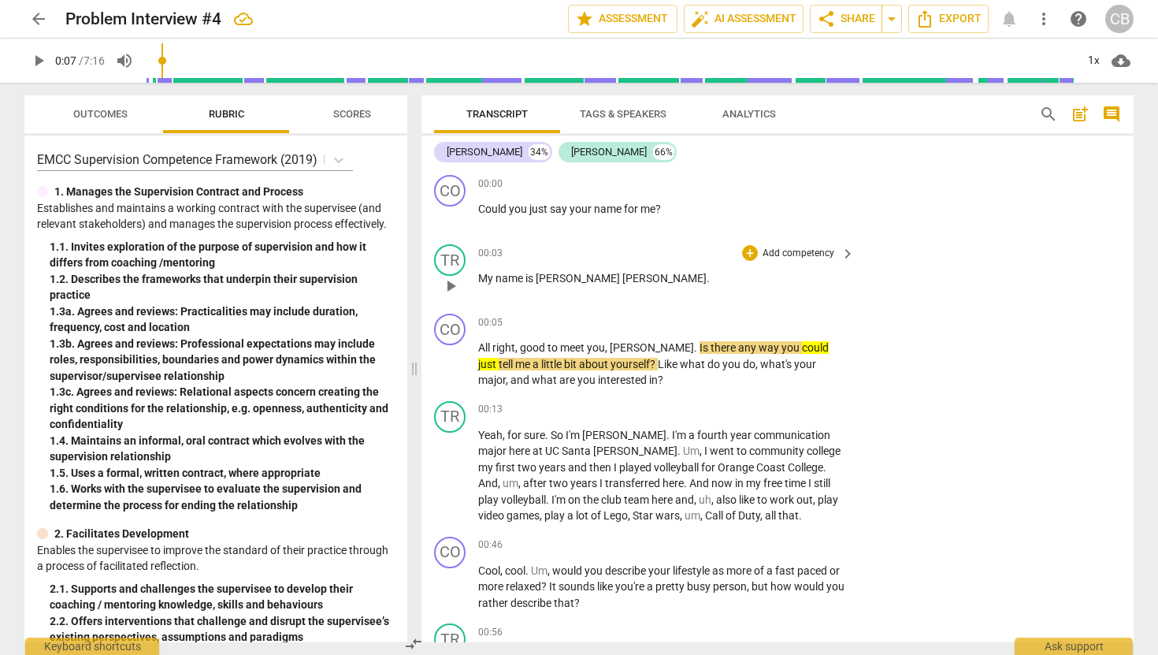
click at [539, 282] on div "CO play_arrow pause 00:00 + Add competency keyboard_arrow_right Could you just …" at bounding box center [778, 406] width 712 height 474
drag, startPoint x: 481, startPoint y: 209, endPoint x: 649, endPoint y: 615, distance: 439.1
click at [649, 615] on div "CO play_arrow pause 00:00 + Add competency keyboard_arrow_right Could you just …" at bounding box center [778, 406] width 712 height 474
click at [954, 407] on div "TR play_arrow pause 00:13 + Add competency keyboard_arrow_right Yeah , for sure…" at bounding box center [778, 463] width 712 height 136
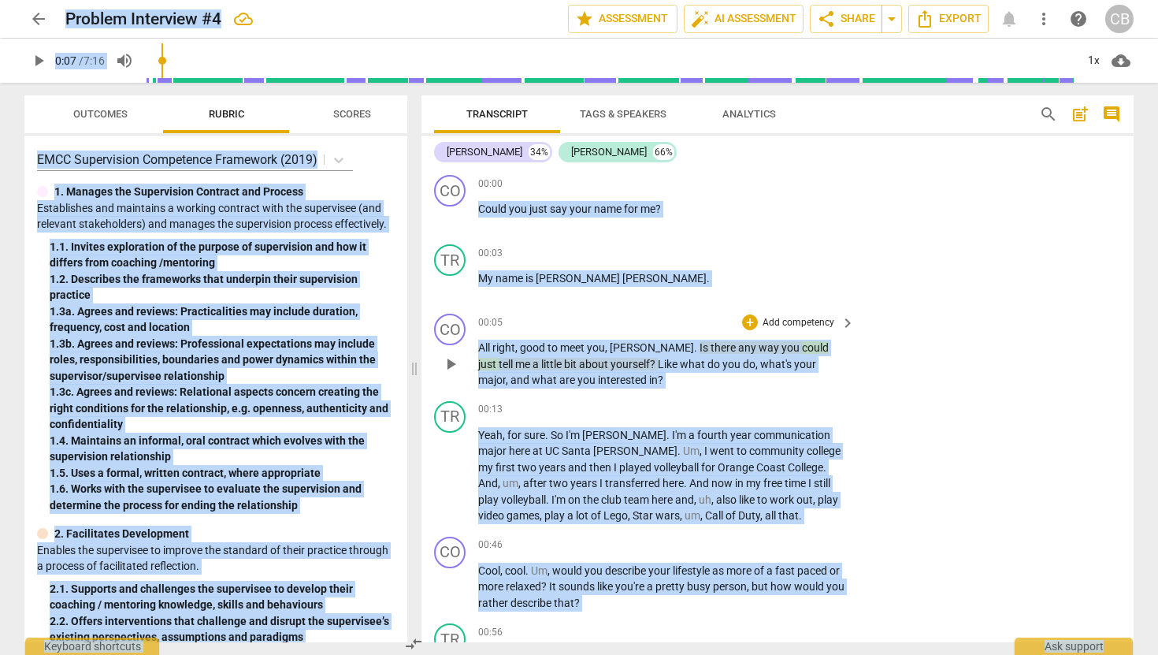
click at [724, 328] on div "00:05 + Add competency keyboard_arrow_right" at bounding box center [667, 322] width 378 height 17
click at [619, 272] on p "My name is [PERSON_NAME] ." at bounding box center [662, 278] width 369 height 17
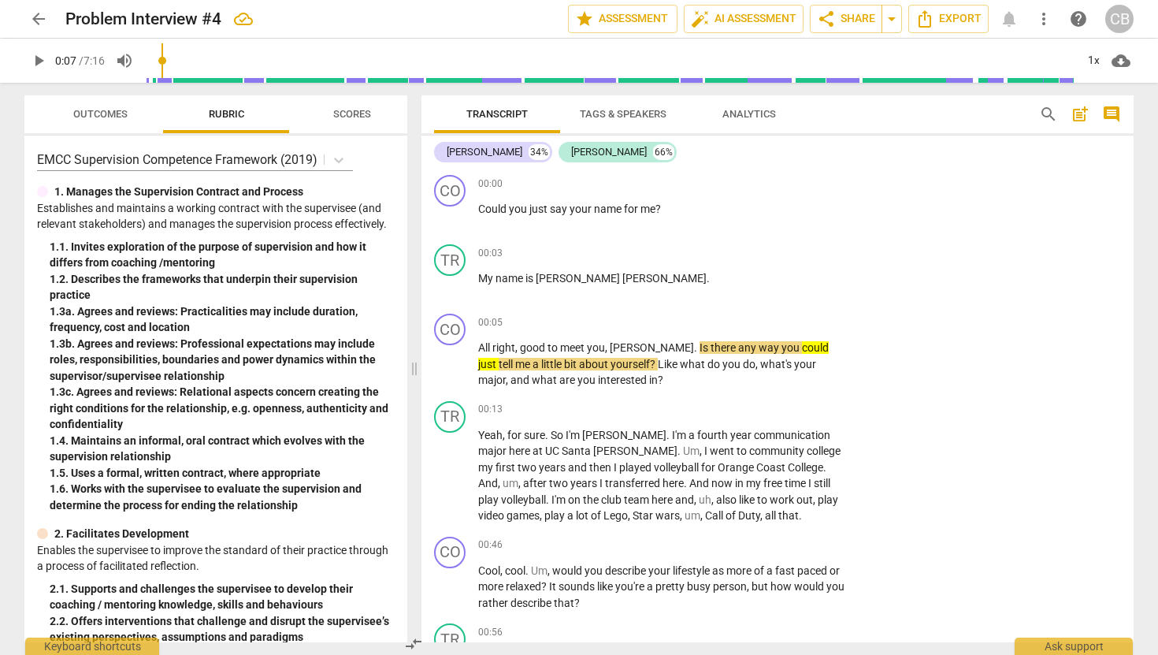
click at [763, 115] on span "Analytics" at bounding box center [750, 114] width 54 height 12
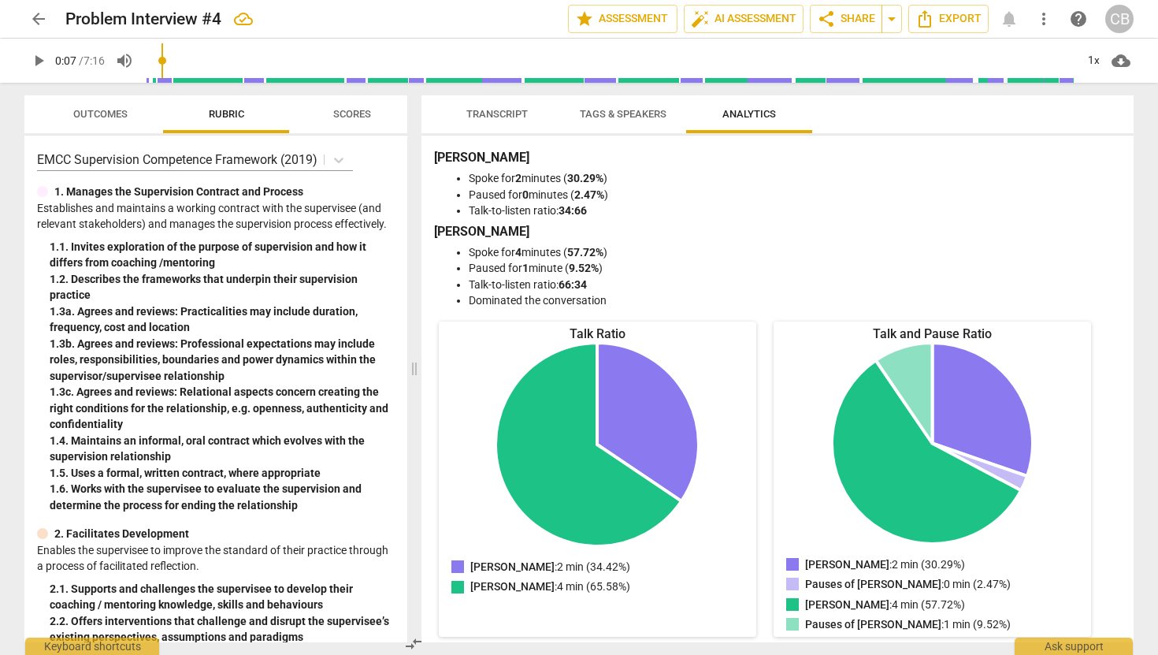
click at [478, 106] on span "Transcript" at bounding box center [497, 114] width 99 height 21
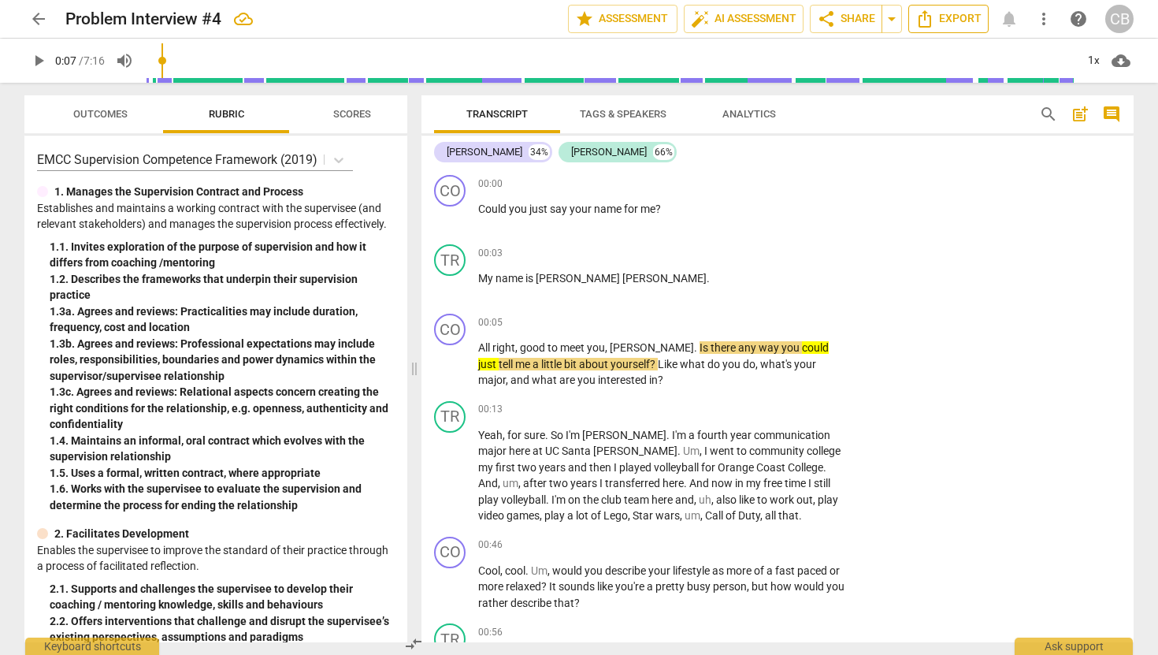
click at [955, 17] on span "Export" at bounding box center [949, 18] width 66 height 19
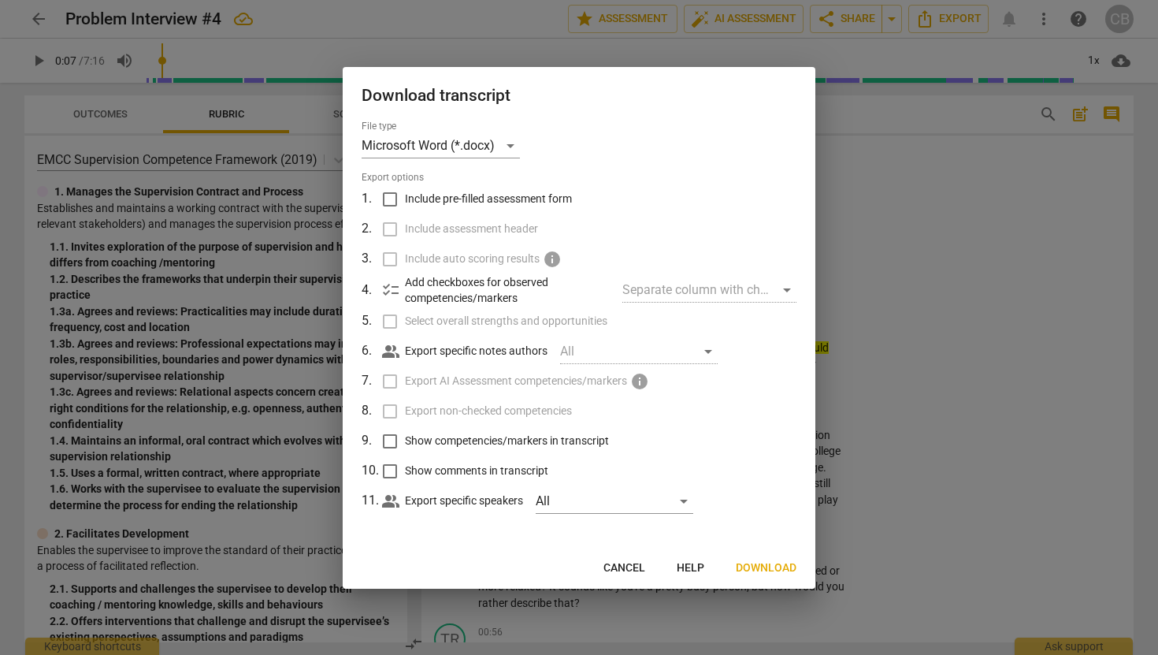
click at [763, 566] on span "Download" at bounding box center [766, 568] width 61 height 16
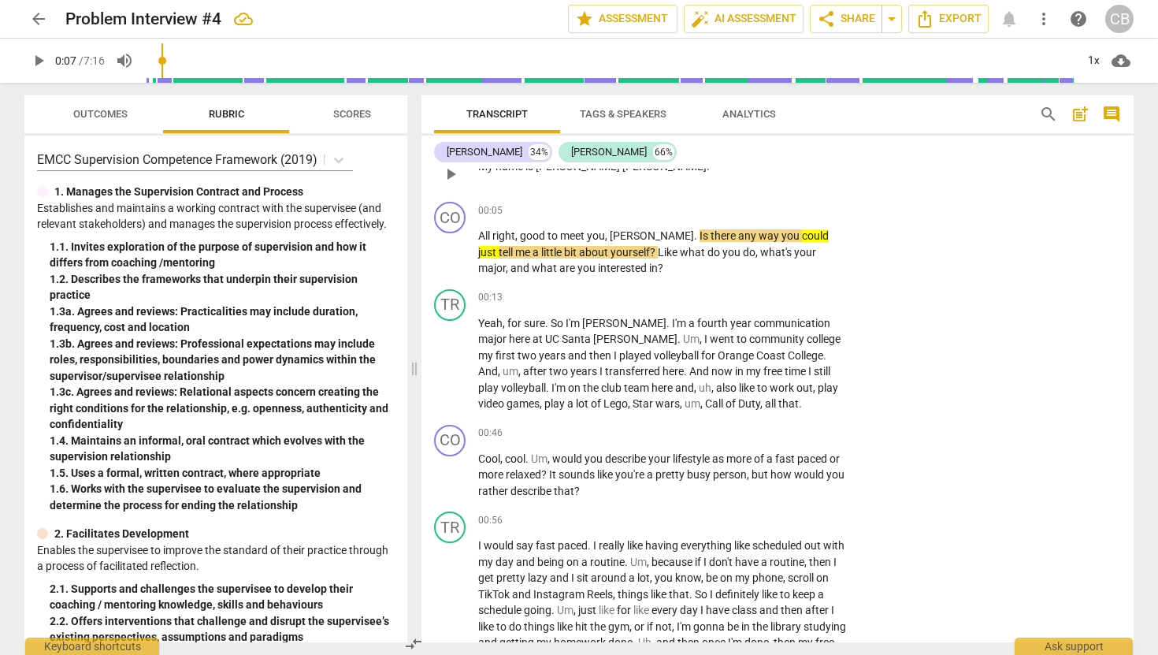
scroll to position [113, 0]
